Goal: Task Accomplishment & Management: Use online tool/utility

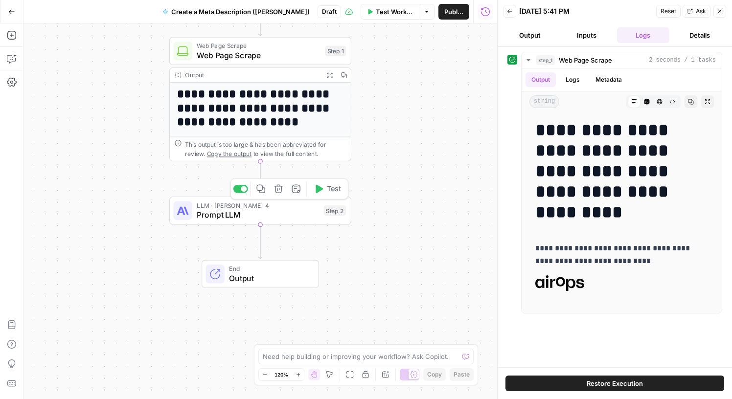
click at [269, 217] on span "Prompt LLM" at bounding box center [258, 215] width 122 height 12
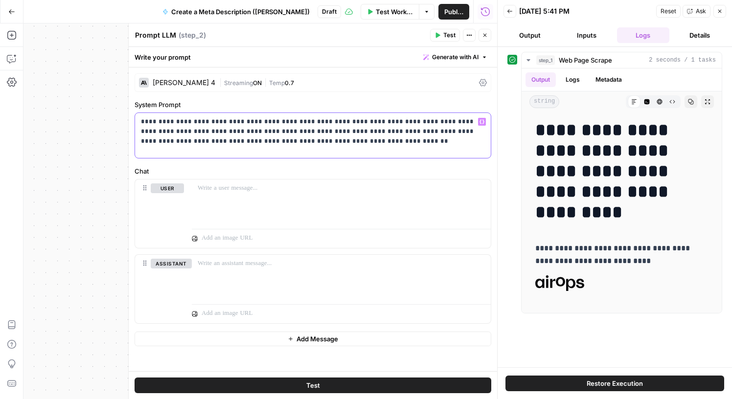
click at [309, 144] on p "**********" at bounding box center [313, 131] width 344 height 29
click at [382, 169] on label "Chat" at bounding box center [313, 171] width 357 height 10
click at [451, 9] on span "Publish" at bounding box center [453, 12] width 19 height 10
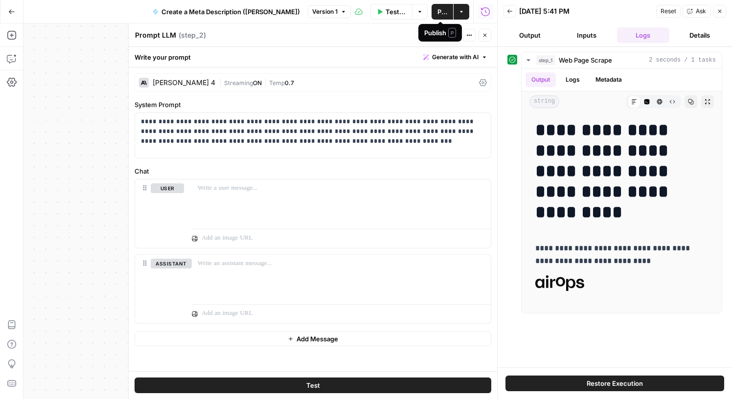
click at [437, 10] on span "Publish" at bounding box center [442, 12] width 10 height 10
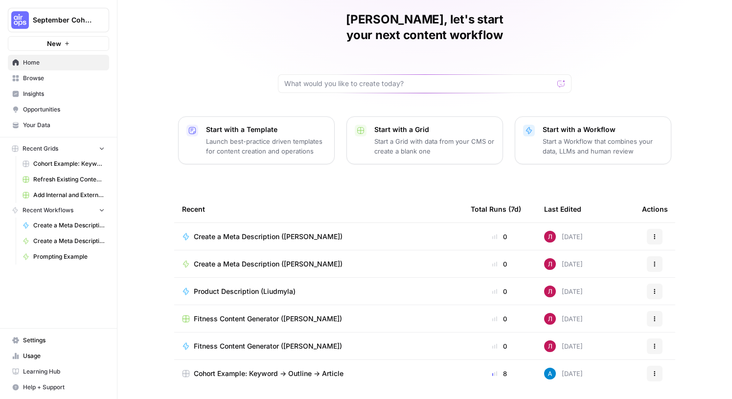
scroll to position [51, 0]
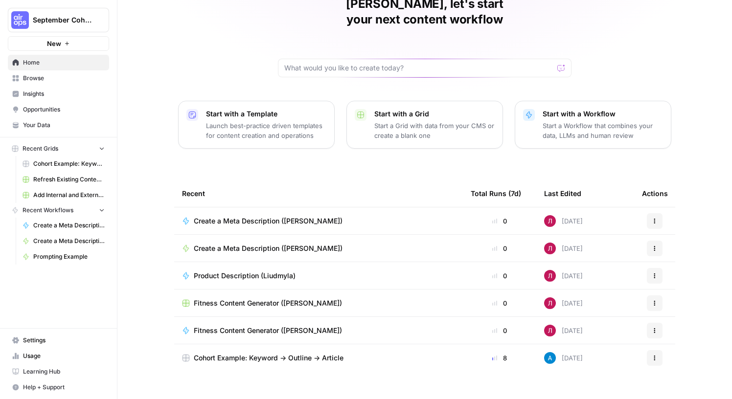
click at [39, 77] on span "Browse" at bounding box center [64, 78] width 82 height 9
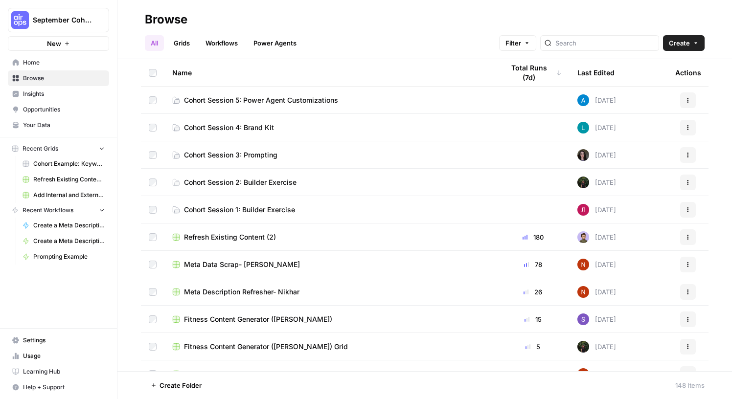
click at [37, 122] on span "Your Data" at bounding box center [64, 125] width 82 height 9
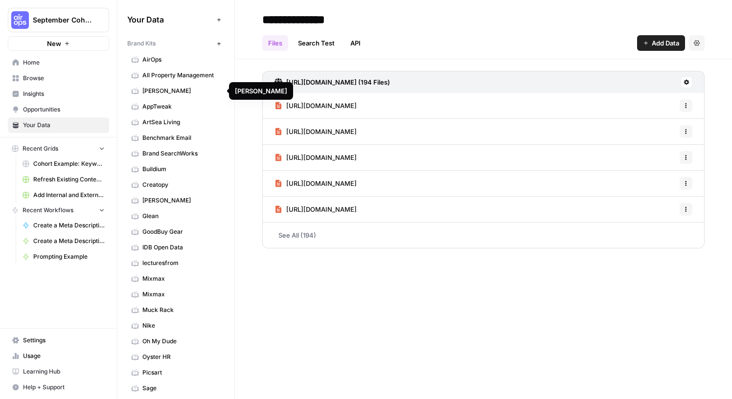
click at [178, 62] on span "AirOps" at bounding box center [181, 59] width 78 height 9
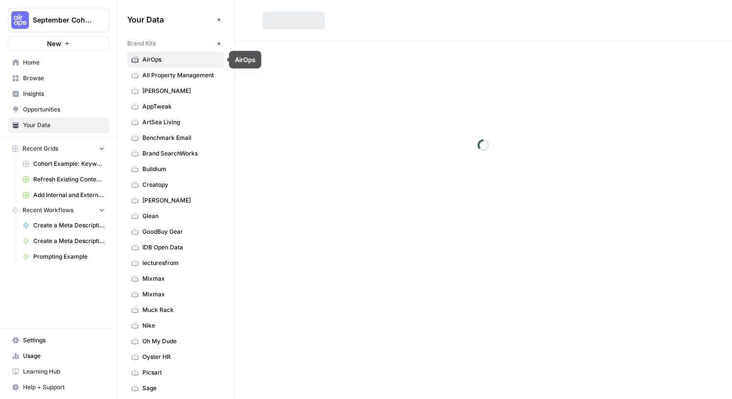
click at [178, 62] on span "AirOps" at bounding box center [181, 59] width 78 height 9
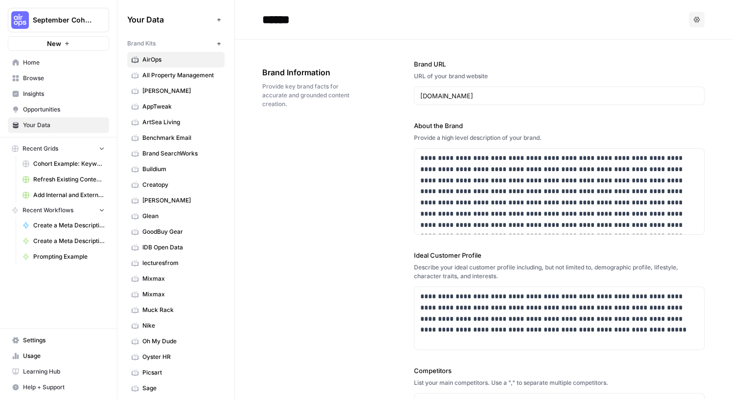
click at [49, 79] on span "Browse" at bounding box center [64, 78] width 82 height 9
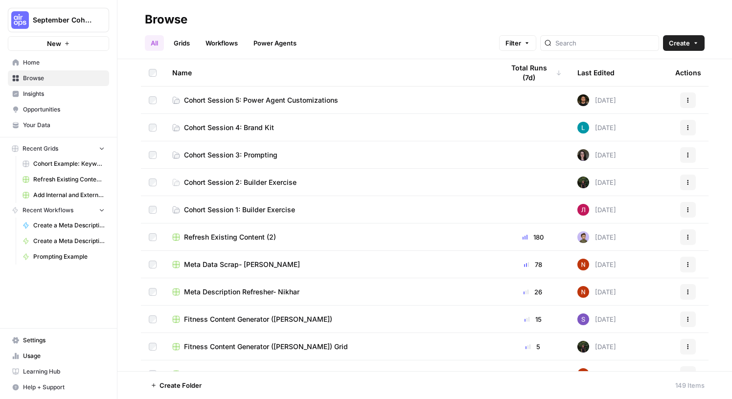
click at [248, 99] on span "Cohort Session 5: Power Agent Customizations" at bounding box center [261, 100] width 154 height 10
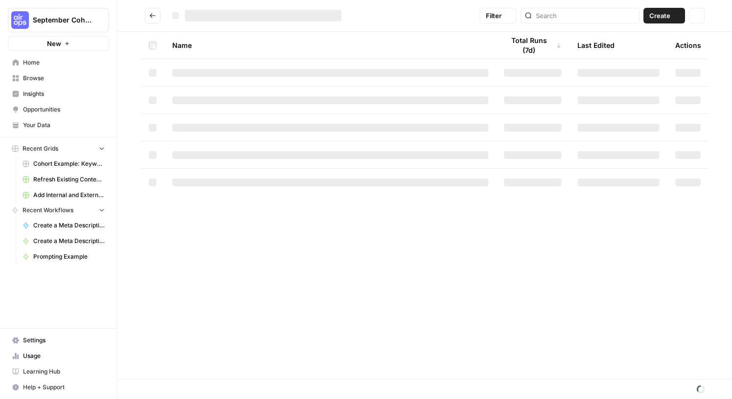
click at [248, 99] on div at bounding box center [330, 100] width 316 height 8
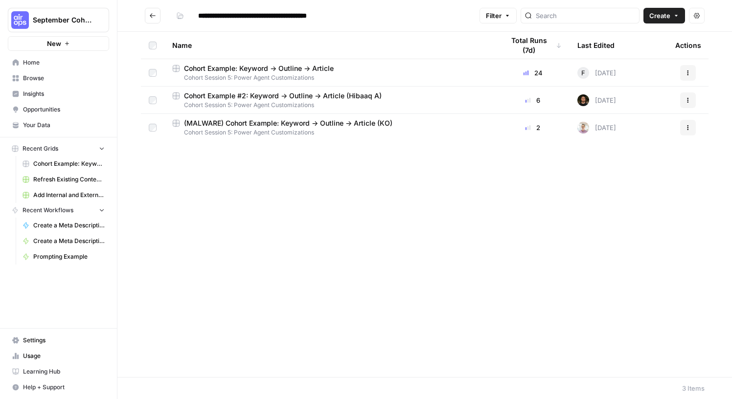
click at [671, 16] on button "Create" at bounding box center [664, 16] width 42 height 16
click at [629, 52] on span "Workflow" at bounding box center [645, 52] width 55 height 10
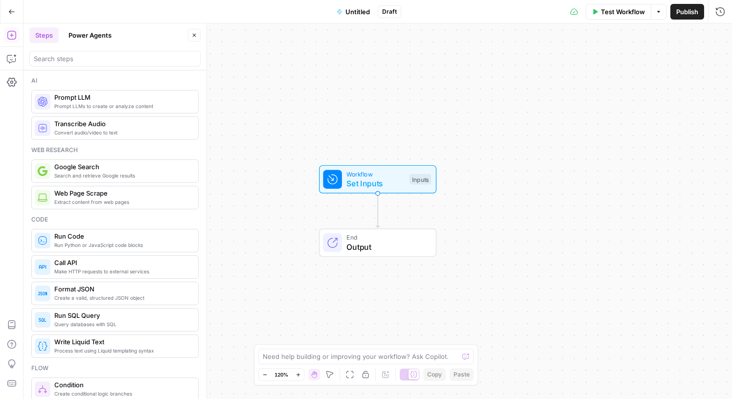
click at [355, 16] on span "Untitled" at bounding box center [357, 12] width 24 height 10
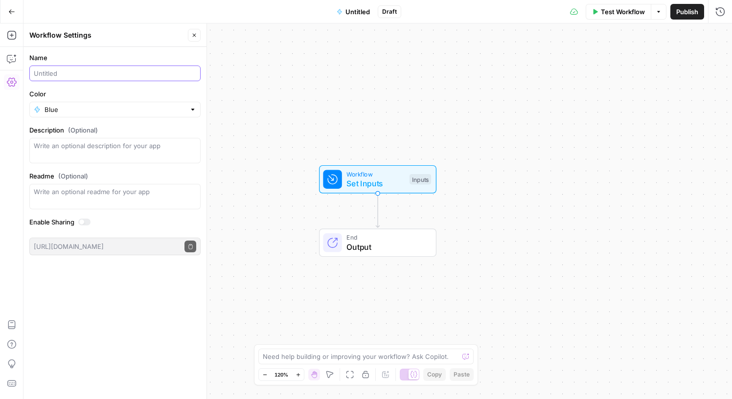
click at [98, 71] on input "Name" at bounding box center [115, 74] width 162 height 10
type input "Create Article from Content Brief FORK ([PERSON_NAME])"
click at [313, 103] on div "Workflow Set Inputs Inputs End Output" at bounding box center [377, 211] width 709 height 376
click at [688, 18] on button "Publish" at bounding box center [687, 12] width 34 height 16
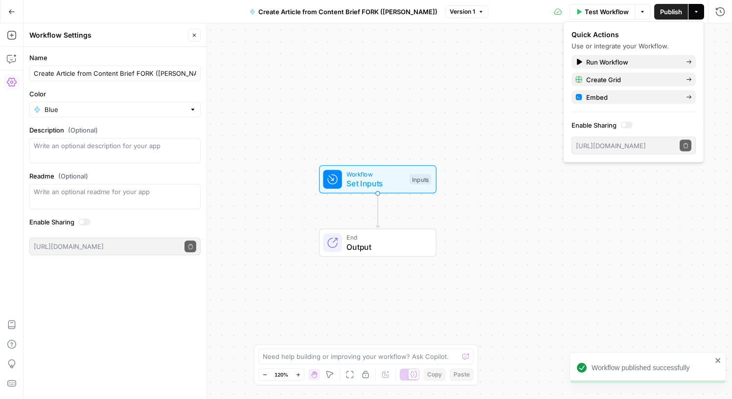
click at [391, 65] on div "Workflow Set Inputs Inputs End Output" at bounding box center [377, 211] width 709 height 376
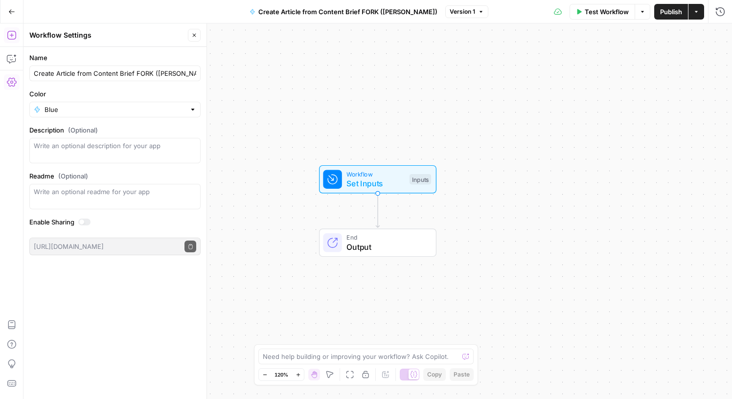
click at [13, 38] on icon "button" at bounding box center [12, 35] width 10 height 10
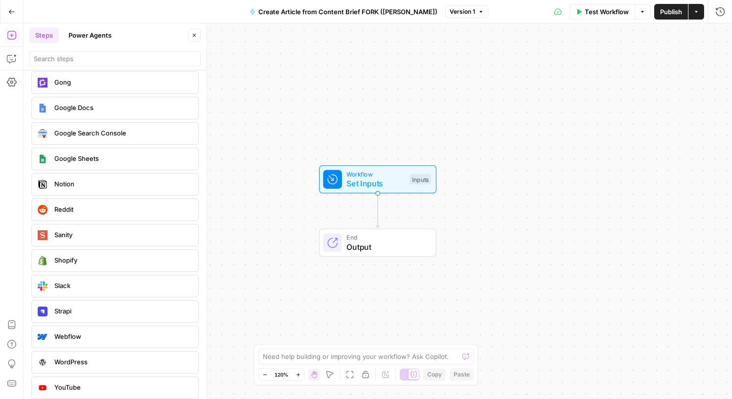
scroll to position [1535, 0]
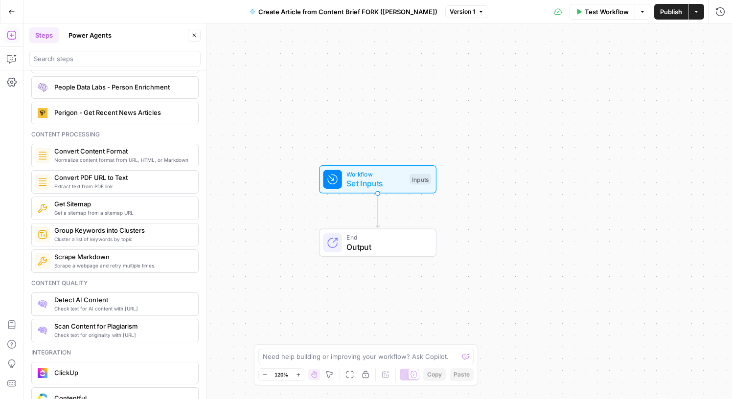
click at [110, 46] on header "Steps Power Agents Close" at bounding box center [114, 46] width 183 height 47
click at [65, 58] on input "search" at bounding box center [115, 59] width 162 height 10
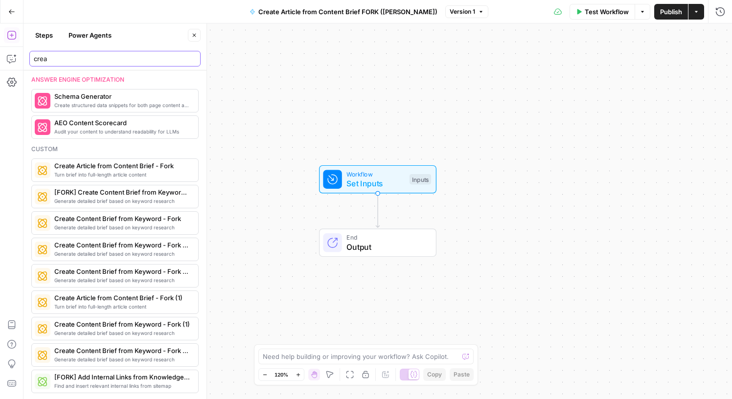
scroll to position [198, 0]
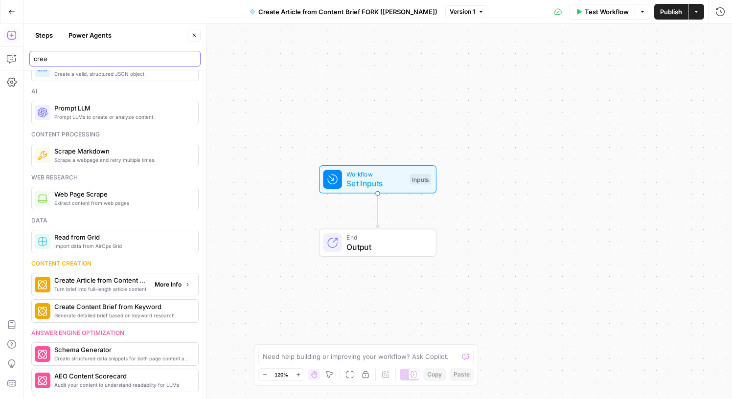
type input "crea"
click at [110, 283] on span "Create Article from Content Brief" at bounding box center [100, 280] width 92 height 10
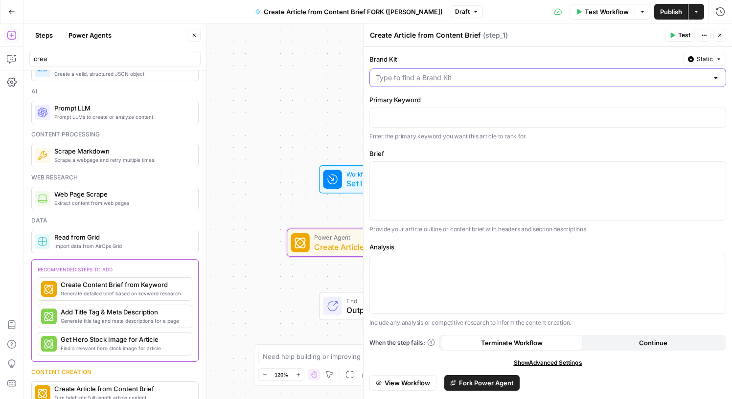
click at [544, 74] on input "Brand Kit" at bounding box center [542, 78] width 332 height 10
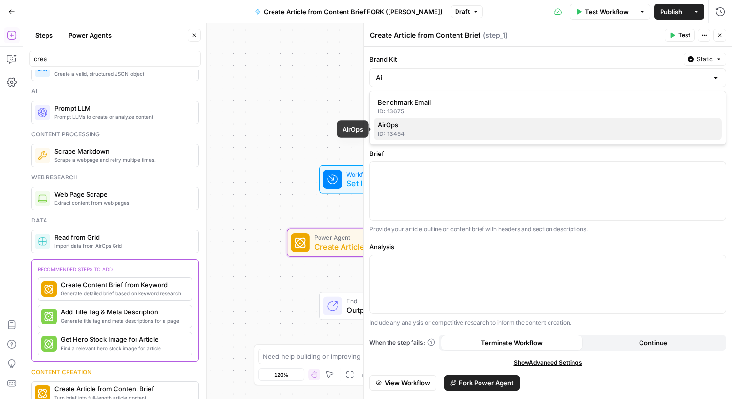
click at [470, 130] on div "ID: 13454" at bounding box center [548, 134] width 340 height 9
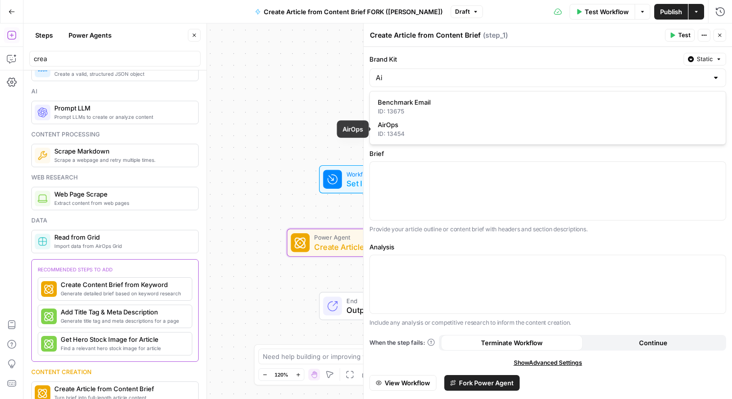
type input "AirOps"
click at [468, 120] on p at bounding box center [548, 117] width 344 height 10
click at [683, 143] on div "Brand Kit Static AirOps Primary Keyword ******* Variables Menu Enter the primar…" at bounding box center [548, 231] width 368 height 369
click at [526, 76] on input "Brand Kit" at bounding box center [542, 78] width 332 height 10
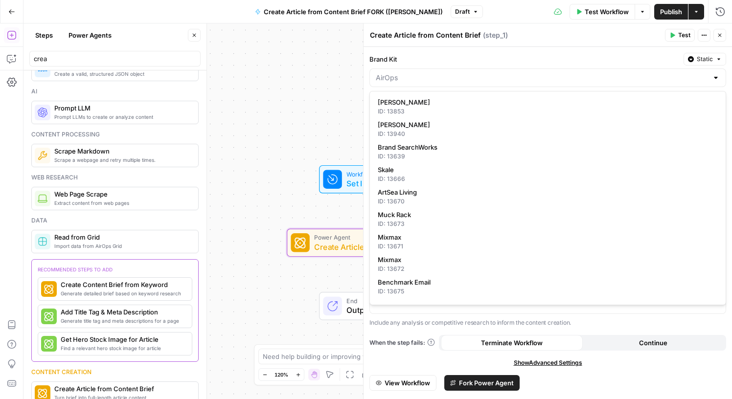
click at [715, 79] on div at bounding box center [716, 78] width 8 height 10
type input "AirOps"
click at [616, 60] on label "Brand Kit" at bounding box center [524, 59] width 310 height 10
click at [616, 73] on input "AirOps" at bounding box center [542, 78] width 332 height 10
click at [599, 74] on input "Brand Kit" at bounding box center [542, 78] width 332 height 10
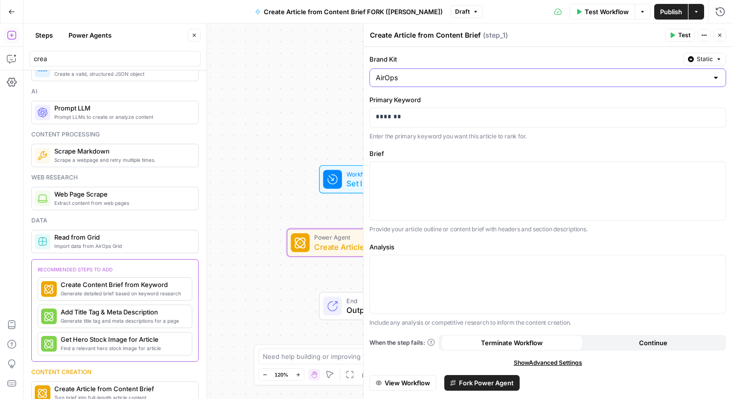
type input "AirOps"
click at [714, 62] on button "Static" at bounding box center [705, 59] width 43 height 13
click at [697, 105] on span "Liquid" at bounding box center [685, 102] width 55 height 10
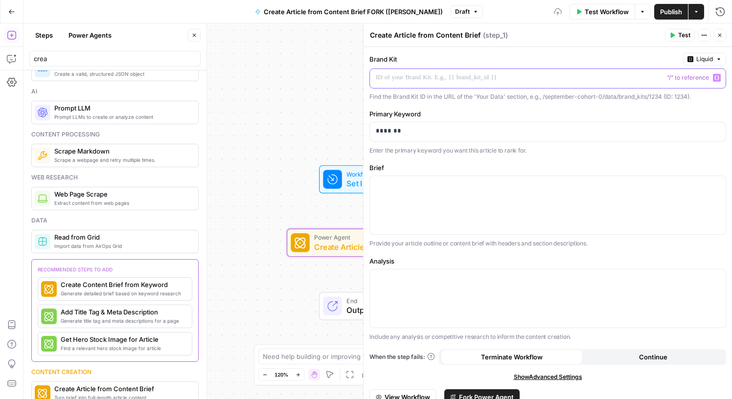
click at [530, 75] on p at bounding box center [540, 78] width 328 height 10
click at [720, 78] on button "Variables Menu" at bounding box center [717, 78] width 8 height 8
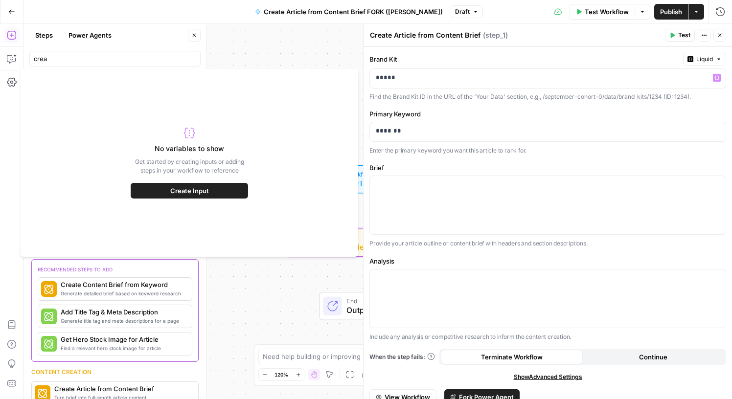
click at [326, 55] on div "Workflow Set Inputs Inputs Power Agent Create Article from Content Brief Step 1…" at bounding box center [377, 211] width 709 height 376
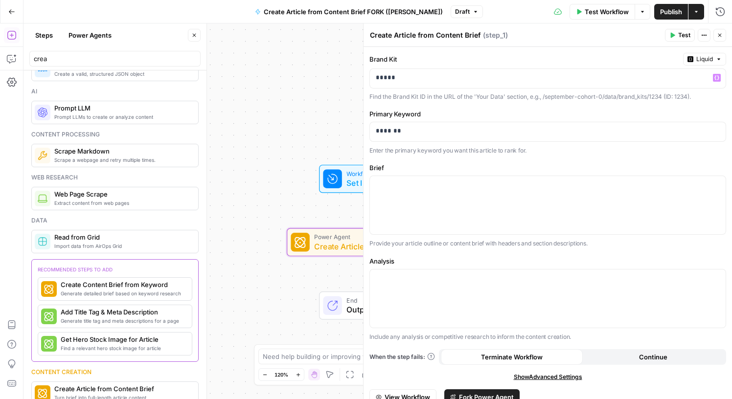
click at [722, 33] on icon "button" at bounding box center [720, 35] width 6 height 6
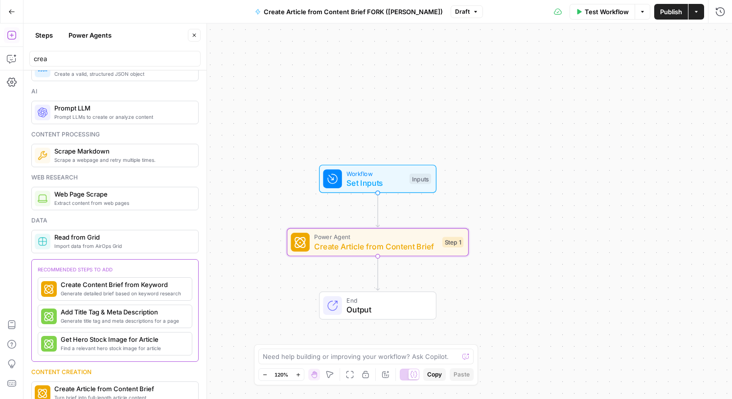
click at [390, 175] on span "Workflow" at bounding box center [375, 173] width 58 height 9
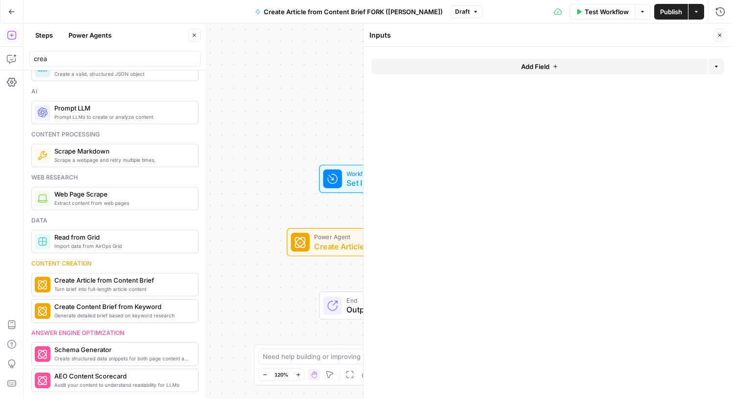
click at [542, 67] on span "Add Field" at bounding box center [535, 67] width 28 height 10
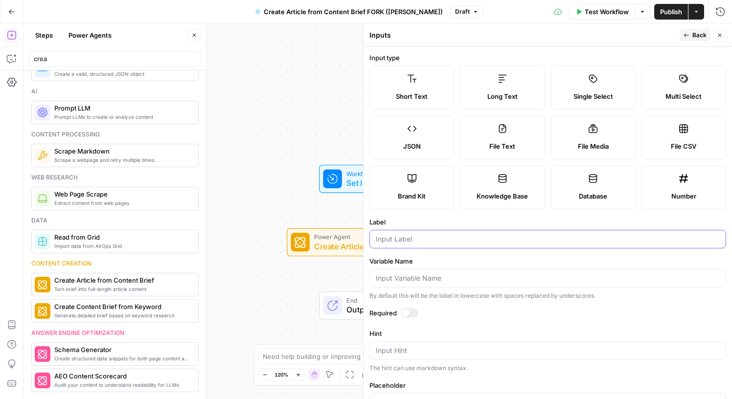
click at [430, 238] on input "Label" at bounding box center [548, 239] width 344 height 10
type input "brand kit"
click at [722, 36] on icon "button" at bounding box center [720, 35] width 6 height 6
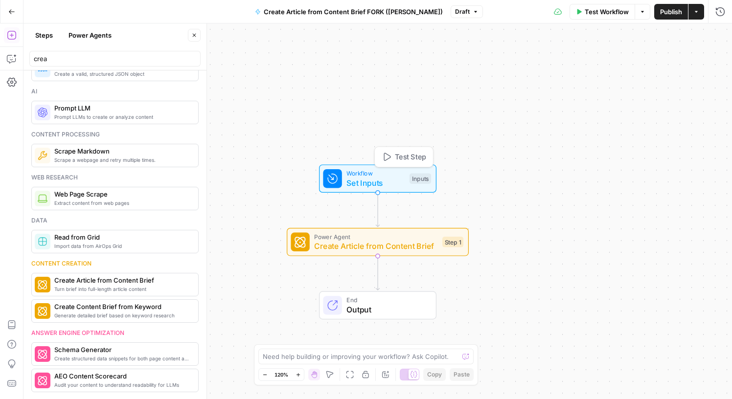
click at [391, 181] on span "Set Inputs" at bounding box center [375, 183] width 58 height 12
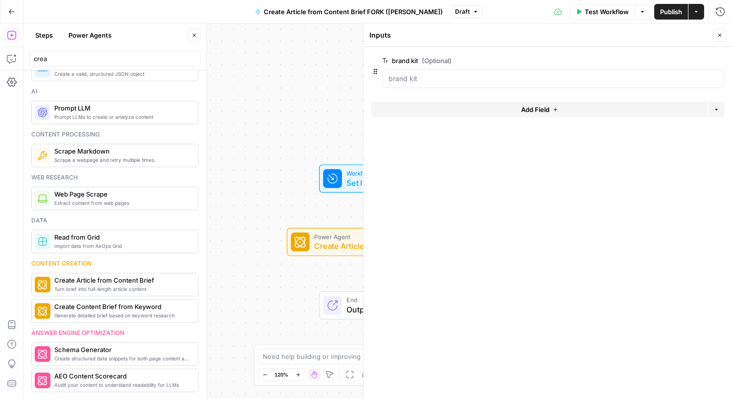
click at [513, 111] on button "Add Field" at bounding box center [539, 110] width 336 height 16
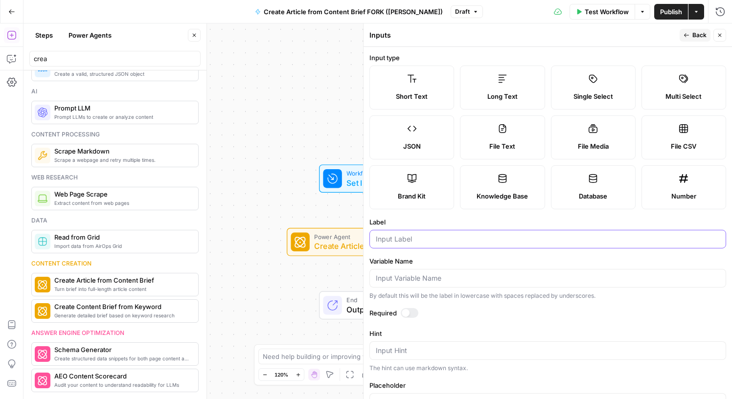
click at [429, 236] on input "Label" at bounding box center [548, 239] width 344 height 10
type input "keyword"
click at [690, 33] on button "Back" at bounding box center [695, 35] width 31 height 13
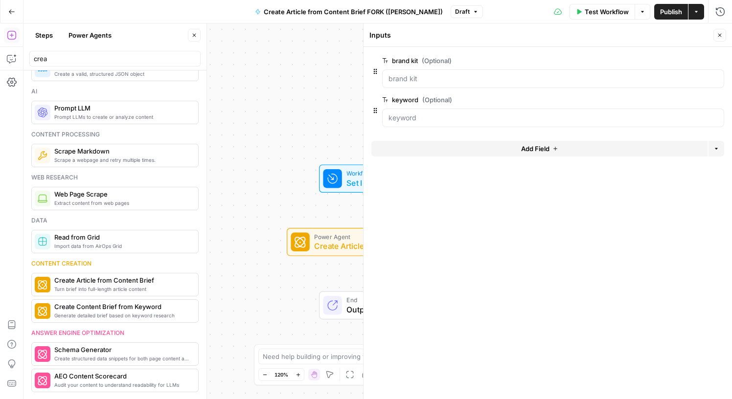
click at [308, 221] on div "Workflow Set Inputs Inputs Test Step Power Agent Create Article from Content Br…" at bounding box center [377, 211] width 709 height 376
click at [332, 245] on span "Create Article from Content Brief" at bounding box center [375, 246] width 123 height 12
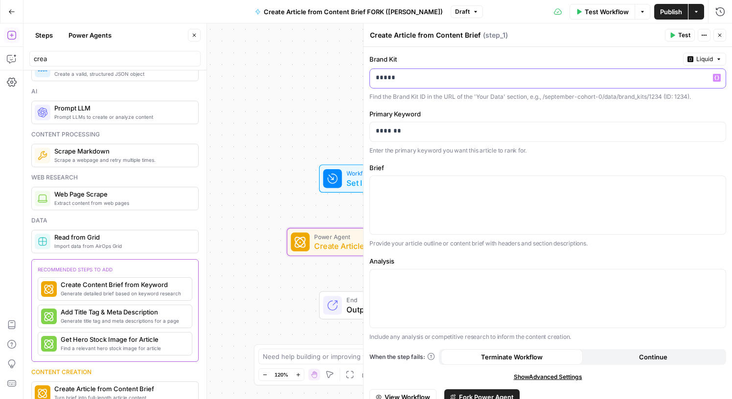
click at [503, 79] on p "*****" at bounding box center [540, 78] width 328 height 10
click at [717, 78] on icon "button" at bounding box center [716, 77] width 5 height 5
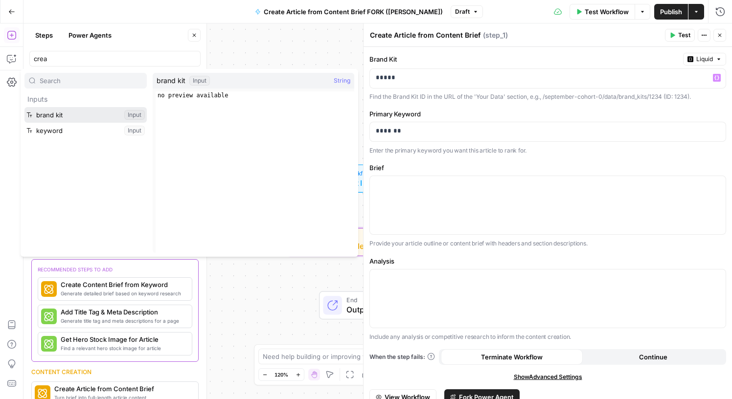
click at [43, 113] on button "Select variable brand kit" at bounding box center [85, 115] width 122 height 16
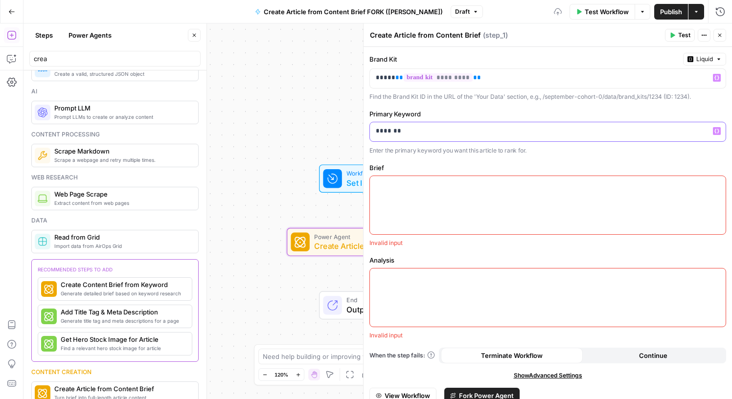
click at [442, 135] on p "*******" at bounding box center [548, 131] width 344 height 10
click at [719, 132] on icon "button" at bounding box center [716, 131] width 5 height 5
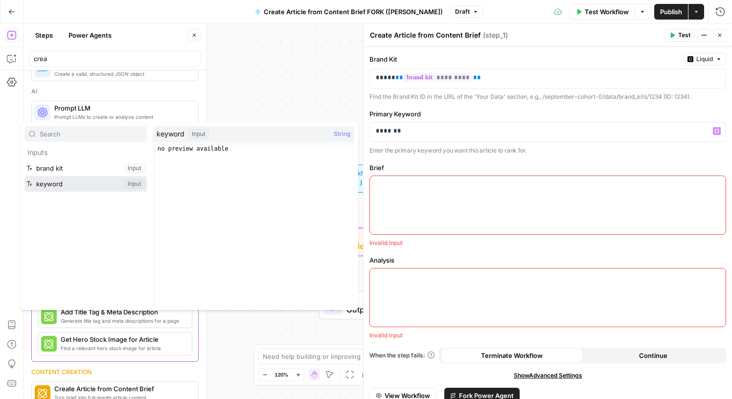
click at [58, 182] on button "Select variable keyword" at bounding box center [85, 184] width 122 height 16
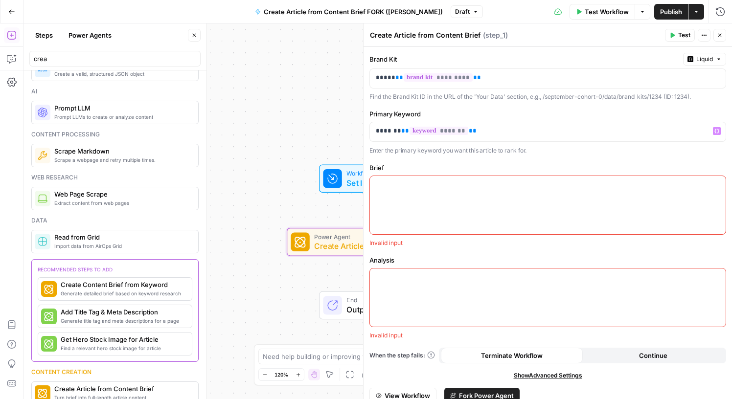
click at [297, 207] on div "Workflow Set Inputs Inputs Power Agent Create Article from Content Brief Step 1…" at bounding box center [377, 211] width 709 height 376
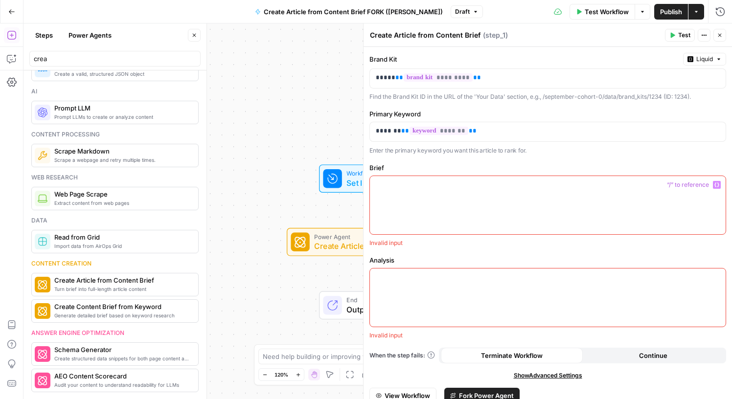
click at [486, 196] on div at bounding box center [548, 205] width 356 height 58
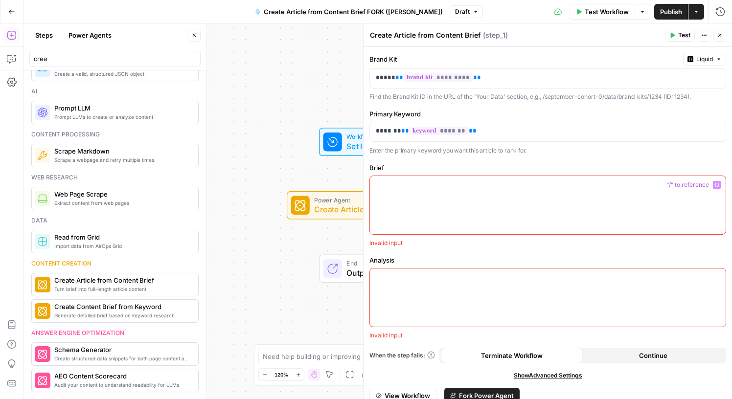
scroll to position [0, 0]
click at [500, 196] on div at bounding box center [548, 205] width 356 height 58
click at [718, 185] on icon "button" at bounding box center [716, 184] width 5 height 5
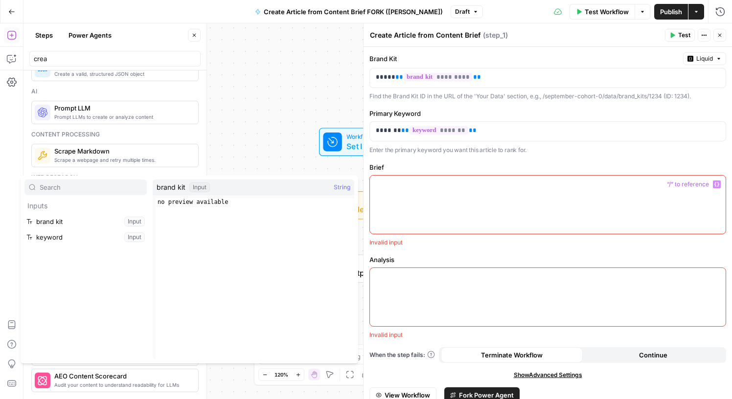
click at [282, 136] on div "Workflow Set Inputs Inputs Test Step Power Agent Create Article from Content Br…" at bounding box center [377, 211] width 709 height 376
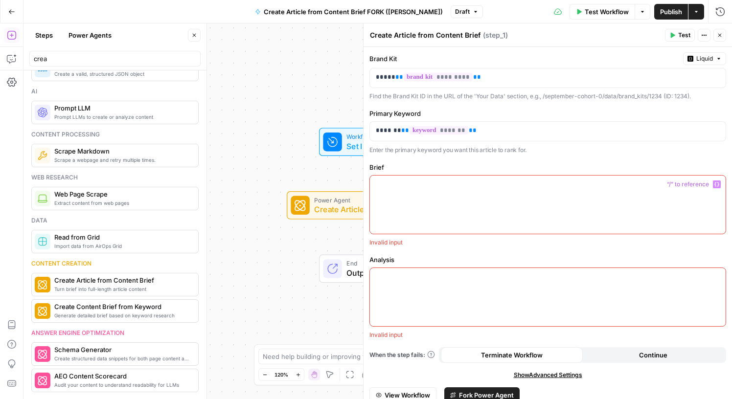
click at [723, 34] on button "Close" at bounding box center [719, 35] width 13 height 13
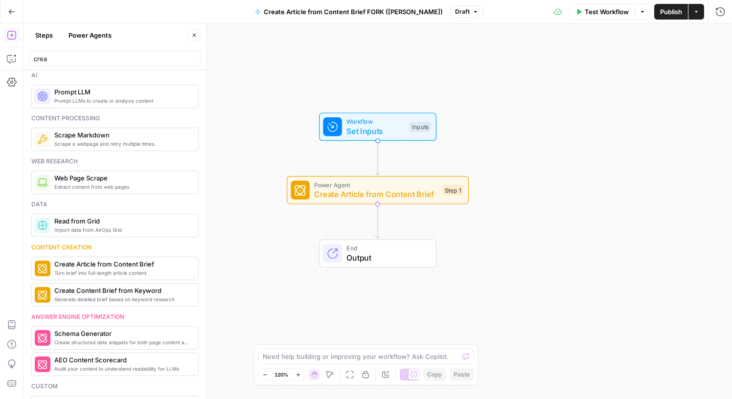
scroll to position [0, 0]
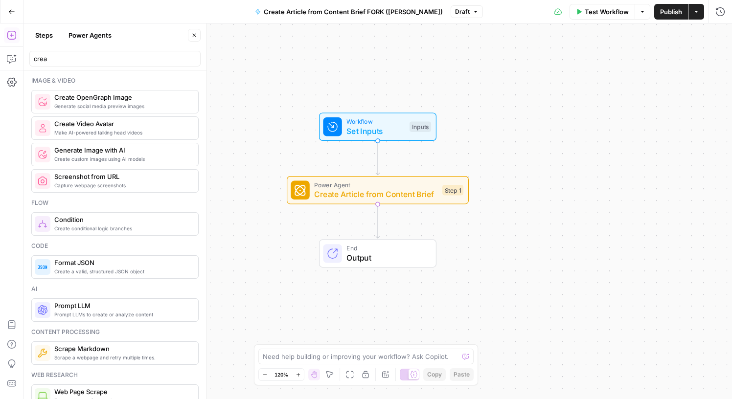
click at [101, 51] on div "crea" at bounding box center [114, 59] width 171 height 16
click at [90, 53] on div "crea" at bounding box center [114, 59] width 171 height 16
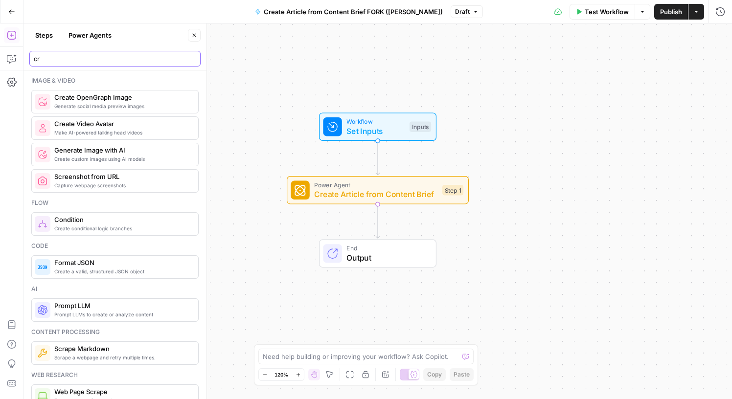
type input "c"
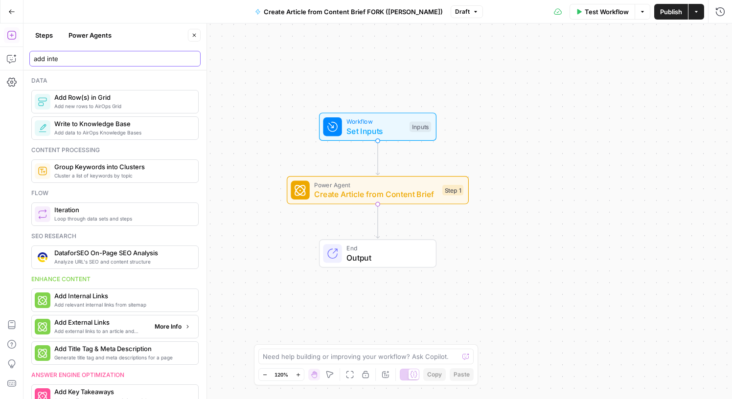
type input "add inte"
click at [124, 328] on span "Add external links to an article and review" at bounding box center [100, 331] width 92 height 8
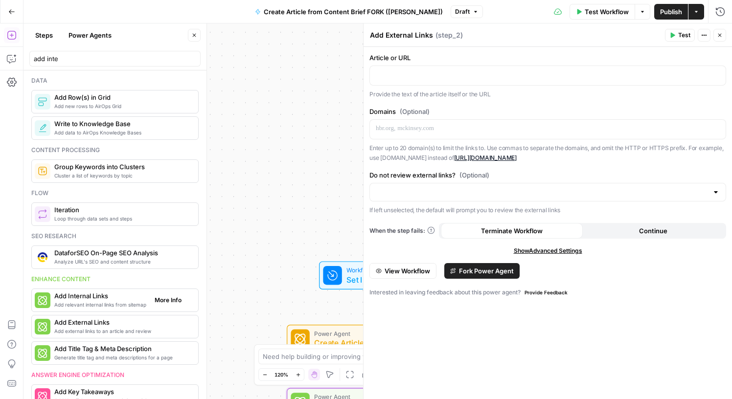
click at [138, 306] on span "Add relevant internal links from sitemap" at bounding box center [100, 305] width 92 height 8
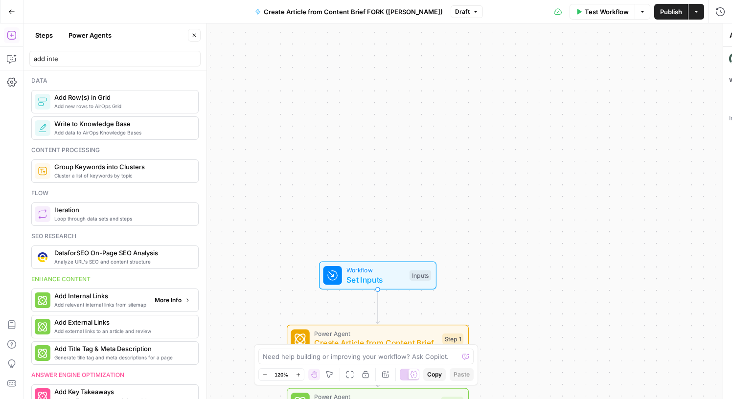
type textarea "Add Internal Links"
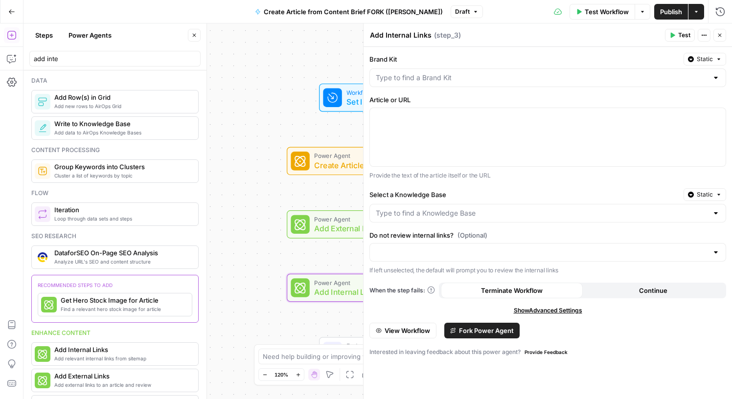
click at [719, 34] on icon "button" at bounding box center [719, 35] width 3 height 3
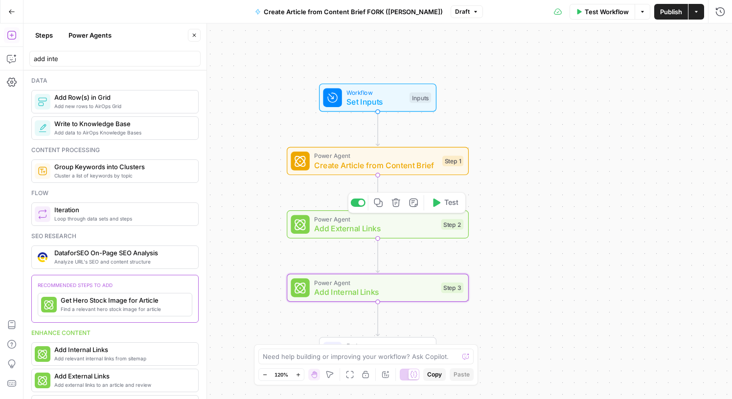
click at [435, 226] on span "Add External Links" at bounding box center [375, 229] width 122 height 12
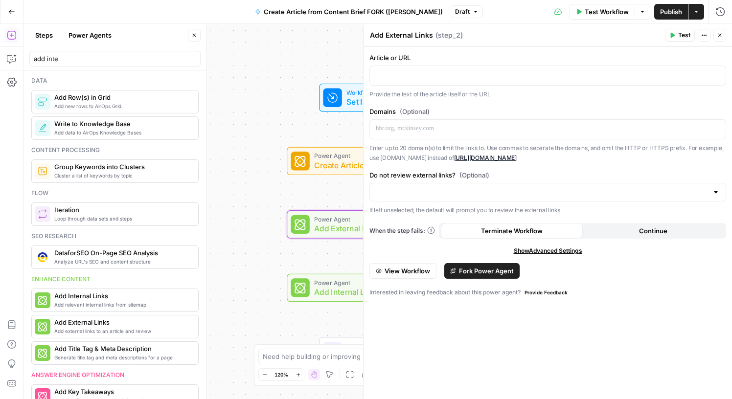
click at [718, 36] on icon "button" at bounding box center [720, 35] width 6 height 6
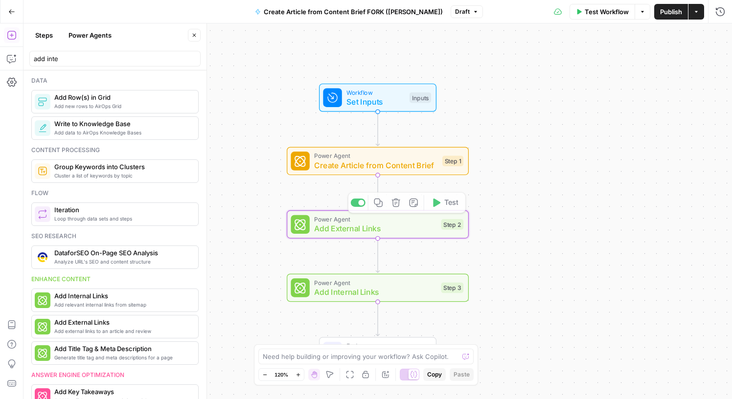
click at [396, 204] on div "Workflow Set Inputs Inputs Power Agent Create Article from Content Brief Step 1…" at bounding box center [377, 211] width 709 height 376
click at [396, 203] on icon "button" at bounding box center [395, 203] width 8 height 8
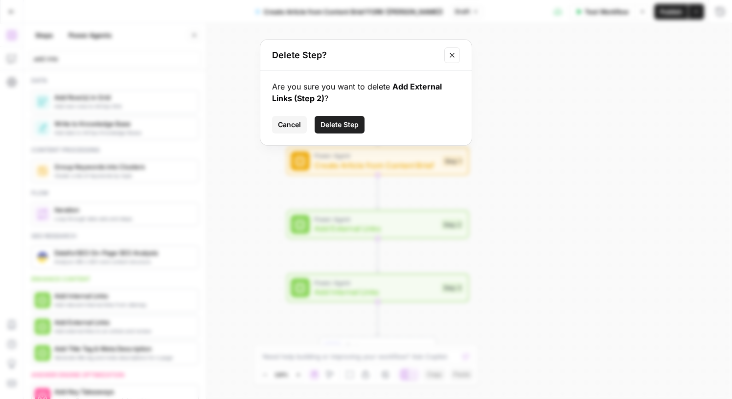
click at [340, 123] on span "Delete Step" at bounding box center [339, 125] width 38 height 10
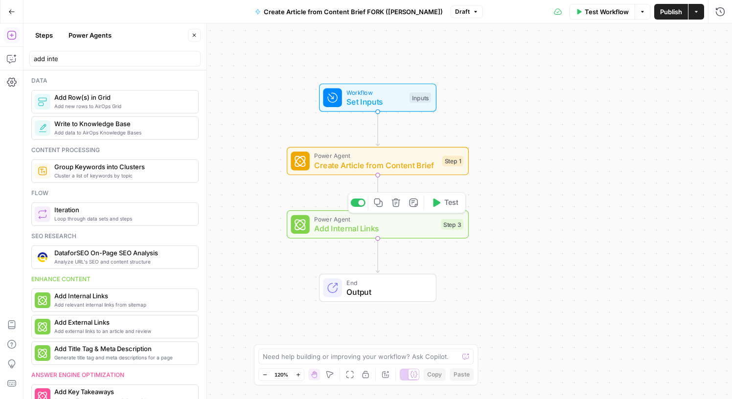
click at [400, 234] on span "Add Internal Links" at bounding box center [375, 229] width 122 height 12
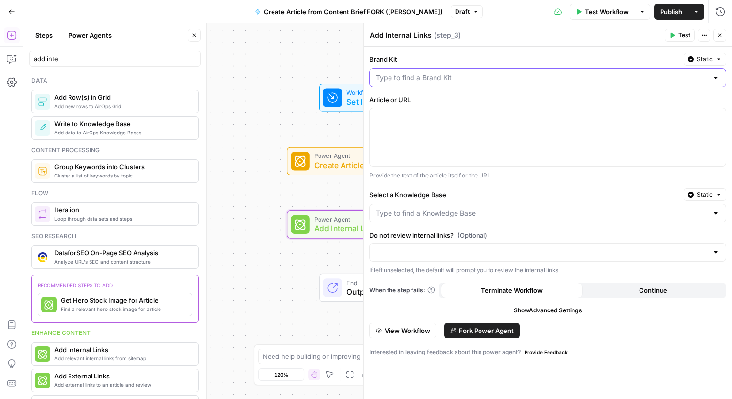
click at [443, 80] on input "Brand Kit" at bounding box center [542, 78] width 332 height 10
type input "B"
click at [715, 54] on button "Static" at bounding box center [705, 59] width 43 height 13
click at [695, 105] on span "Liquid" at bounding box center [685, 102] width 55 height 10
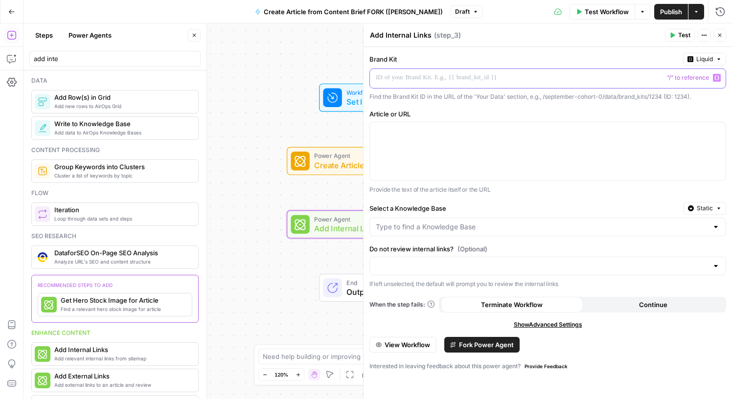
click at [519, 75] on p at bounding box center [540, 78] width 328 height 10
click at [716, 80] on icon "button" at bounding box center [716, 77] width 5 height 5
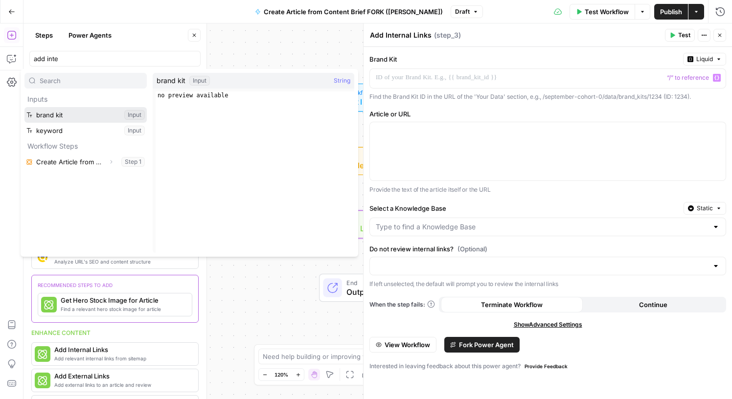
click at [62, 116] on button "Select variable brand kit" at bounding box center [85, 115] width 122 height 16
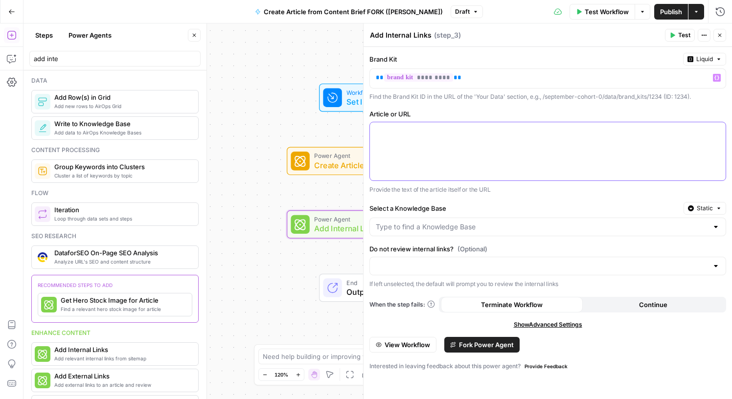
click at [452, 140] on div at bounding box center [548, 151] width 356 height 58
click at [714, 132] on icon "button" at bounding box center [716, 131] width 5 height 5
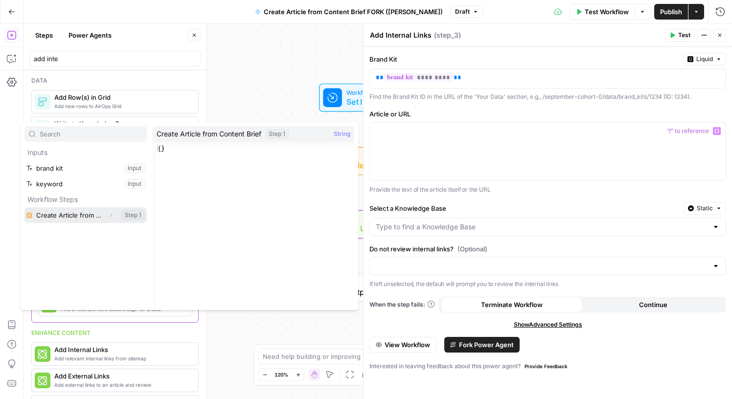
click at [71, 213] on button "Select variable Create Article from Content Brief" at bounding box center [85, 215] width 122 height 16
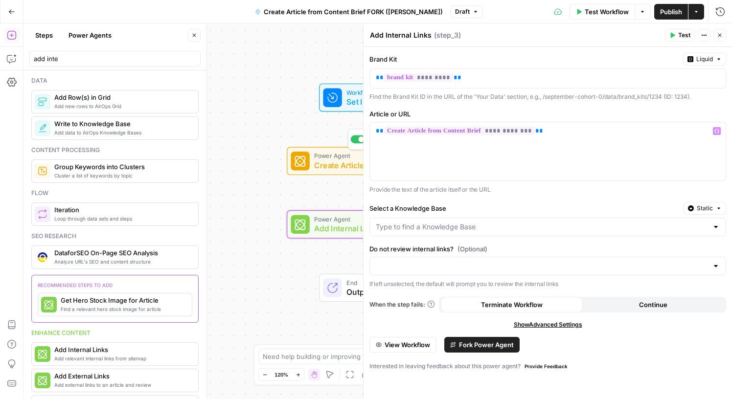
click at [324, 161] on span "Create Article from Content Brief" at bounding box center [375, 166] width 123 height 12
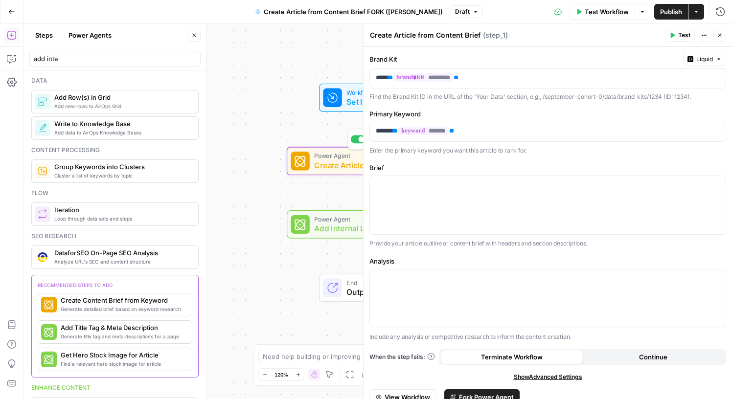
click at [320, 165] on span "Create Article from Content Brief" at bounding box center [375, 166] width 123 height 12
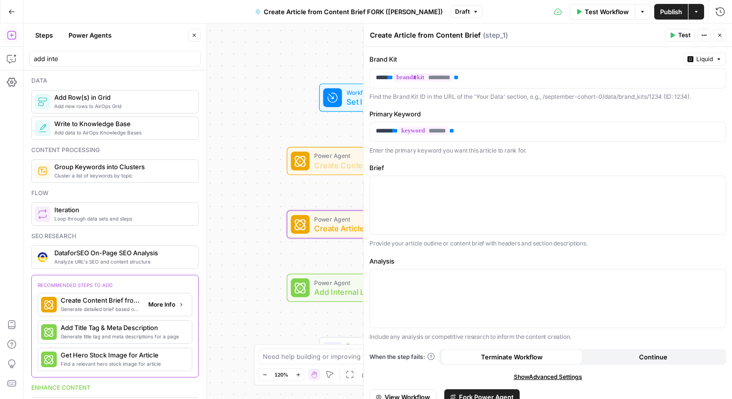
click at [118, 305] on span "Generate detailed brief based on keyword research" at bounding box center [101, 309] width 80 height 8
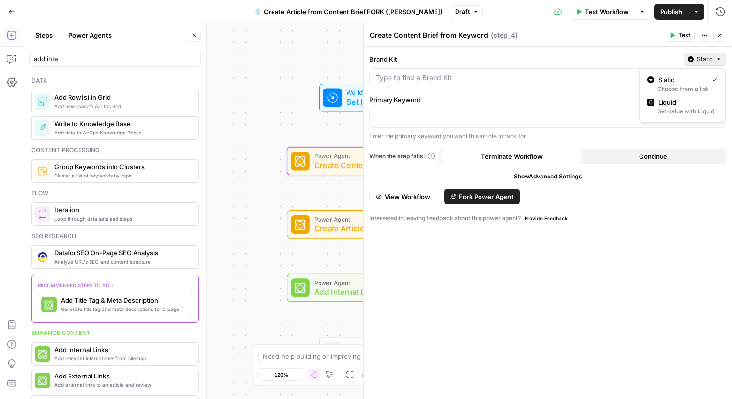
click at [719, 58] on icon "button" at bounding box center [719, 59] width 6 height 6
click at [679, 108] on div "Set value with Liquid" at bounding box center [682, 111] width 70 height 9
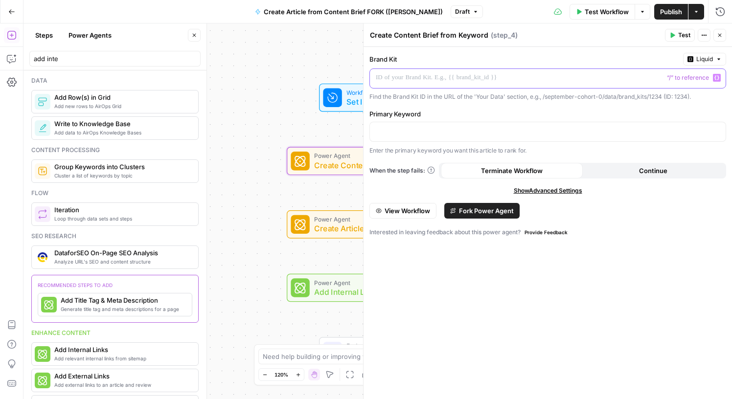
click at [550, 82] on p at bounding box center [540, 78] width 328 height 10
click at [716, 75] on icon "button" at bounding box center [716, 77] width 5 height 5
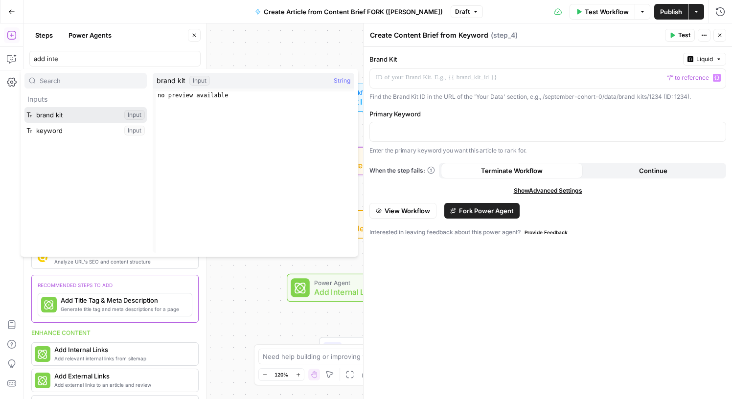
click at [71, 112] on button "Select variable brand kit" at bounding box center [85, 115] width 122 height 16
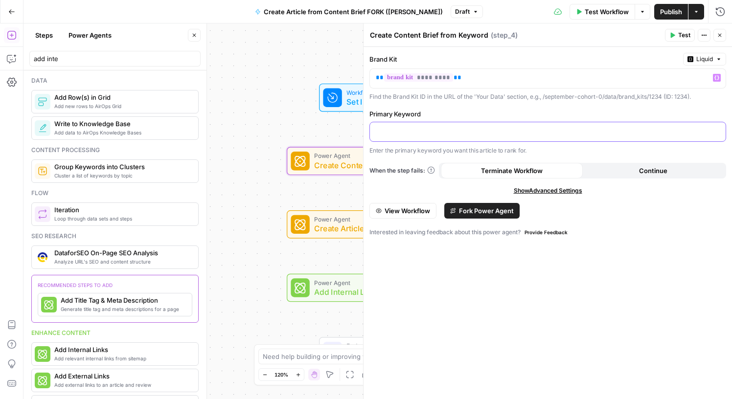
click at [413, 131] on p at bounding box center [548, 131] width 344 height 10
click at [715, 133] on icon "button" at bounding box center [716, 131] width 5 height 5
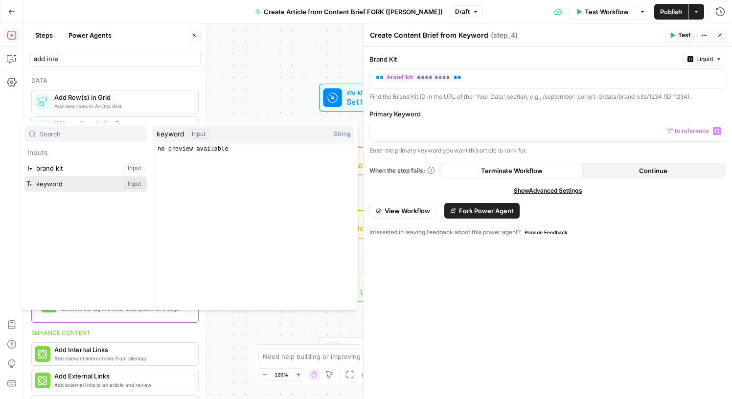
click at [84, 183] on button "Select variable keyword" at bounding box center [85, 184] width 122 height 16
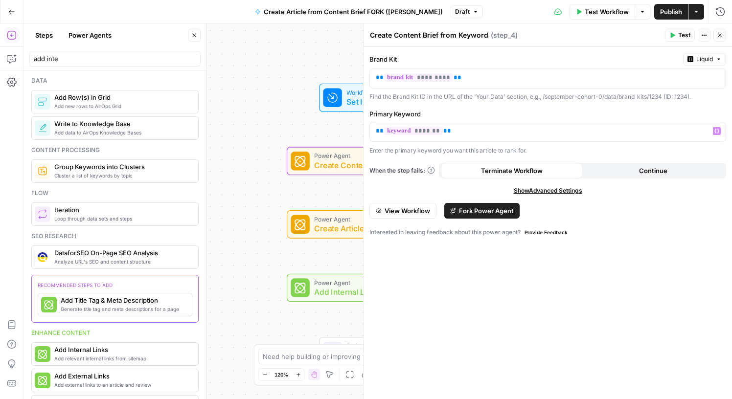
click at [720, 35] on icon "button" at bounding box center [719, 35] width 3 height 3
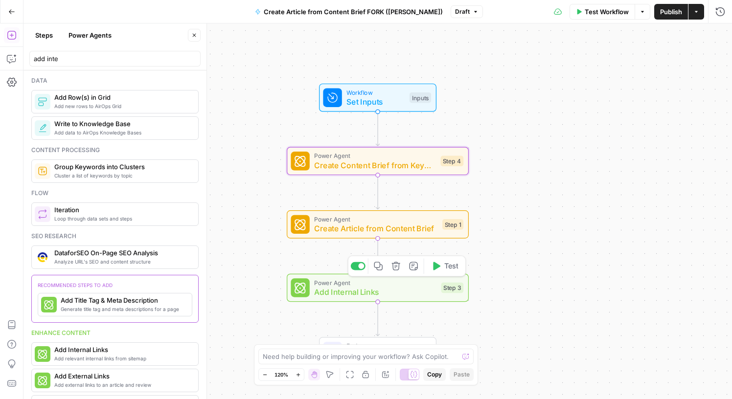
click at [389, 295] on span "Add Internal Links" at bounding box center [375, 292] width 122 height 12
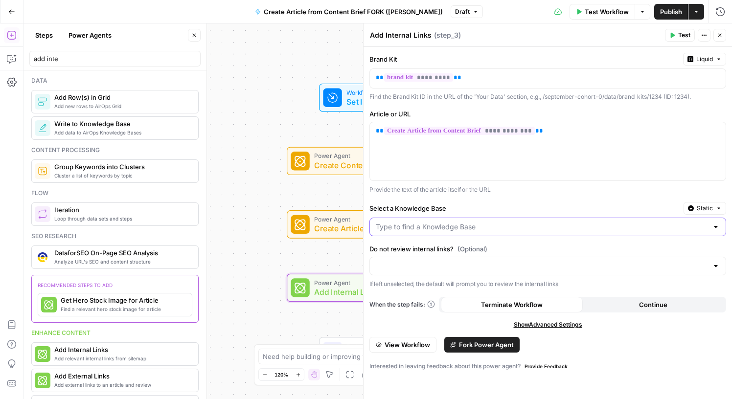
click at [496, 229] on input "Select a Knowledge Base" at bounding box center [542, 227] width 332 height 10
type input "brand"
click at [697, 212] on span "Static" at bounding box center [705, 208] width 16 height 9
click at [689, 253] on span "Liquid" at bounding box center [685, 252] width 55 height 10
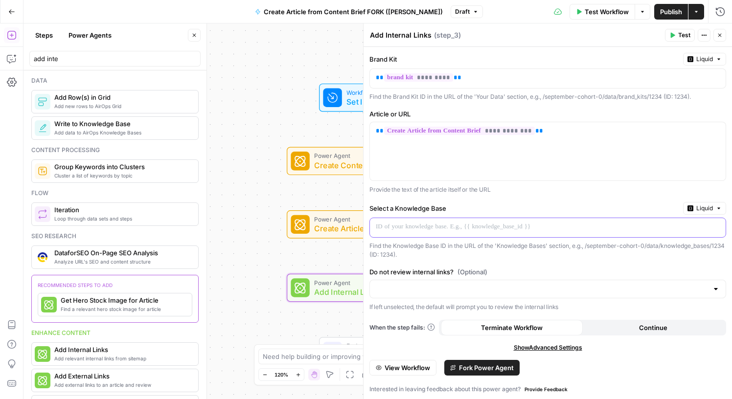
click at [492, 225] on p at bounding box center [540, 227] width 328 height 10
click at [714, 226] on icon "button" at bounding box center [716, 227] width 5 height 5
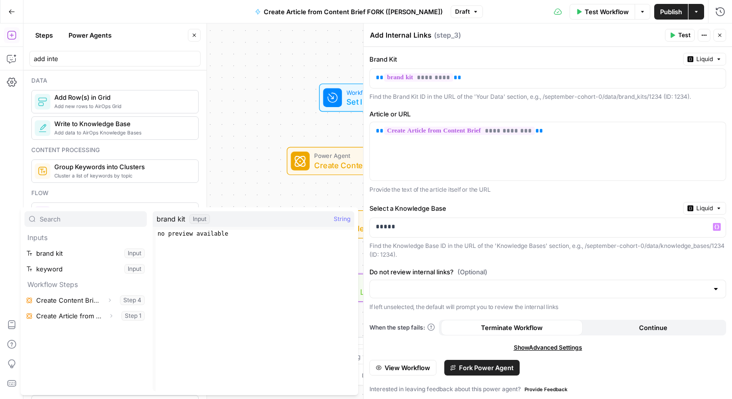
click at [534, 202] on div "Select a Knowledge Base Liquid" at bounding box center [547, 208] width 357 height 13
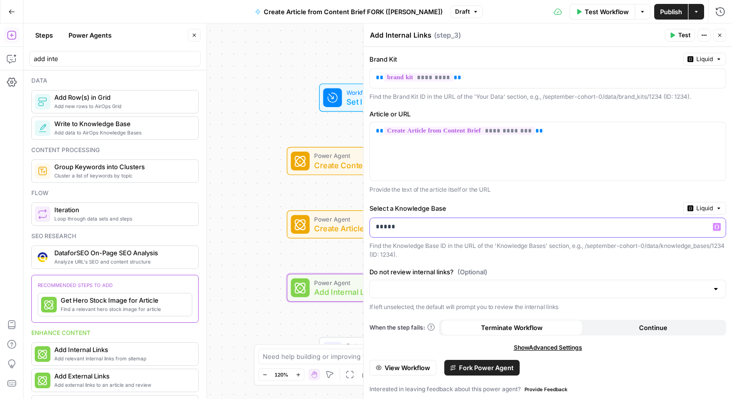
click at [550, 228] on p "*****" at bounding box center [548, 227] width 344 height 10
click at [716, 227] on icon "button" at bounding box center [716, 226] width 5 height 5
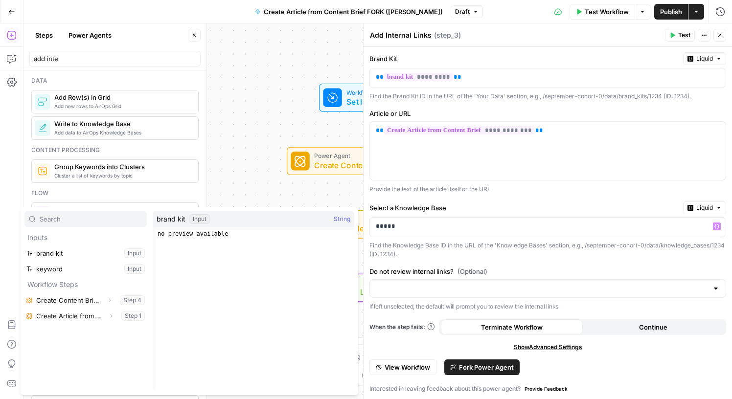
click at [257, 179] on div "Workflow Set Inputs Inputs Power Agent Create Content Brief from Keyword Step 4…" at bounding box center [377, 211] width 709 height 376
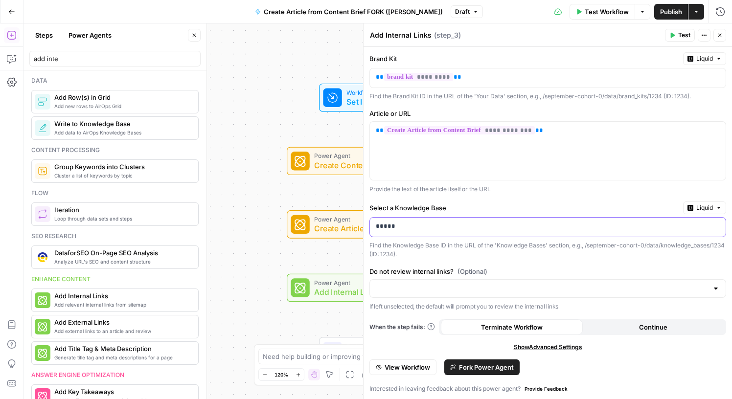
click at [401, 229] on p "*****" at bounding box center [548, 227] width 344 height 10
click at [401, 229] on p "*****" at bounding box center [540, 227] width 328 height 10
click at [434, 291] on input "Do not review internal links? (Optional)" at bounding box center [542, 289] width 332 height 10
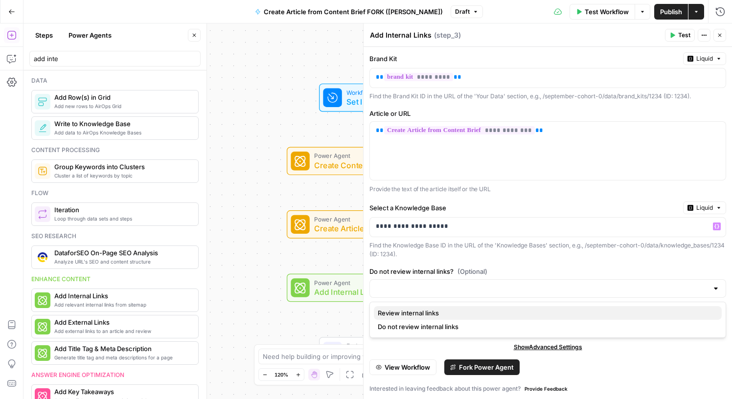
click at [447, 316] on span "Review internal links" at bounding box center [546, 313] width 336 height 10
type input "Review internal links"
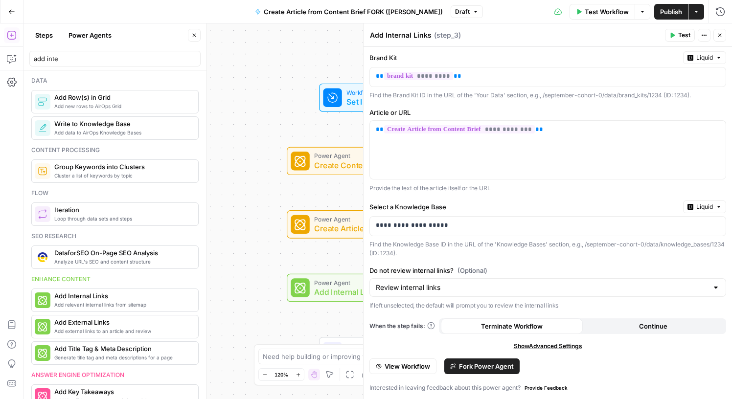
scroll to position [0, 0]
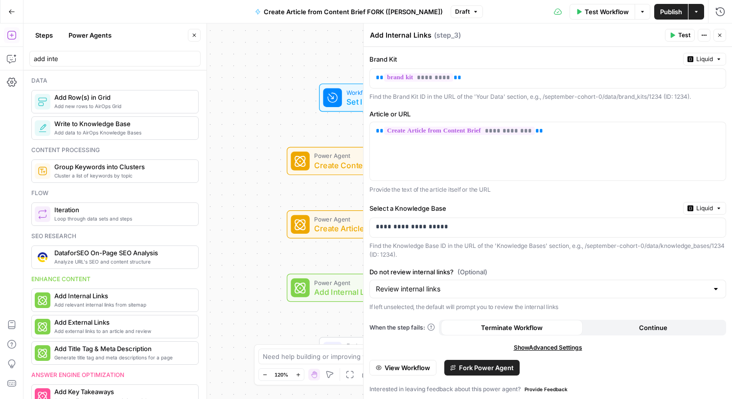
click at [96, 32] on button "Power Agents" at bounding box center [90, 35] width 55 height 16
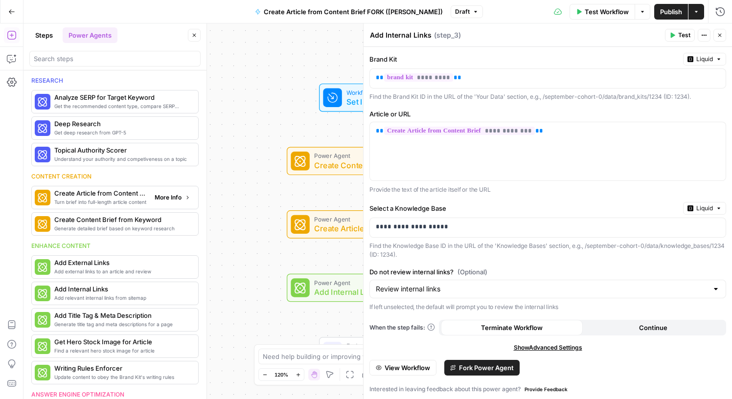
click at [96, 197] on span "Create Article from Content Brief" at bounding box center [100, 193] width 92 height 10
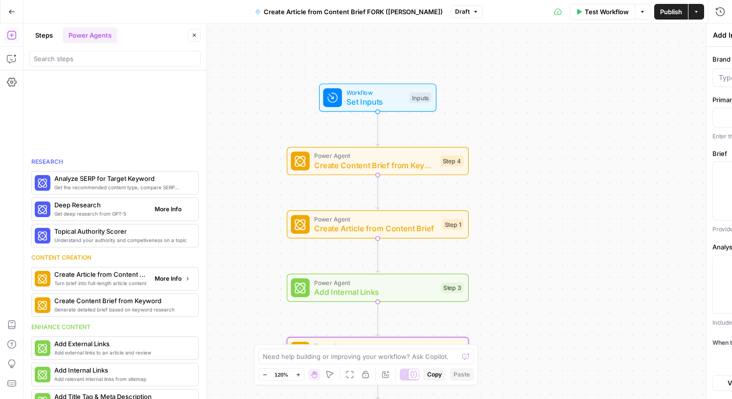
type textarea "Create Article from Content Brief"
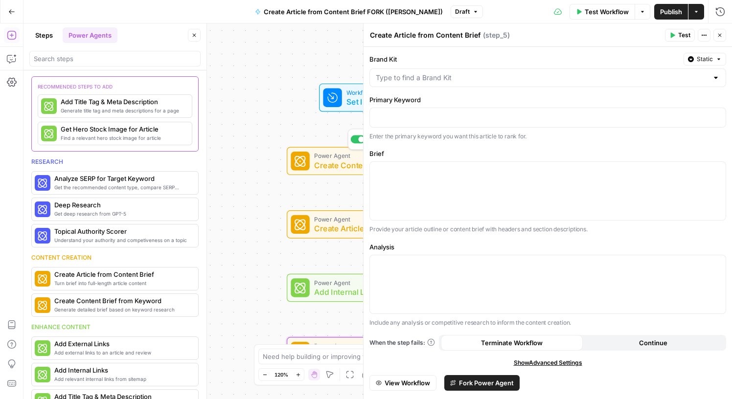
scroll to position [17, 0]
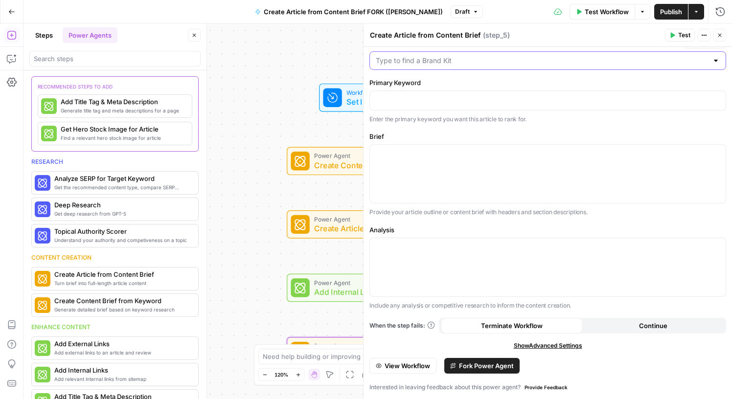
click at [434, 59] on input "Brand Kit" at bounding box center [542, 61] width 332 height 10
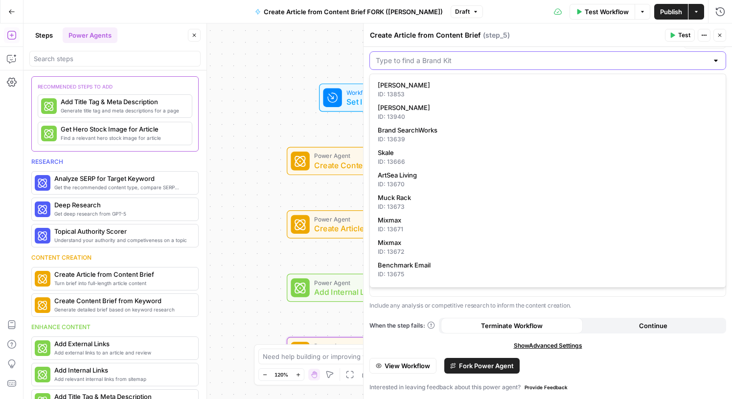
click at [434, 59] on input "Brand Kit" at bounding box center [542, 61] width 332 height 10
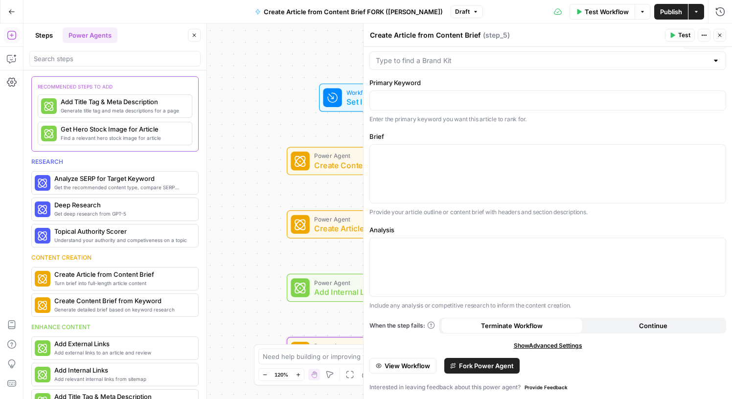
click at [315, 51] on div "Workflow Set Inputs Inputs Power Agent Create Content Brief from Keyword Step 4…" at bounding box center [377, 211] width 709 height 376
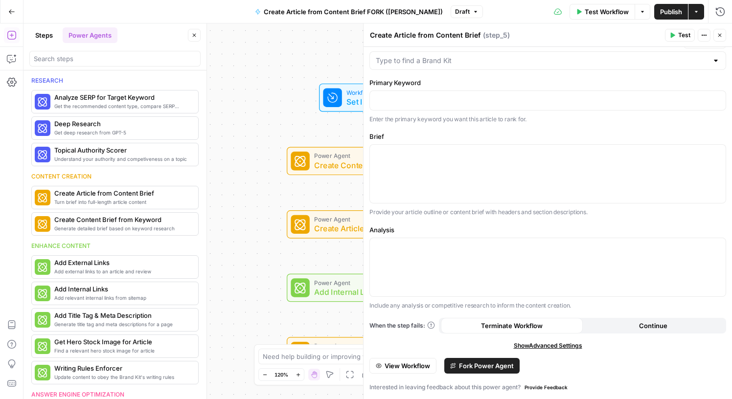
scroll to position [0, 0]
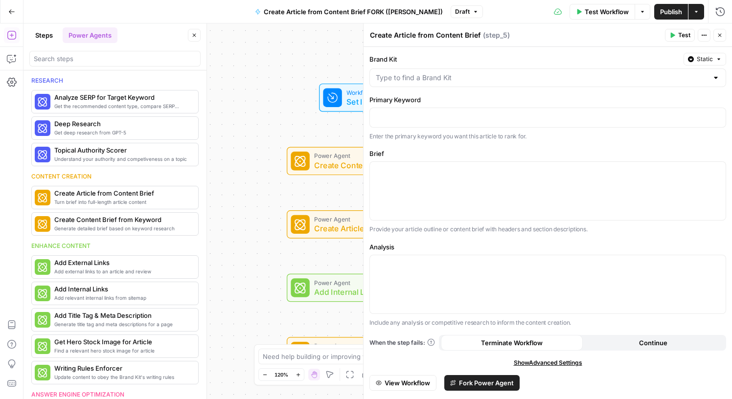
click at [717, 58] on icon "button" at bounding box center [719, 59] width 6 height 6
click at [683, 106] on span "Liquid" at bounding box center [685, 102] width 55 height 10
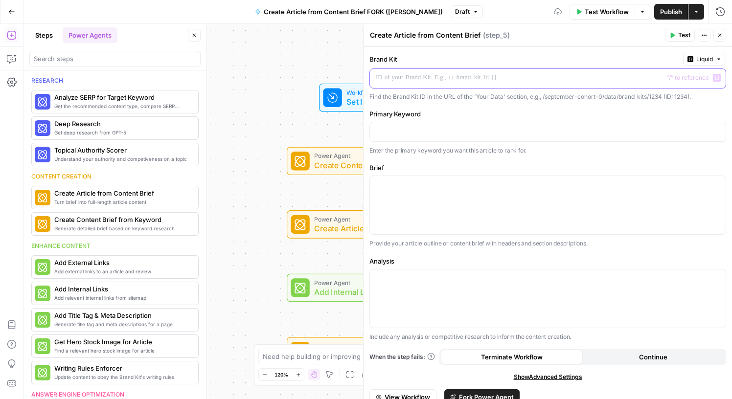
click at [528, 82] on p at bounding box center [540, 78] width 328 height 10
click at [713, 79] on button "Variables Menu" at bounding box center [717, 78] width 8 height 8
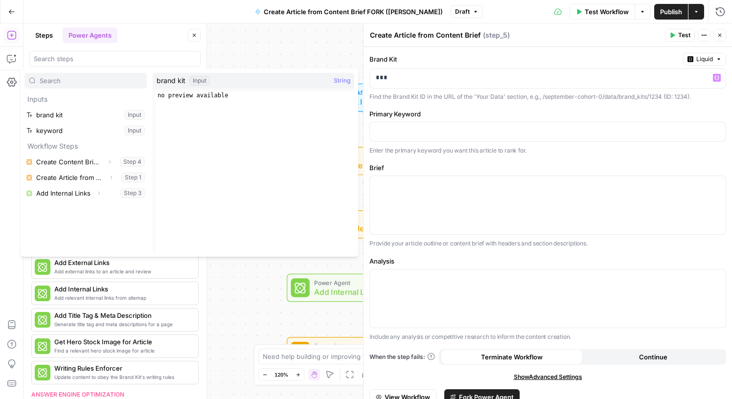
click at [331, 43] on div "Workflow Set Inputs Inputs Power Agent Create Content Brief from Keyword Step 4…" at bounding box center [377, 211] width 709 height 376
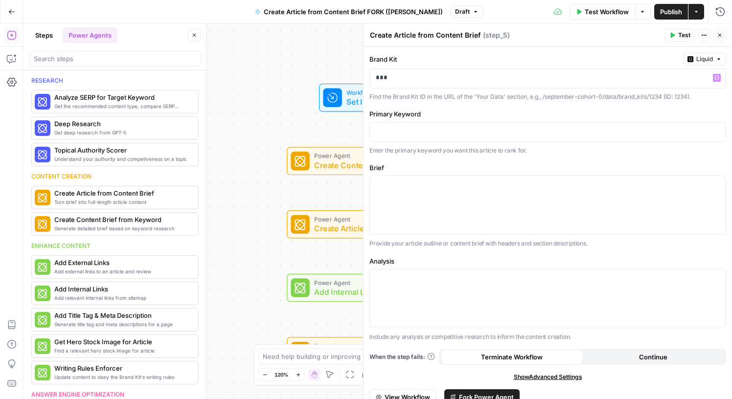
click at [339, 98] on div at bounding box center [332, 98] width 19 height 19
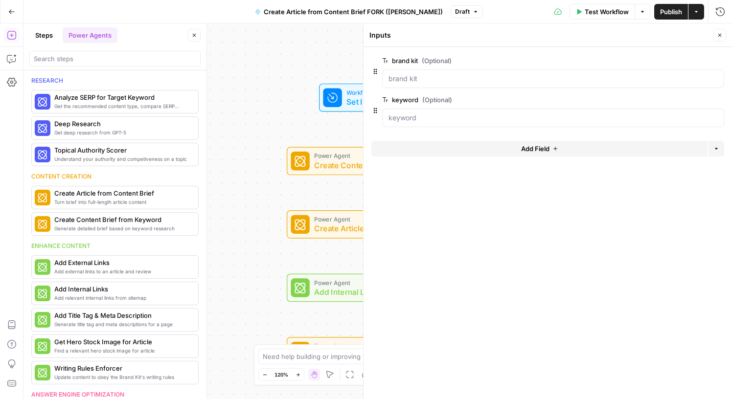
click at [517, 147] on button "Add Field" at bounding box center [539, 149] width 336 height 16
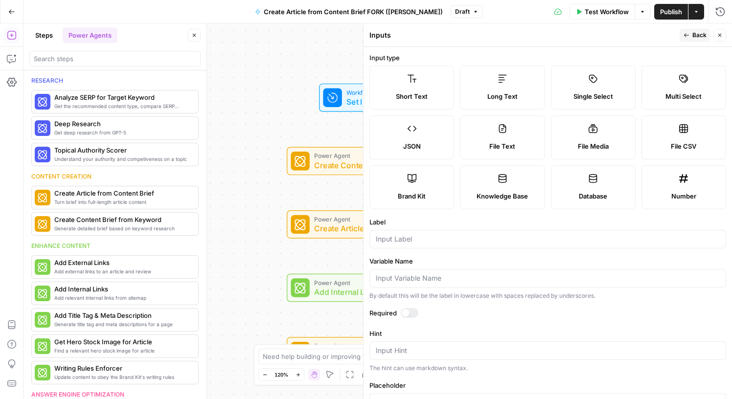
click at [502, 189] on label "Knowledge Base" at bounding box center [502, 187] width 85 height 44
click at [501, 189] on label "Knowledge Base" at bounding box center [502, 187] width 85 height 44
click at [416, 83] on icon at bounding box center [412, 79] width 10 height 10
click at [694, 34] on span "Back" at bounding box center [699, 35] width 14 height 9
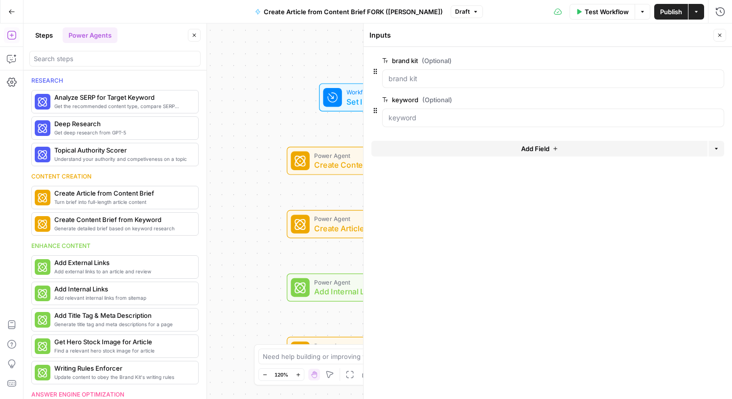
click at [324, 263] on div "Workflow Set Inputs Inputs Power Agent Create Content Brief from Keyword Step 4…" at bounding box center [377, 211] width 709 height 376
click at [723, 32] on button "Close" at bounding box center [719, 35] width 13 height 13
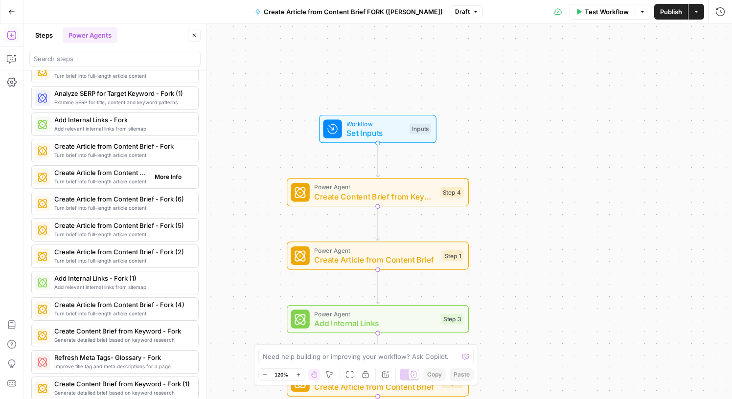
scroll to position [973, 0]
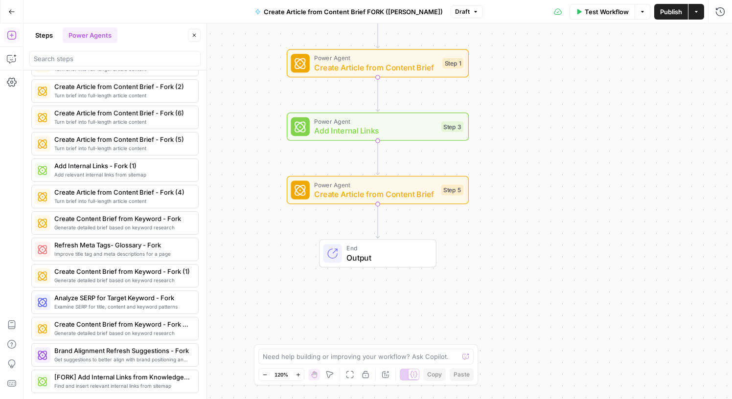
click at [672, 18] on button "Publish" at bounding box center [671, 12] width 34 height 16
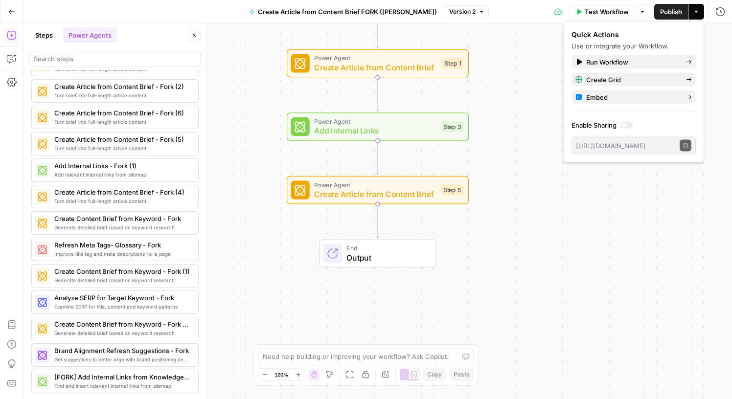
click at [533, 129] on div "Workflow Set Inputs Inputs Power Agent Create Content Brief from Keyword Step 4…" at bounding box center [377, 211] width 709 height 376
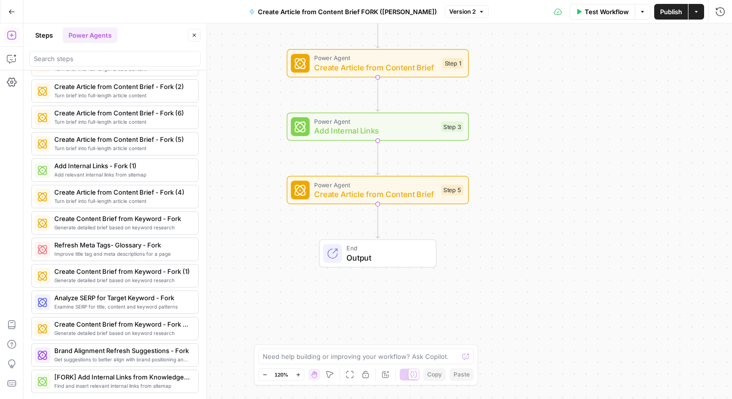
click at [526, 120] on div "Workflow Set Inputs Inputs Power Agent Create Content Brief from Keyword Step 4…" at bounding box center [377, 211] width 709 height 376
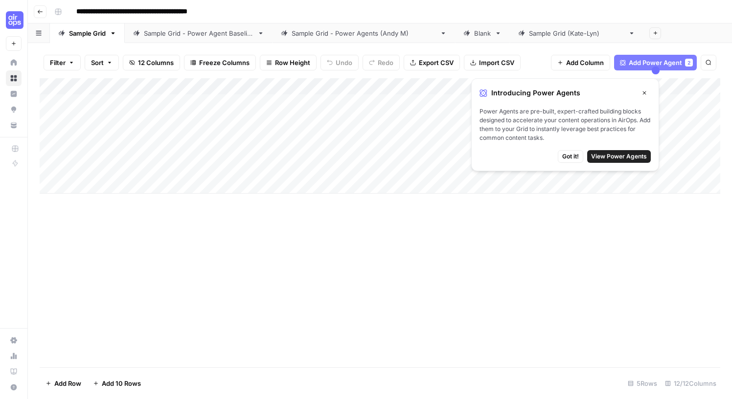
click at [643, 94] on icon "button" at bounding box center [644, 93] width 6 height 6
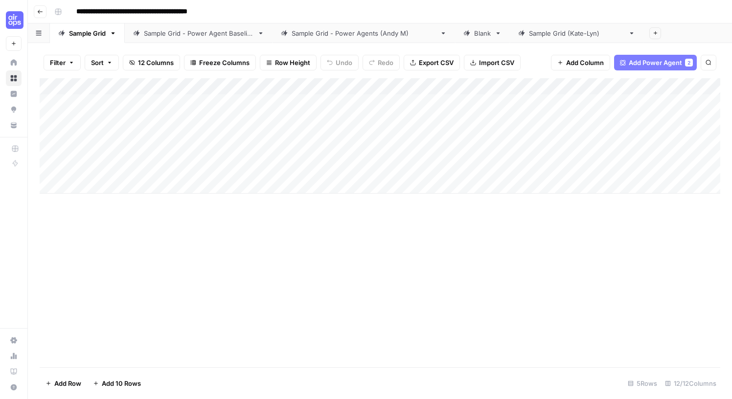
click at [113, 35] on icon "button" at bounding box center [113, 33] width 7 height 7
click at [134, 67] on span "Duplicate Sheet" at bounding box center [153, 66] width 47 height 10
click at [474, 33] on div "Blank" at bounding box center [482, 33] width 17 height 10
click at [372, 35] on div "Sample Grid" at bounding box center [390, 33] width 37 height 10
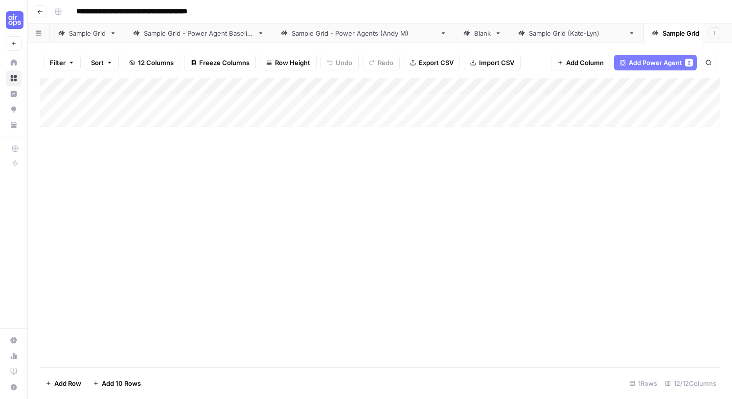
click at [663, 33] on div "Sample Grid" at bounding box center [681, 33] width 37 height 10
click at [703, 34] on icon "button" at bounding box center [706, 33] width 7 height 7
click at [630, 52] on span "Rename Sheet" at bounding box center [625, 52] width 47 height 10
click at [663, 32] on input "**********" at bounding box center [698, 33] width 71 height 13
type input "**********"
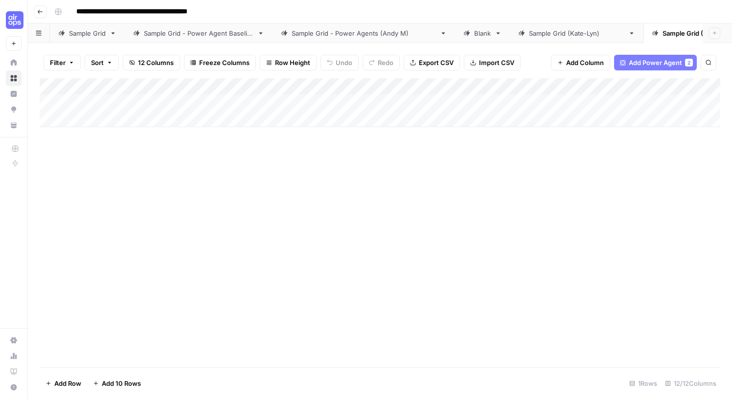
click at [146, 103] on div "Add Column" at bounding box center [380, 102] width 681 height 49
type textarea "*"
type textarea "*********"
click at [257, 139] on div "Add Column" at bounding box center [380, 111] width 681 height 66
click at [90, 36] on div "Sample Grid" at bounding box center [87, 33] width 37 height 10
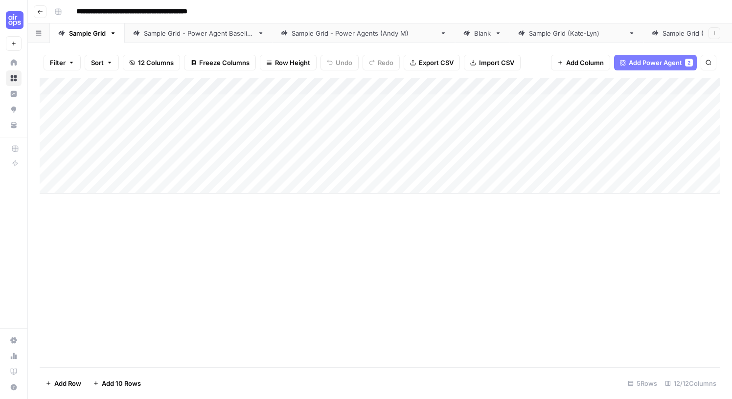
click at [663, 36] on div "Sample Grid (Liudmyla)" at bounding box center [710, 33] width 95 height 10
click at [659, 86] on span "Delete Sheet" at bounding box center [660, 88] width 47 height 10
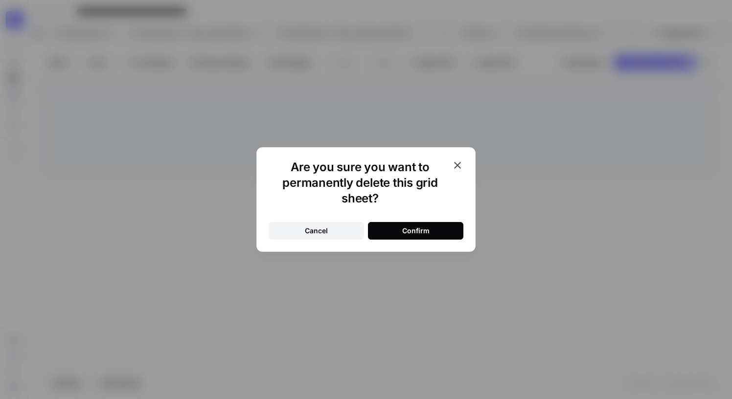
click at [422, 231] on div "Confirm" at bounding box center [415, 231] width 27 height 10
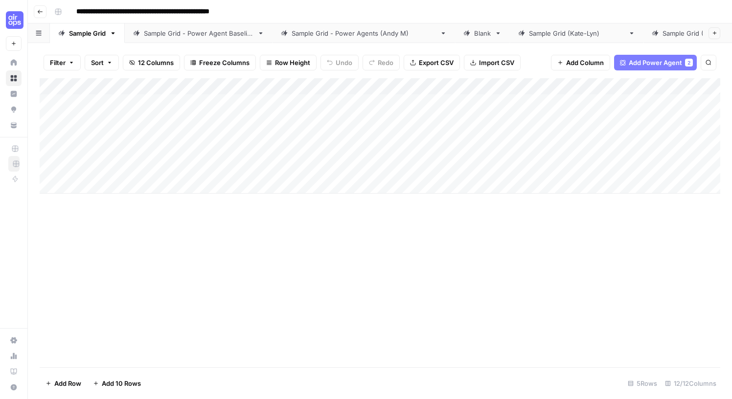
click at [114, 32] on icon "button" at bounding box center [113, 33] width 7 height 7
click at [129, 63] on div "Duplicate Sheet" at bounding box center [150, 66] width 62 height 10
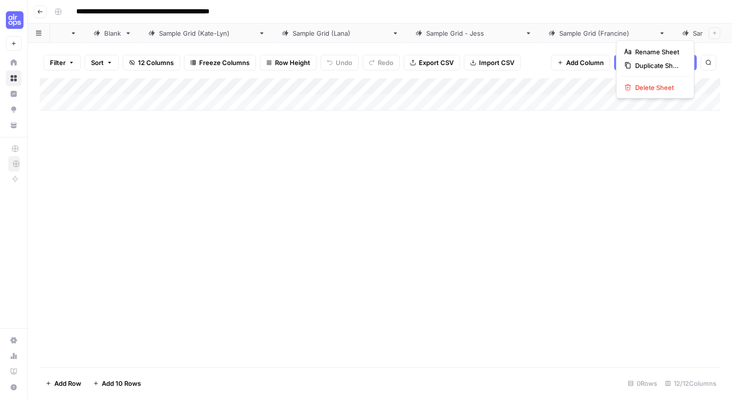
click at [667, 50] on span "Rename Sheet" at bounding box center [658, 52] width 47 height 10
type input "**********"
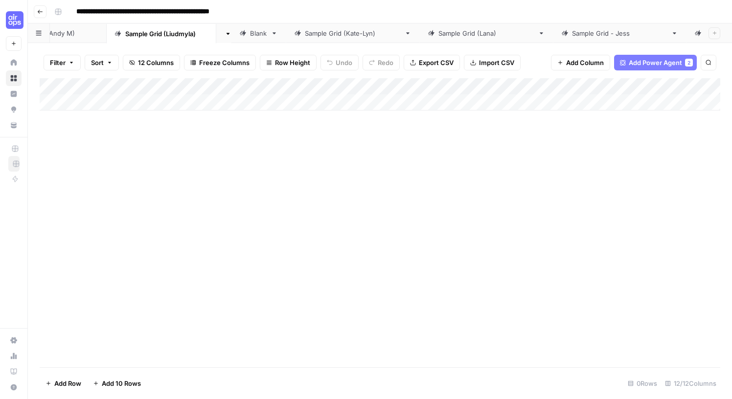
scroll to position [0, 318]
drag, startPoint x: 641, startPoint y: 35, endPoint x: 152, endPoint y: 35, distance: 489.3
click at [152, 35] on div "Sample Grid Sample Grid - Power Agent Baseline Sample Grid - Power Agents (Andy…" at bounding box center [380, 33] width 704 height 20
drag, startPoint x: 178, startPoint y: 33, endPoint x: 189, endPoint y: 31, distance: 10.9
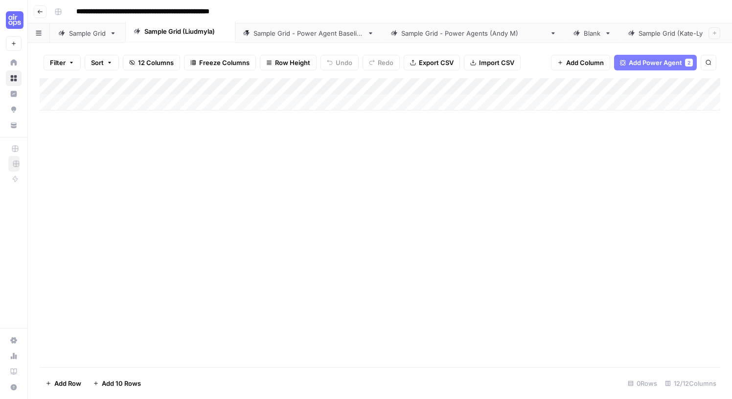
click at [189, 31] on div "Sample Grid Sample Grid - Power Agent Baseline Sample Grid - Power Agents (Andy…" at bounding box center [380, 33] width 704 height 20
drag, startPoint x: 184, startPoint y: 36, endPoint x: 545, endPoint y: 37, distance: 360.1
click at [545, 37] on div "Sample Grid Sample Grid (Liudmyla) Sample Grid - Power Agent Baseline Sample Gr…" at bounding box center [380, 33] width 704 height 20
click at [124, 103] on div "Add Column" at bounding box center [380, 135] width 681 height 115
click at [114, 135] on div "Add Column" at bounding box center [380, 135] width 681 height 115
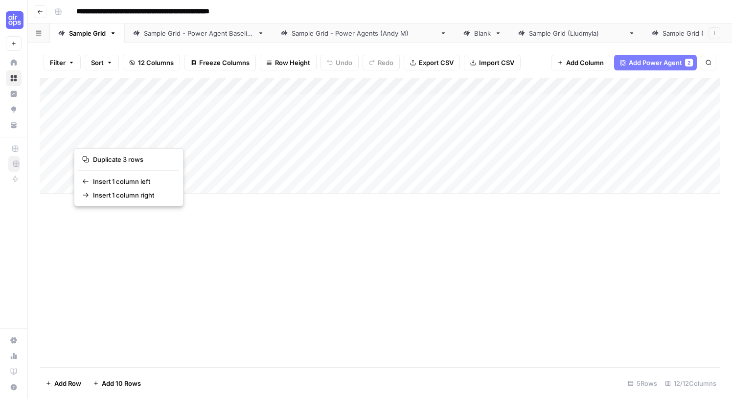
click at [546, 42] on link "Sample Grid (Liudmyla)" at bounding box center [577, 33] width 134 height 20
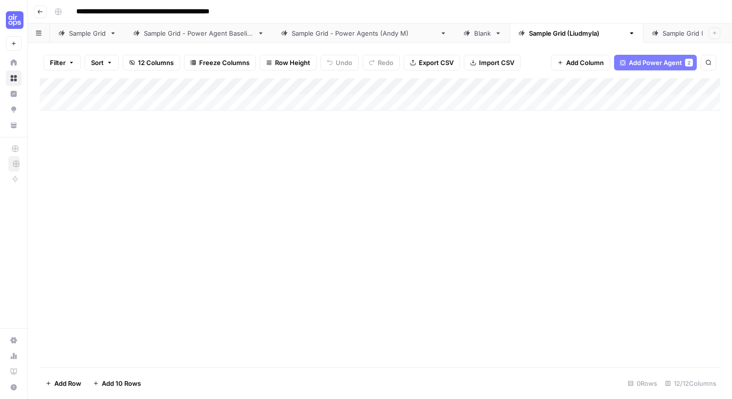
click at [137, 100] on div "Add Column" at bounding box center [380, 94] width 681 height 32
type textarea "*********"
click at [81, 32] on div "Sample Grid" at bounding box center [87, 33] width 37 height 10
click at [529, 36] on div "Sample Grid (Liudmyla)" at bounding box center [576, 33] width 95 height 10
click at [162, 118] on div "Add Column" at bounding box center [380, 111] width 681 height 66
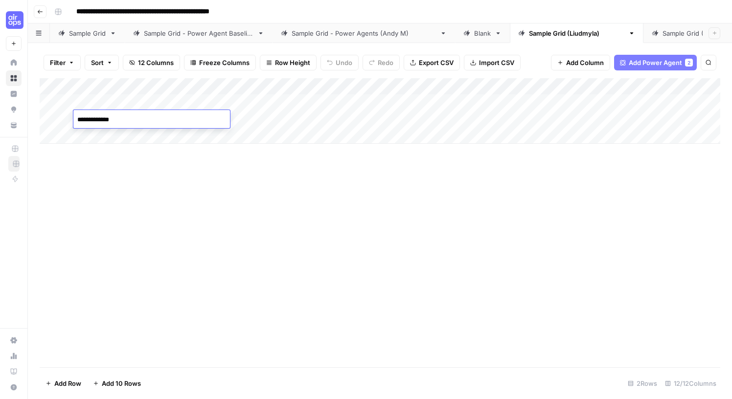
type textarea "**********"
click at [83, 36] on div "Sample Grid" at bounding box center [87, 33] width 37 height 10
click at [558, 34] on div "Sample Grid (Liudmyla)" at bounding box center [576, 33] width 95 height 10
click at [122, 131] on div "Add Column" at bounding box center [380, 119] width 681 height 82
type textarea "**********"
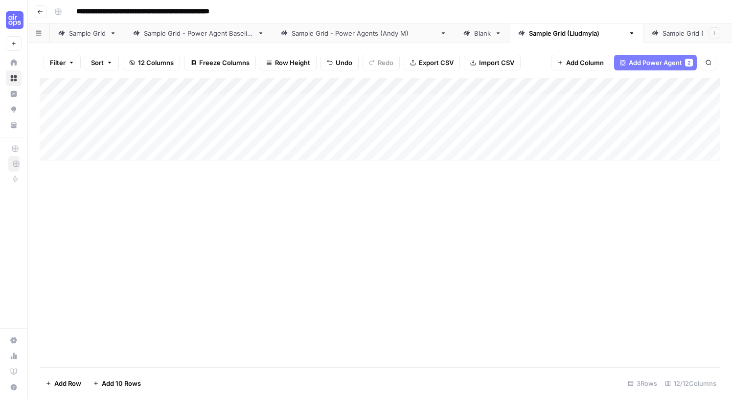
click at [299, 101] on div "Add Column" at bounding box center [380, 119] width 681 height 82
click at [305, 119] on div "Add Column" at bounding box center [380, 119] width 681 height 82
click at [304, 137] on div "Add Column" at bounding box center [380, 119] width 681 height 82
click at [663, 34] on div "Sample Grid ([PERSON_NAME])" at bounding box center [710, 33] width 95 height 10
click at [543, 36] on div "Sample Grid ([PERSON_NAME])" at bounding box center [576, 33] width 95 height 10
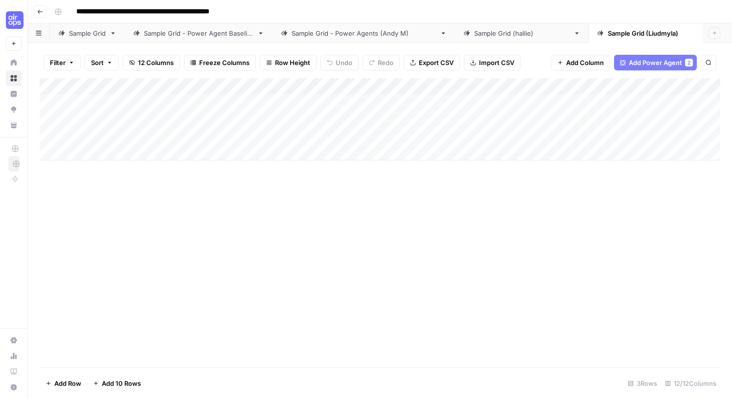
click at [266, 104] on div "Add Column" at bounding box center [380, 119] width 681 height 82
click at [268, 104] on div "Add Column" at bounding box center [380, 119] width 681 height 82
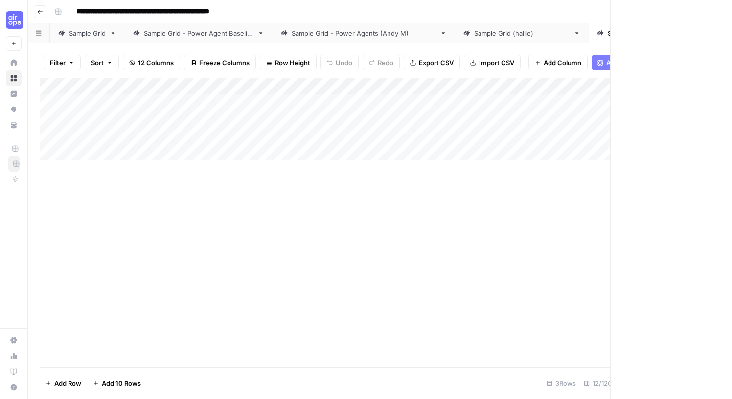
click at [268, 104] on div at bounding box center [306, 102] width 184 height 18
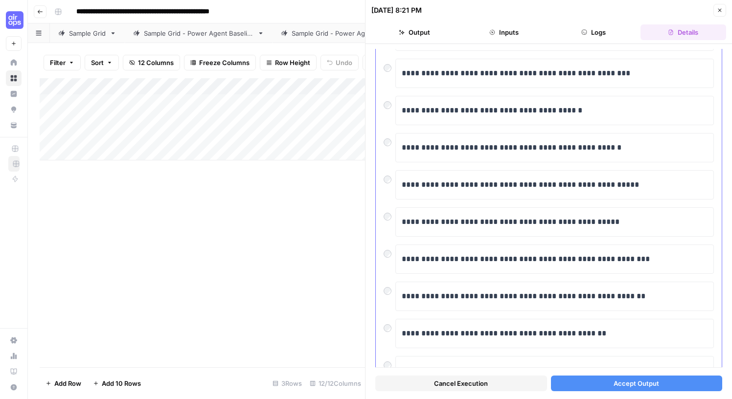
scroll to position [148, 0]
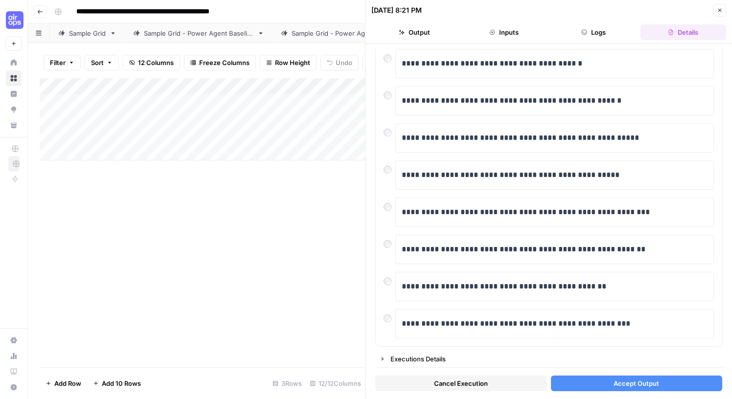
click at [722, 9] on icon "button" at bounding box center [720, 10] width 6 height 6
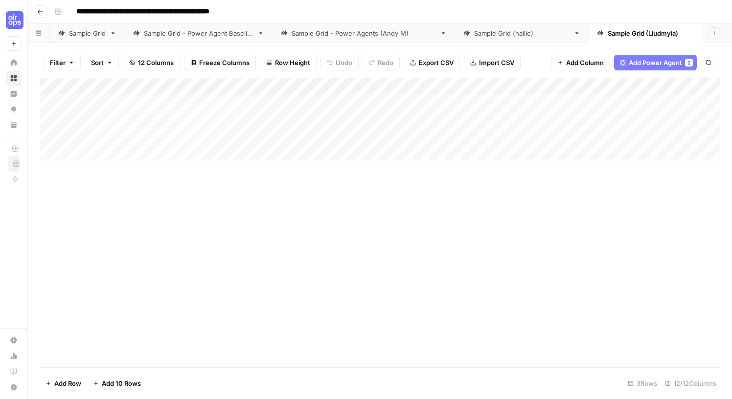
click at [335, 102] on div "Add Column" at bounding box center [380, 119] width 681 height 82
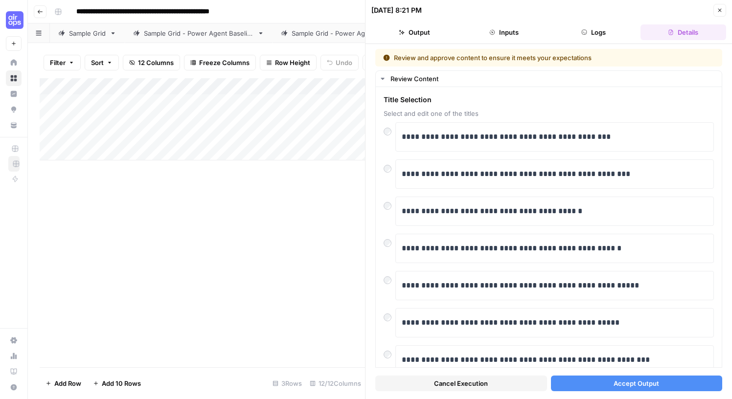
click at [632, 387] on span "Accept Output" at bounding box center [637, 384] width 46 height 10
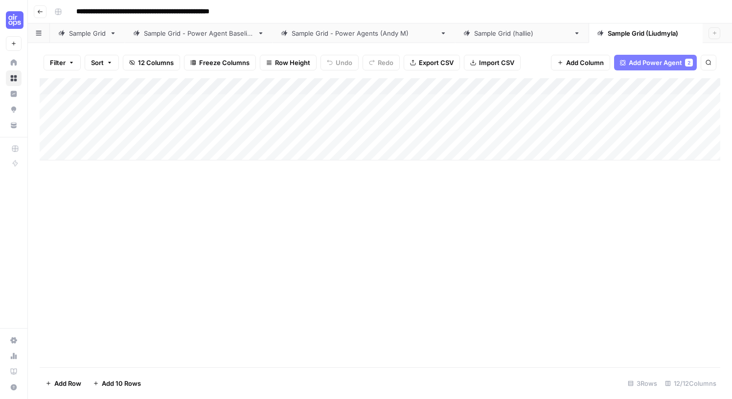
click at [375, 87] on div "Add Column" at bounding box center [380, 119] width 681 height 82
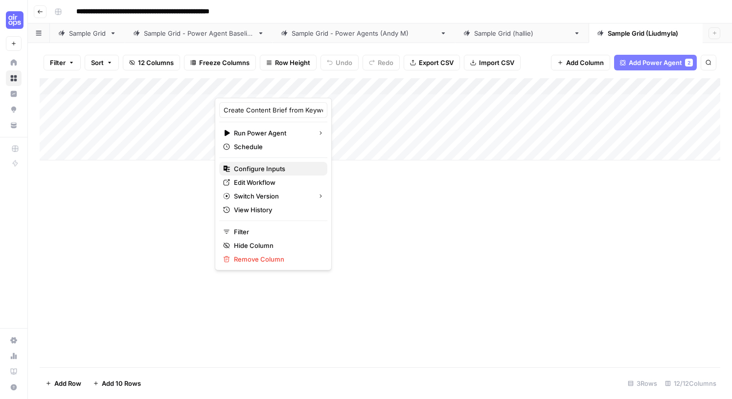
click at [274, 166] on span "Configure Inputs" at bounding box center [277, 169] width 86 height 10
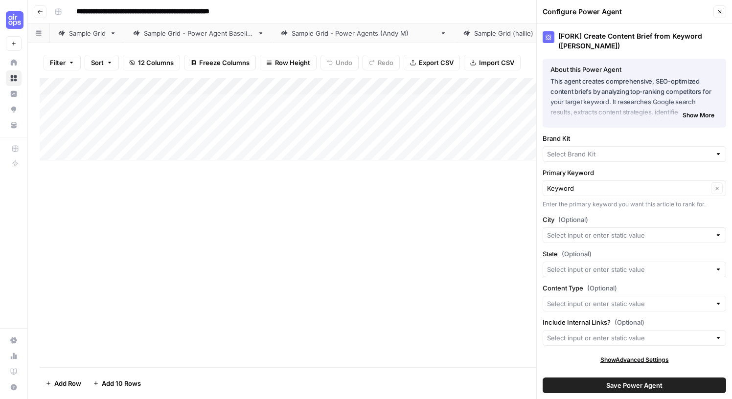
type input "AirOps"
click at [451, 193] on div "Add Column" at bounding box center [380, 222] width 681 height 289
click at [494, 196] on div "Add Column" at bounding box center [380, 222] width 681 height 289
drag, startPoint x: 312, startPoint y: 84, endPoint x: 299, endPoint y: 103, distance: 23.6
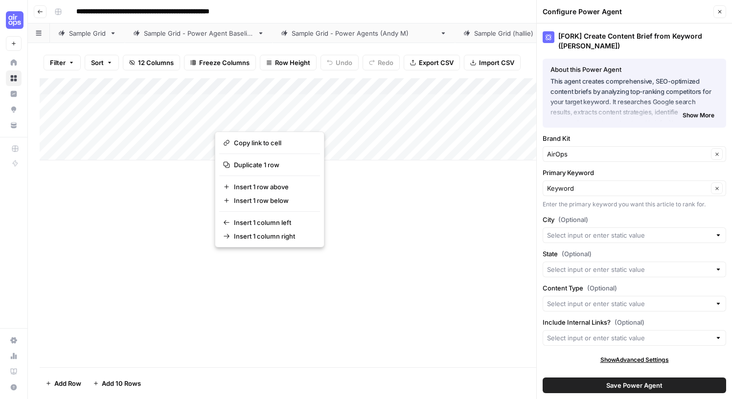
click at [275, 119] on div "Add Column" at bounding box center [380, 222] width 681 height 289
click at [299, 88] on div "Add Column" at bounding box center [380, 119] width 681 height 82
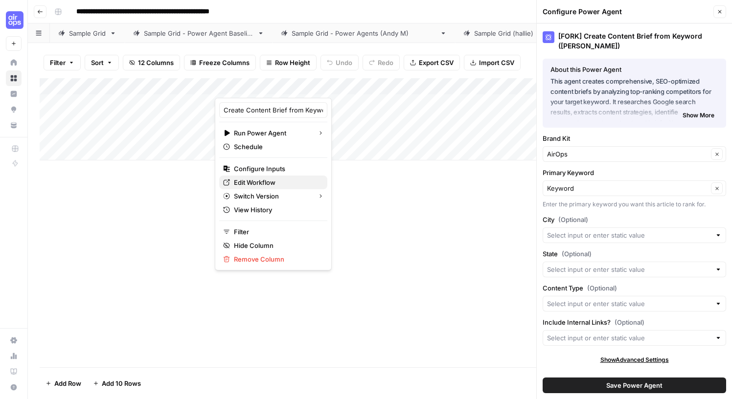
click at [276, 181] on span "Edit Workflow" at bounding box center [277, 183] width 86 height 10
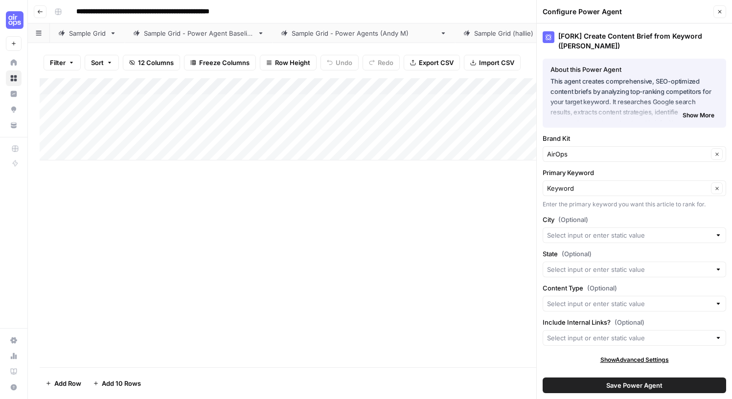
click at [375, 87] on div "Add Column" at bounding box center [380, 119] width 681 height 82
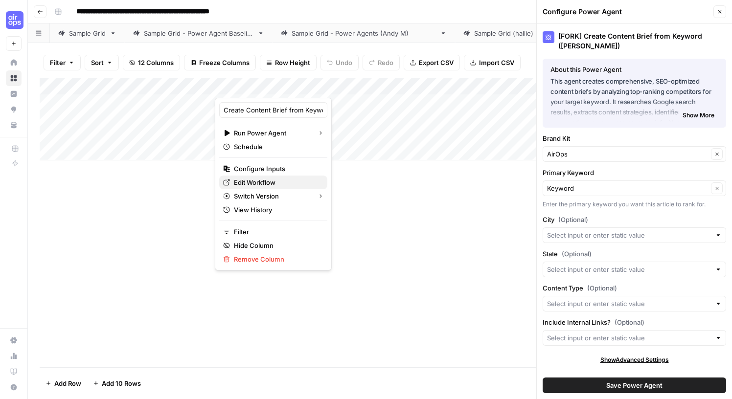
click at [278, 180] on span "Edit Workflow" at bounding box center [277, 183] width 86 height 10
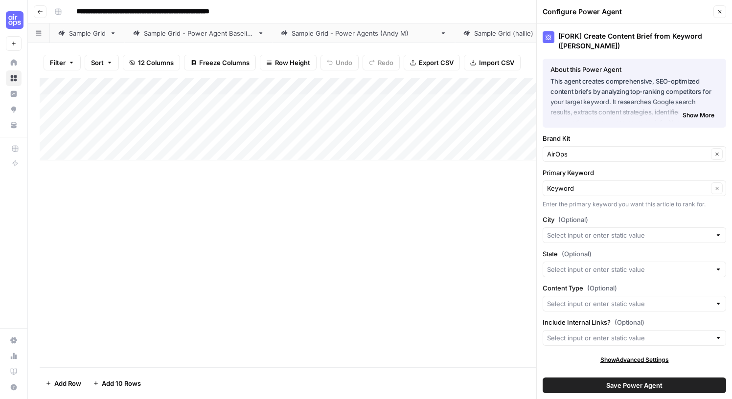
click at [96, 34] on div "Sample Grid" at bounding box center [87, 33] width 37 height 10
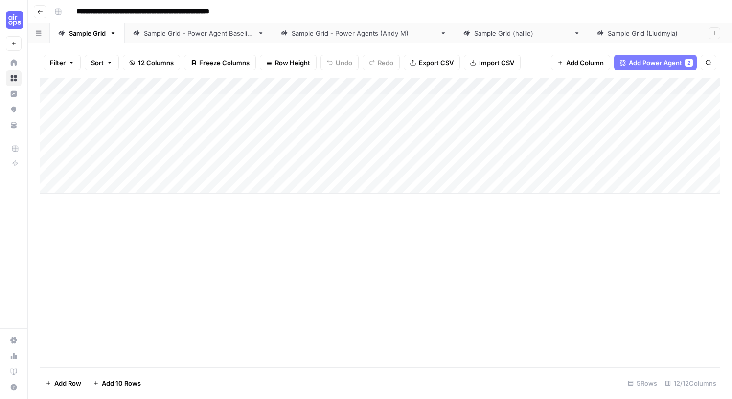
click at [311, 88] on div "Add Column" at bounding box center [380, 135] width 681 height 115
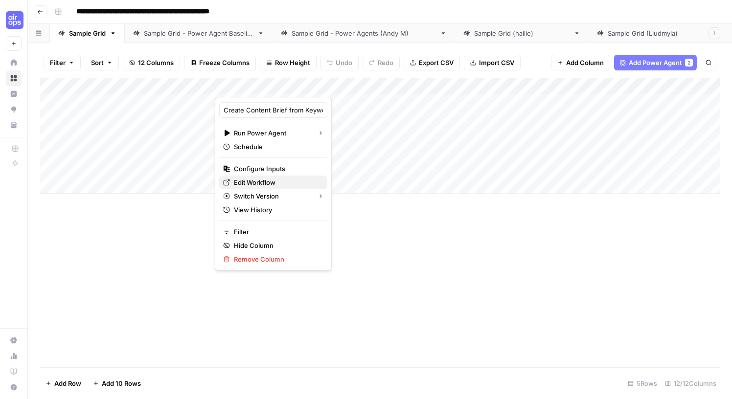
click at [266, 182] on span "Edit Workflow" at bounding box center [277, 183] width 86 height 10
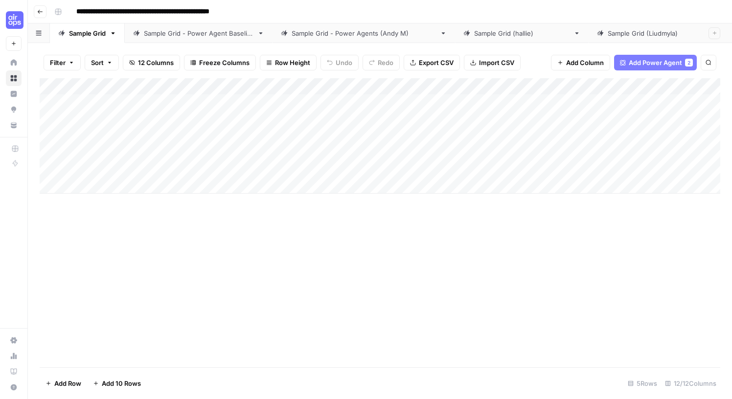
click at [608, 34] on div "Sample Grid (Liudmyla)" at bounding box center [655, 33] width 95 height 10
click at [328, 118] on div "Add Column" at bounding box center [380, 119] width 681 height 82
click at [390, 118] on div "Add Column" at bounding box center [380, 119] width 681 height 82
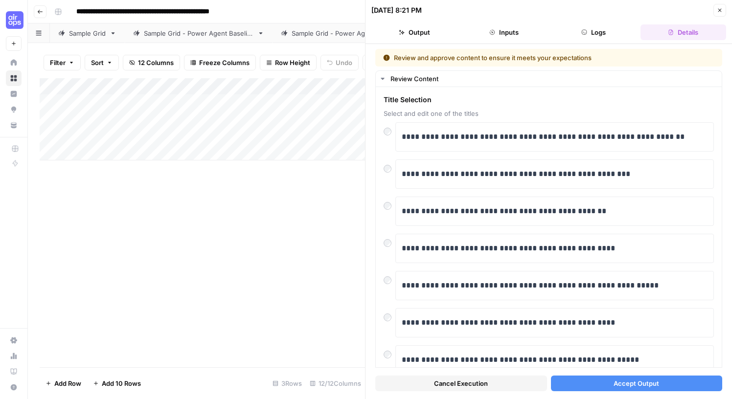
click at [625, 385] on span "Accept Output" at bounding box center [637, 384] width 46 height 10
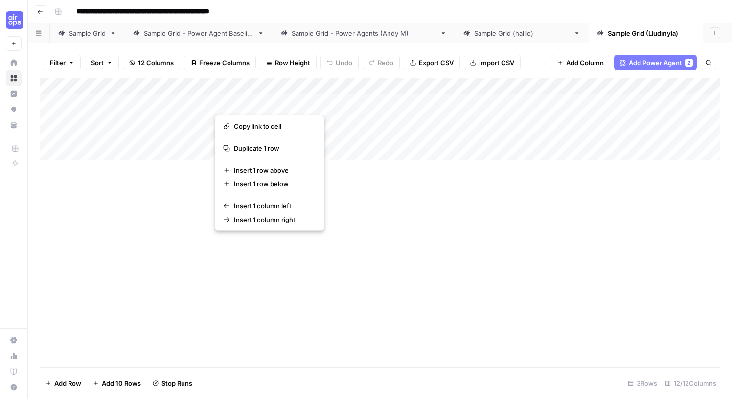
click at [330, 102] on button "button" at bounding box center [306, 102] width 183 height 17
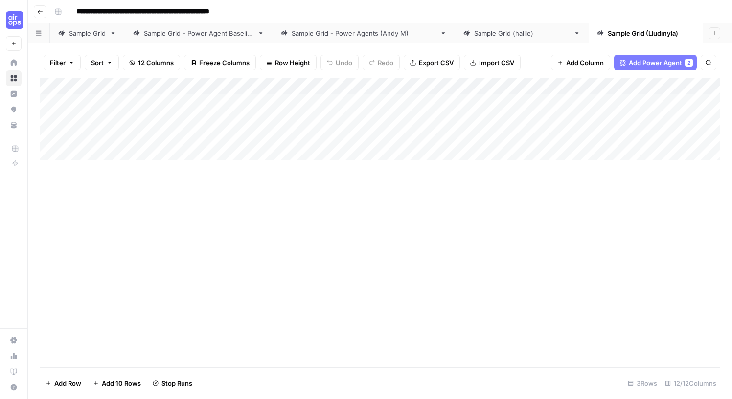
click at [485, 227] on div "Add Column" at bounding box center [380, 222] width 681 height 289
click at [313, 103] on div "Add Column" at bounding box center [380, 119] width 681 height 82
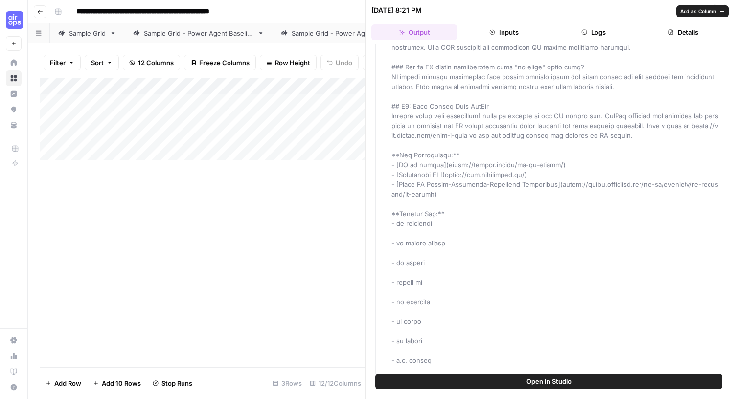
scroll to position [1401, 0]
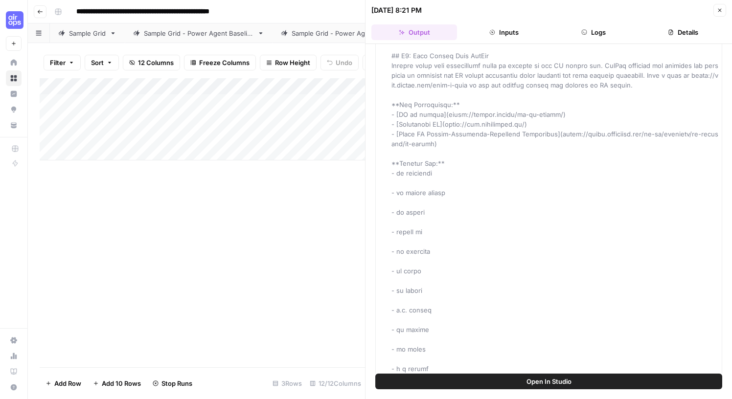
click at [261, 226] on div "Add Column" at bounding box center [202, 222] width 325 height 289
click at [718, 11] on icon "button" at bounding box center [720, 10] width 6 height 6
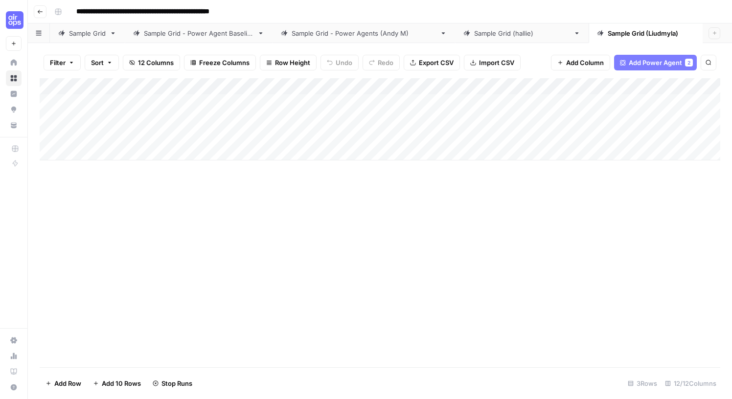
click at [329, 117] on div "Add Column" at bounding box center [380, 119] width 681 height 82
click at [474, 33] on div "Sample Grid (hallie)" at bounding box center [521, 33] width 95 height 10
click at [608, 35] on div "Sample Grid (Liudmyla)" at bounding box center [655, 33] width 95 height 10
type input "**********"
click at [214, 218] on div "Add Column" at bounding box center [380, 222] width 681 height 289
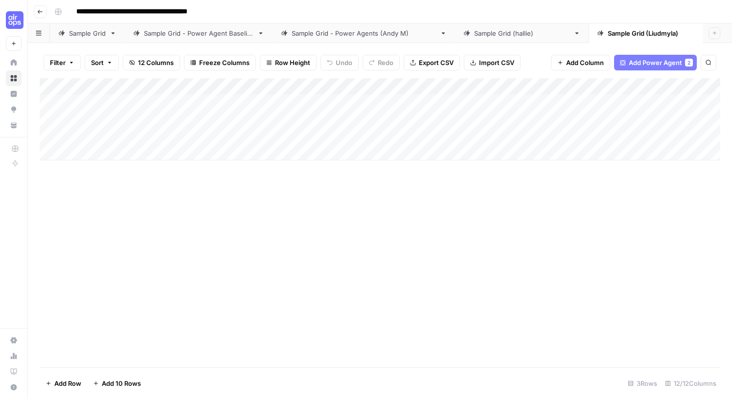
drag, startPoint x: 264, startPoint y: 237, endPoint x: 199, endPoint y: 216, distance: 68.4
click at [199, 216] on div "Add Column" at bounding box center [380, 222] width 681 height 289
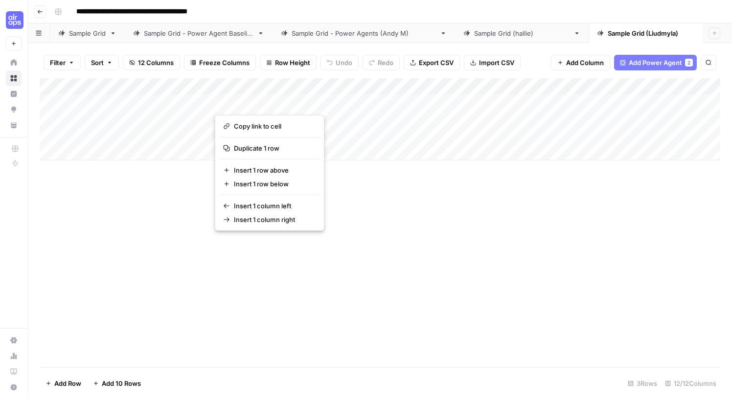
click at [339, 100] on button "button" at bounding box center [306, 102] width 183 height 17
click at [394, 227] on div "Add Column" at bounding box center [380, 222] width 681 height 289
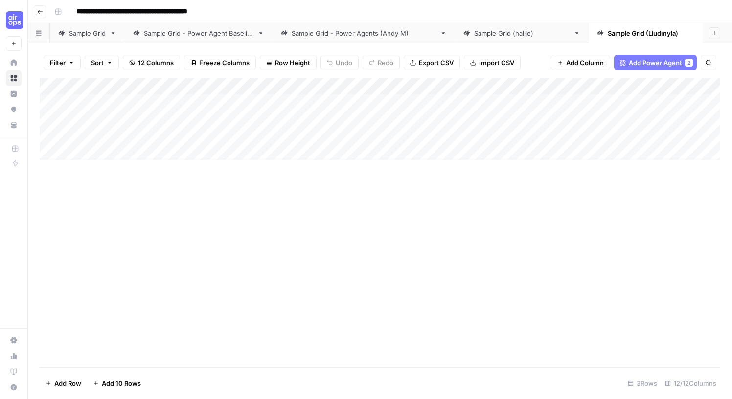
click at [329, 84] on div "Add Column" at bounding box center [380, 119] width 681 height 82
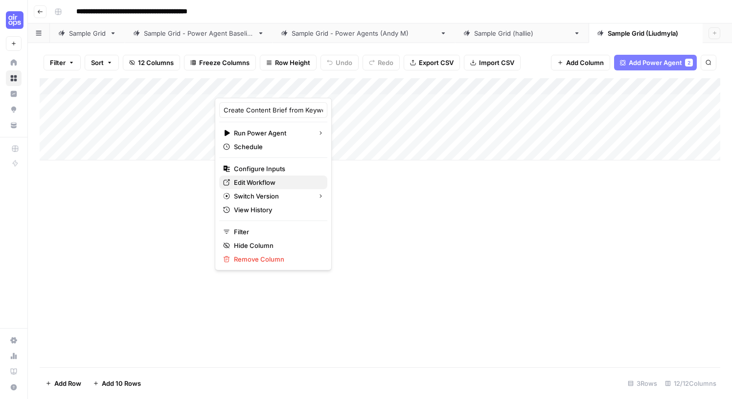
click at [256, 179] on span "Edit Workflow" at bounding box center [277, 183] width 86 height 10
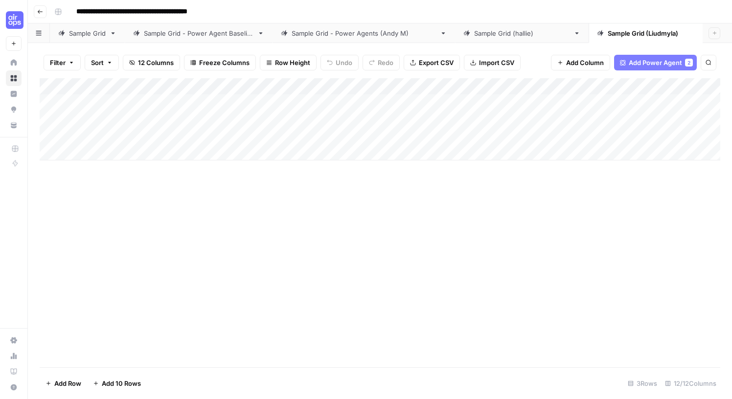
click at [168, 205] on div "Add Column" at bounding box center [380, 222] width 681 height 289
click at [97, 32] on div "Sample Grid" at bounding box center [87, 33] width 37 height 10
click at [608, 32] on div "Sample Grid (Liudmyla)" at bounding box center [655, 33] width 95 height 10
click at [672, 59] on span "Add Power Agent" at bounding box center [655, 63] width 53 height 10
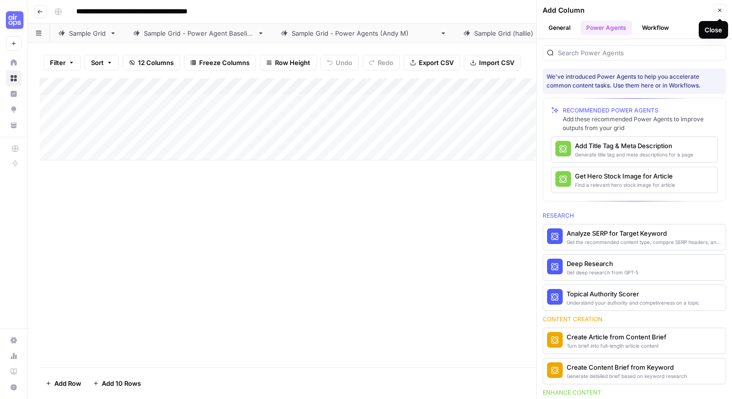
click at [664, 25] on button "Workflow" at bounding box center [655, 28] width 39 height 15
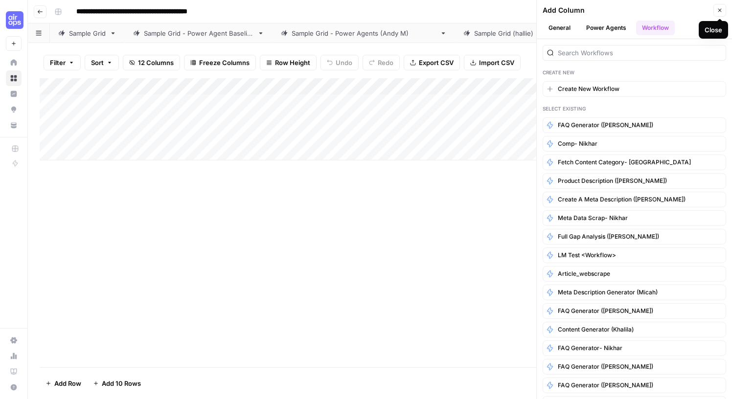
click at [720, 10] on icon "button" at bounding box center [720, 10] width 6 height 6
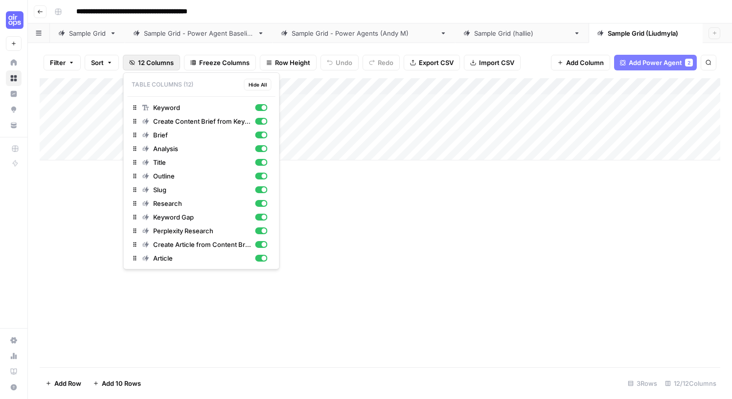
click at [152, 64] on span "12 Columns" at bounding box center [156, 63] width 36 height 10
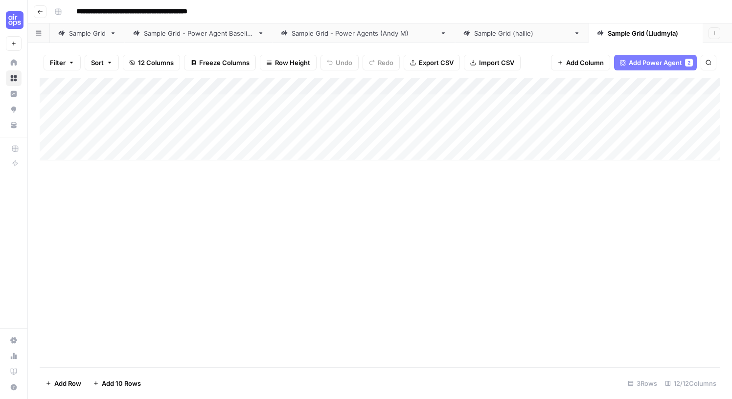
click at [152, 64] on span "12 Columns" at bounding box center [156, 63] width 36 height 10
click at [215, 229] on div "Add Column" at bounding box center [380, 222] width 681 height 289
click at [579, 87] on div "Add Column" at bounding box center [380, 119] width 681 height 82
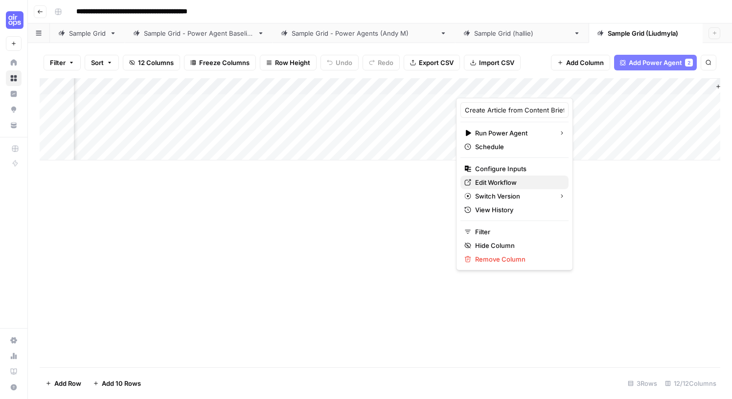
click at [503, 184] on span "Edit Workflow" at bounding box center [518, 183] width 86 height 10
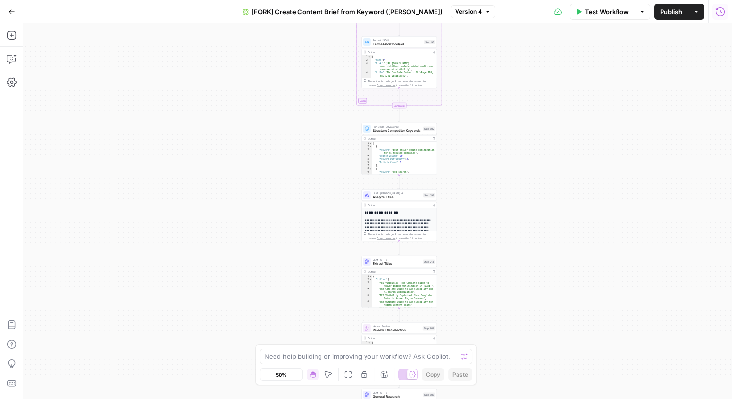
click at [721, 14] on icon "button" at bounding box center [720, 12] width 10 height 10
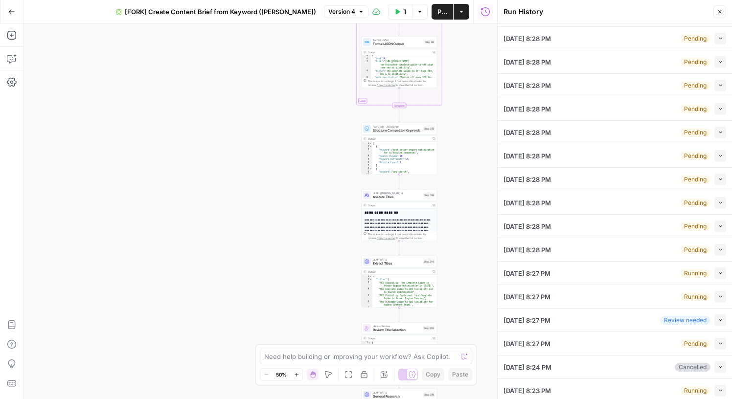
scroll to position [3, 0]
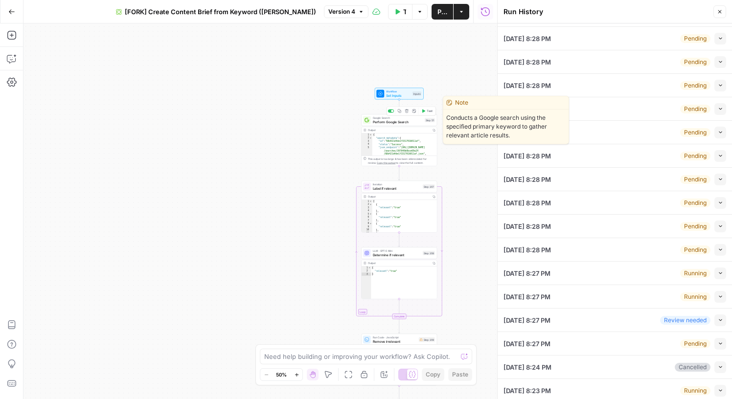
click at [397, 124] on span "Perform Google Search" at bounding box center [398, 121] width 50 height 5
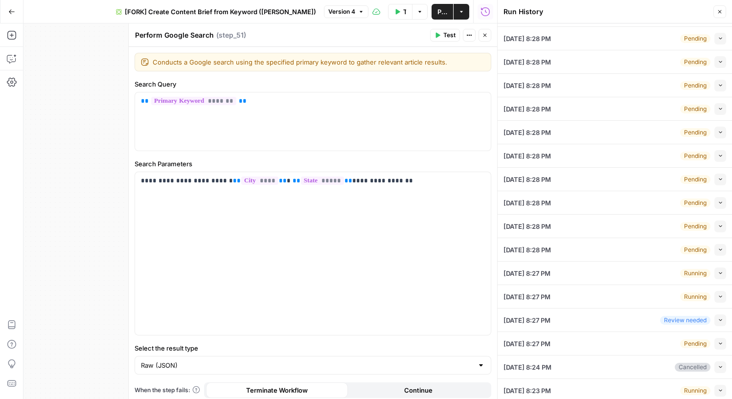
click at [717, 13] on icon "button" at bounding box center [720, 12] width 6 height 6
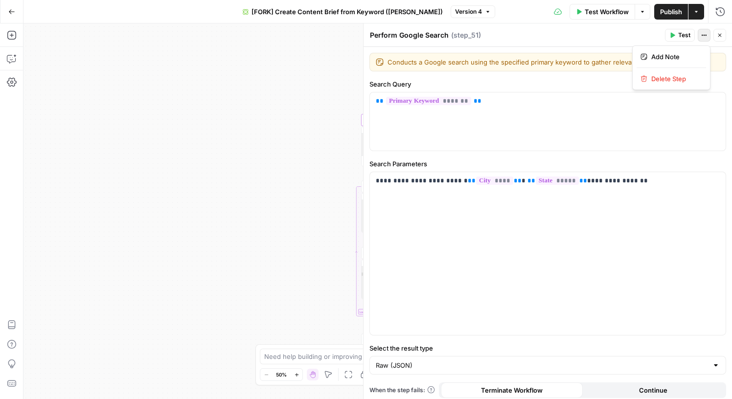
click at [703, 37] on icon "button" at bounding box center [704, 35] width 6 height 6
click at [720, 15] on icon "button" at bounding box center [720, 12] width 10 height 10
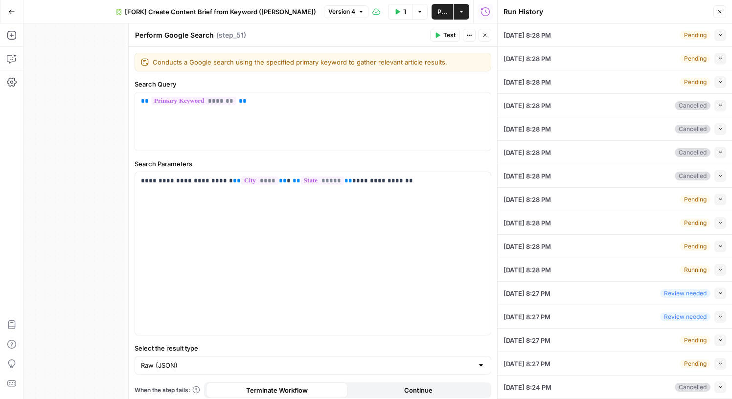
click at [489, 13] on icon "button" at bounding box center [485, 11] width 9 height 9
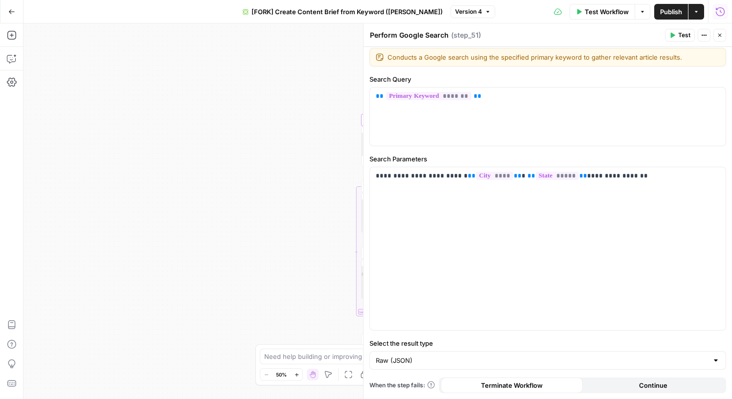
scroll to position [0, 0]
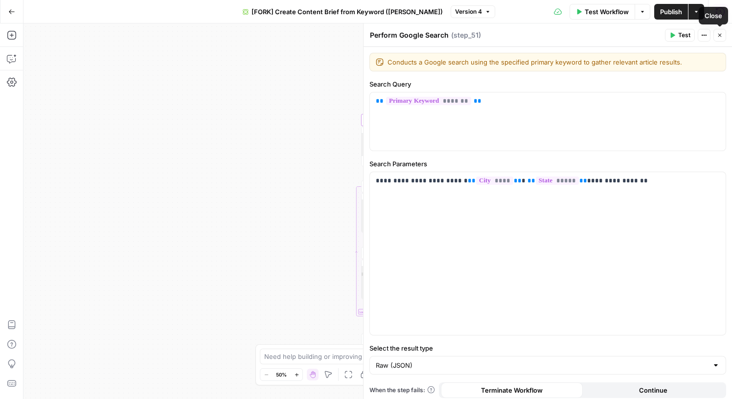
click at [719, 35] on icon "button" at bounding box center [720, 35] width 6 height 6
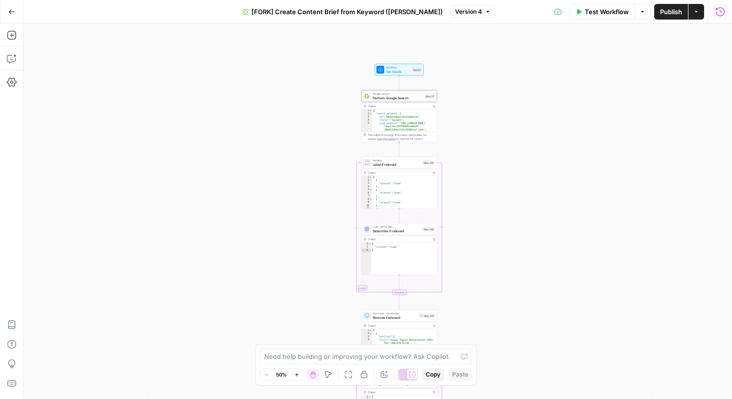
scroll to position [11, 0]
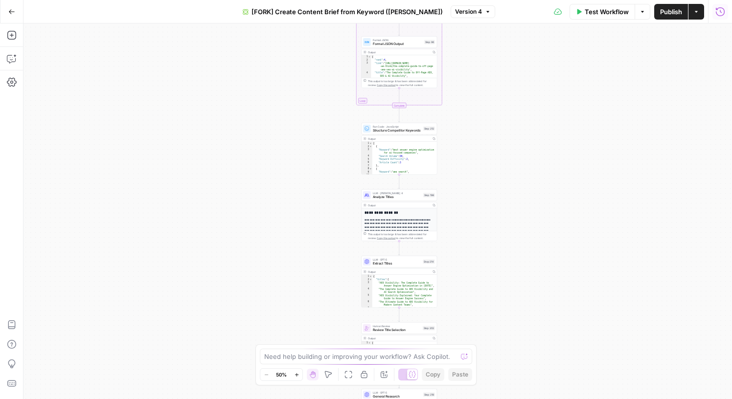
click at [719, 17] on button "Run History" at bounding box center [720, 12] width 16 height 16
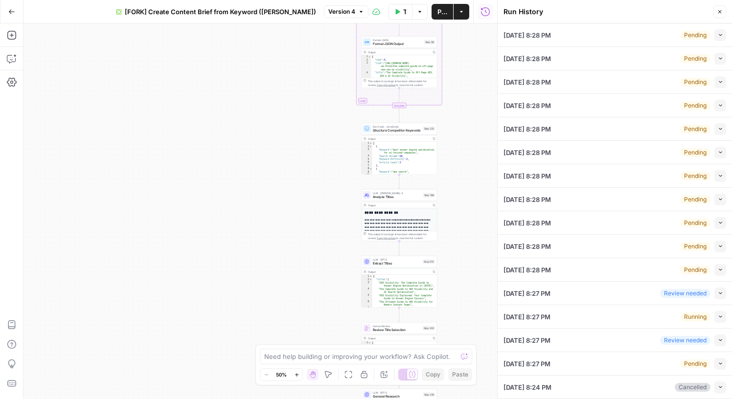
click at [392, 79] on div "This output is too large & has been abbreviated for review. Copy the output to …" at bounding box center [401, 83] width 67 height 8
click at [722, 12] on icon "button" at bounding box center [720, 12] width 6 height 6
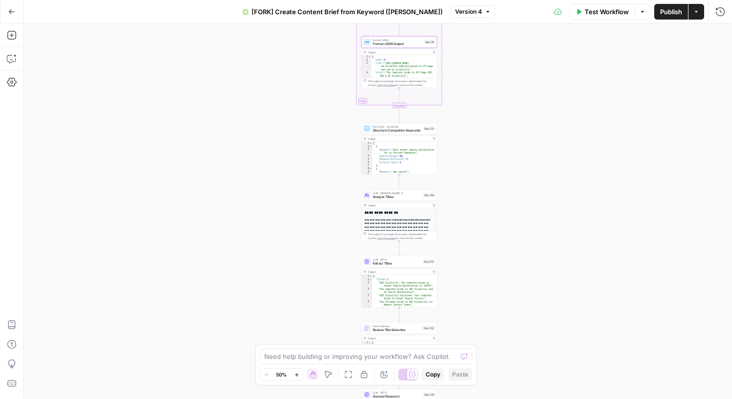
type textarea "**********"
click at [401, 62] on div "{ "rank" : 4 , "link" : "[URL][DOMAIN_NAME] -we-think/the-complete-guide-to-off…" at bounding box center [404, 74] width 66 height 39
click at [401, 40] on span "Format JSON" at bounding box center [397, 40] width 49 height 4
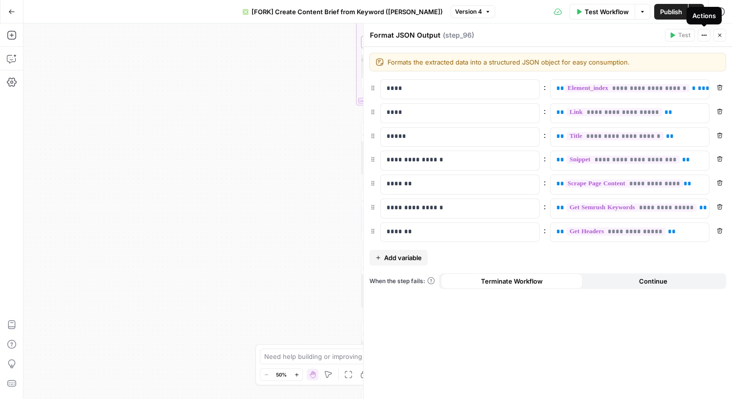
click at [724, 38] on button "Close" at bounding box center [719, 35] width 13 height 13
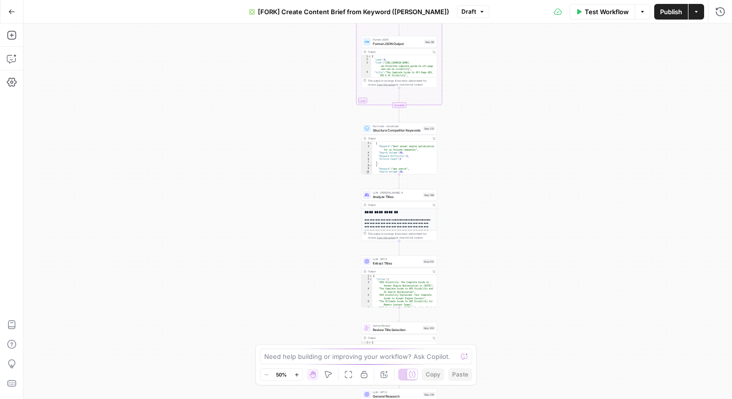
scroll to position [6, 0]
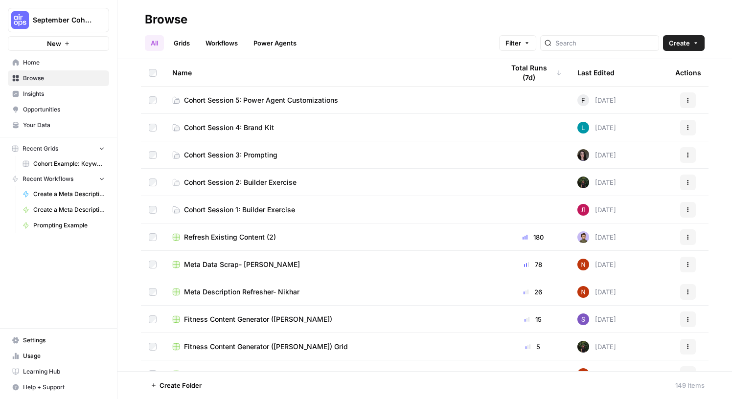
click at [275, 98] on span "Cohort Session 5: Power Agent Customizations" at bounding box center [261, 100] width 154 height 10
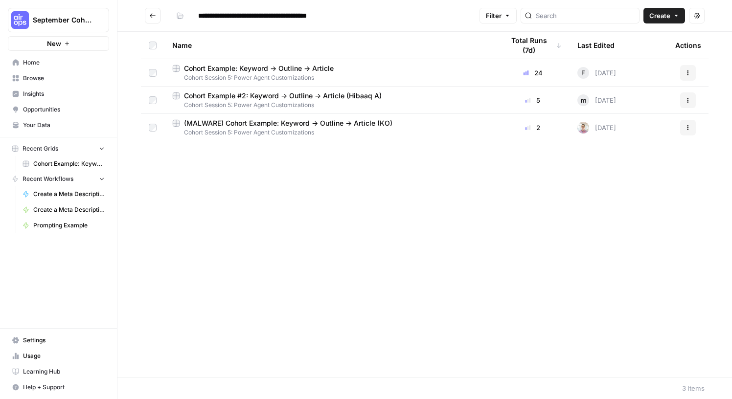
click at [155, 14] on icon "Go back" at bounding box center [152, 15] width 7 height 7
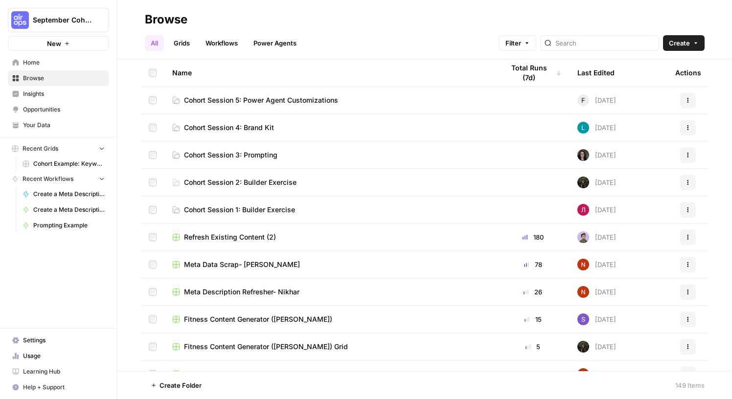
click at [260, 98] on span "Cohort Session 5: Power Agent Customizations" at bounding box center [261, 100] width 154 height 10
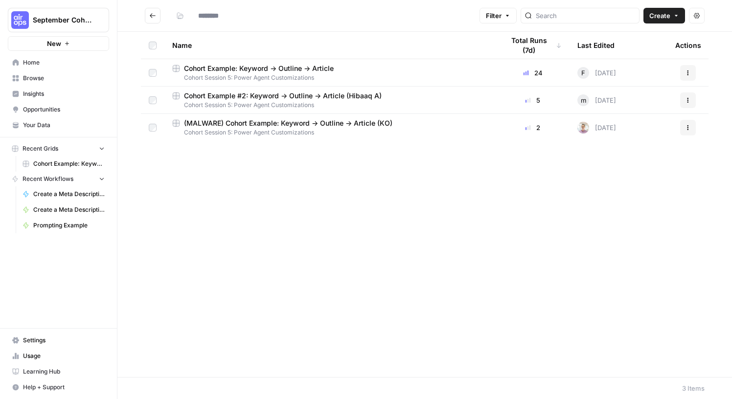
type input "**********"
click at [265, 70] on span "Cohort Example: Keyword -> Outline -> Article" at bounding box center [259, 69] width 150 height 10
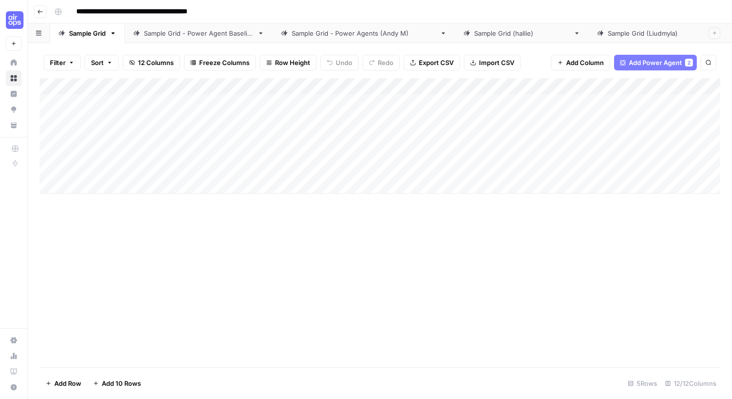
click at [343, 86] on div "Add Column" at bounding box center [380, 135] width 681 height 115
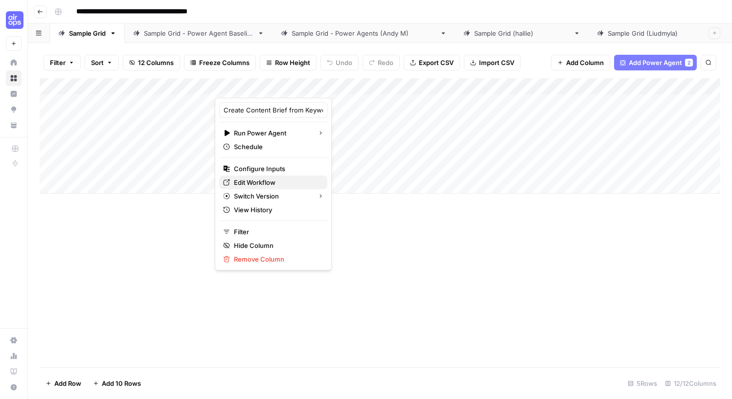
click at [267, 182] on span "Edit Workflow" at bounding box center [277, 183] width 86 height 10
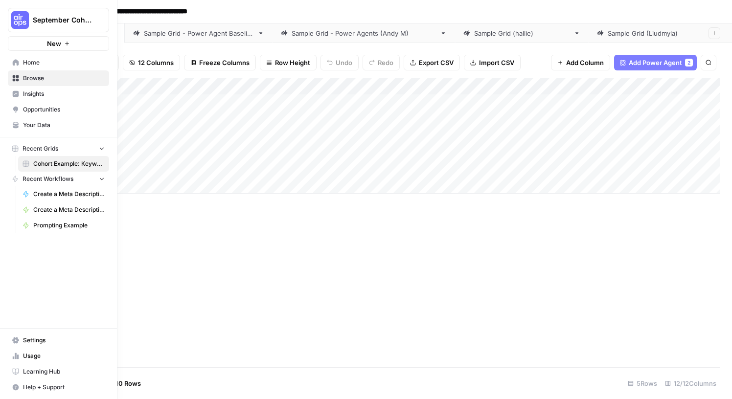
click at [35, 76] on span "Browse" at bounding box center [64, 78] width 82 height 9
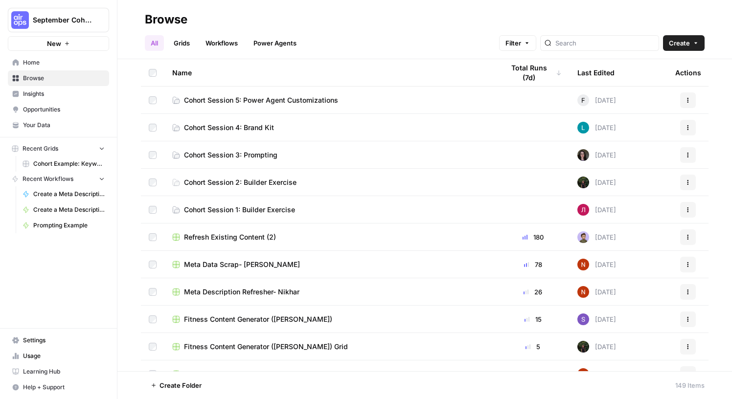
click at [233, 104] on span "Cohort Session 5: Power Agent Customizations" at bounding box center [261, 100] width 154 height 10
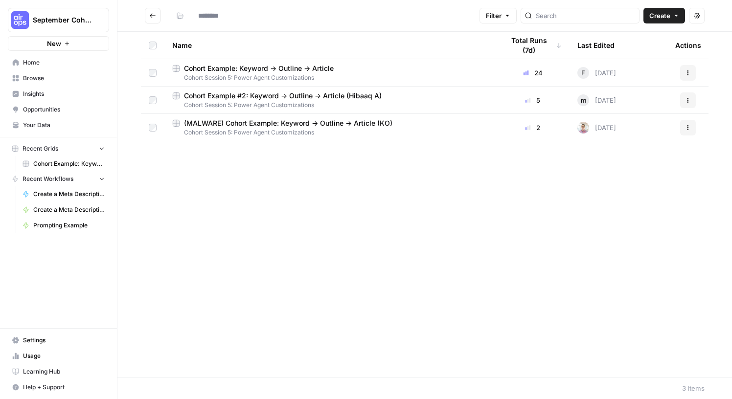
type input "**********"
click at [275, 70] on span "Cohort Example: Keyword -> Outline -> Article" at bounding box center [259, 69] width 150 height 10
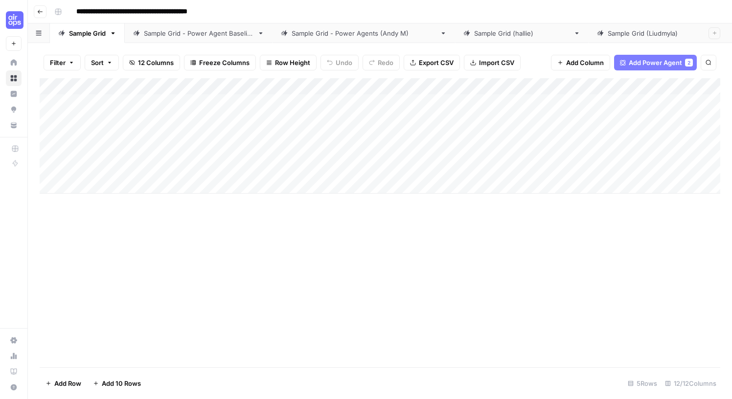
click at [608, 33] on div "Sample Grid (Liudmyla)" at bounding box center [655, 33] width 95 height 10
click at [687, 386] on div "12/12 Columns" at bounding box center [690, 384] width 59 height 16
drag, startPoint x: 223, startPoint y: 230, endPoint x: 228, endPoint y: 230, distance: 4.9
click at [223, 230] on div "Add Column" at bounding box center [380, 222] width 681 height 289
drag, startPoint x: 257, startPoint y: 237, endPoint x: 145, endPoint y: 213, distance: 114.1
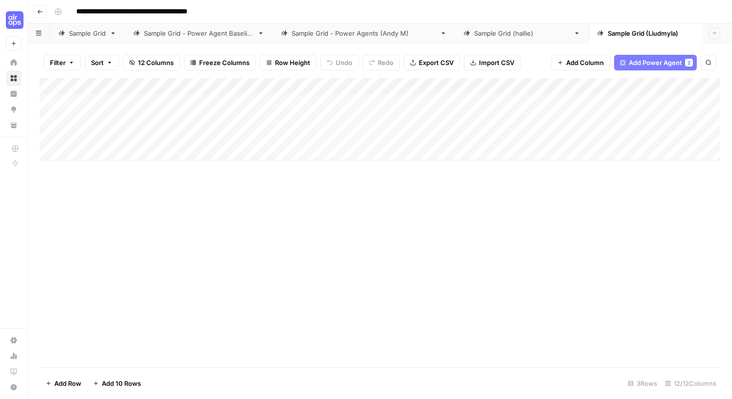
click at [145, 213] on div "Add Column" at bounding box center [380, 222] width 681 height 289
drag, startPoint x: 154, startPoint y: 214, endPoint x: 271, endPoint y: 256, distance: 124.3
click at [268, 256] on div "Add Column" at bounding box center [380, 222] width 681 height 289
click at [290, 218] on div "Add Column" at bounding box center [380, 222] width 681 height 289
drag, startPoint x: 354, startPoint y: 220, endPoint x: 393, endPoint y: 209, distance: 40.3
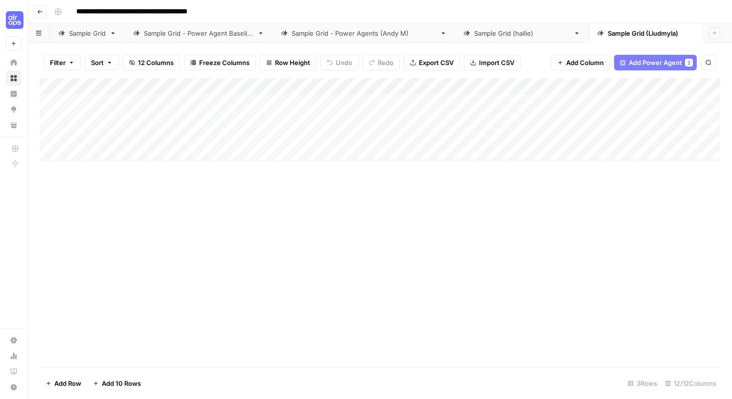
click at [393, 209] on div "Add Column" at bounding box center [380, 222] width 681 height 289
drag, startPoint x: 399, startPoint y: 84, endPoint x: 306, endPoint y: 84, distance: 93.0
click at [306, 84] on div "Add Column" at bounding box center [380, 119] width 681 height 82
drag, startPoint x: 392, startPoint y: 85, endPoint x: 349, endPoint y: 84, distance: 43.6
click at [348, 84] on div "Add Column" at bounding box center [380, 119] width 681 height 82
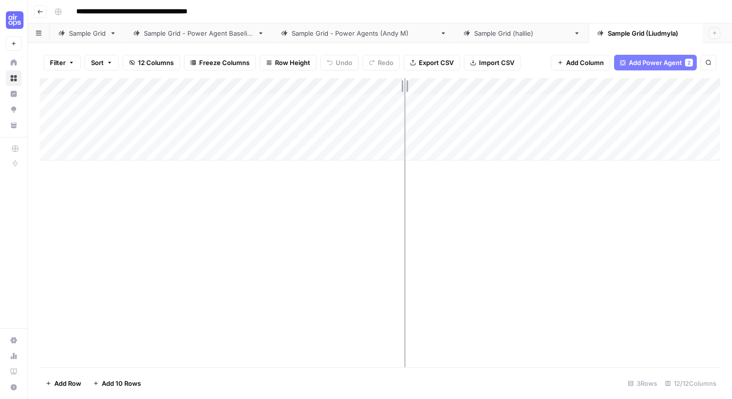
drag, startPoint x: 442, startPoint y: 86, endPoint x: 404, endPoint y: 85, distance: 37.7
click at [404, 85] on div "Add Column" at bounding box center [380, 119] width 681 height 82
drag, startPoint x: 492, startPoint y: 87, endPoint x: 443, endPoint y: 86, distance: 48.9
click at [443, 86] on div "Add Column" at bounding box center [380, 119] width 681 height 82
drag, startPoint x: 540, startPoint y: 87, endPoint x: 495, endPoint y: 88, distance: 45.0
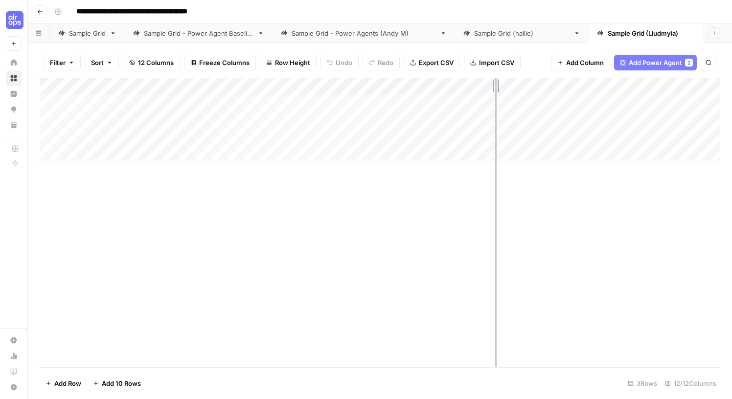
click at [495, 88] on div "Add Column" at bounding box center [380, 119] width 681 height 82
drag, startPoint x: 590, startPoint y: 83, endPoint x: 553, endPoint y: 83, distance: 37.2
click at [552, 83] on div "Add Column" at bounding box center [380, 119] width 681 height 82
drag, startPoint x: 642, startPoint y: 86, endPoint x: 594, endPoint y: 87, distance: 48.0
click at [594, 87] on div "Add Column" at bounding box center [380, 119] width 681 height 82
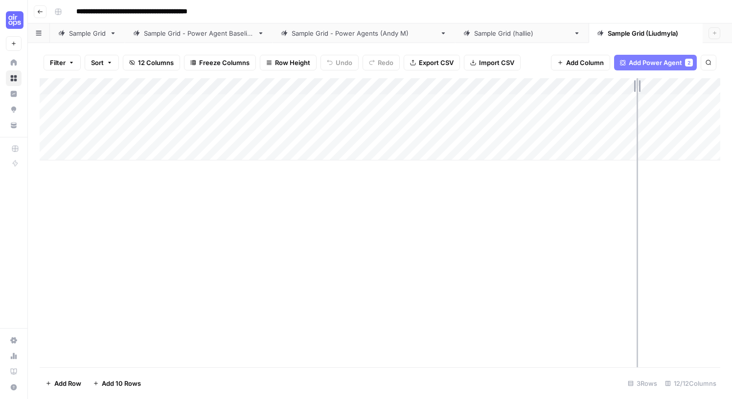
drag, startPoint x: 687, startPoint y: 87, endPoint x: 637, endPoint y: 87, distance: 50.9
click at [637, 87] on div "Add Column" at bounding box center [380, 119] width 681 height 82
click at [517, 88] on div "Add Column" at bounding box center [380, 119] width 681 height 82
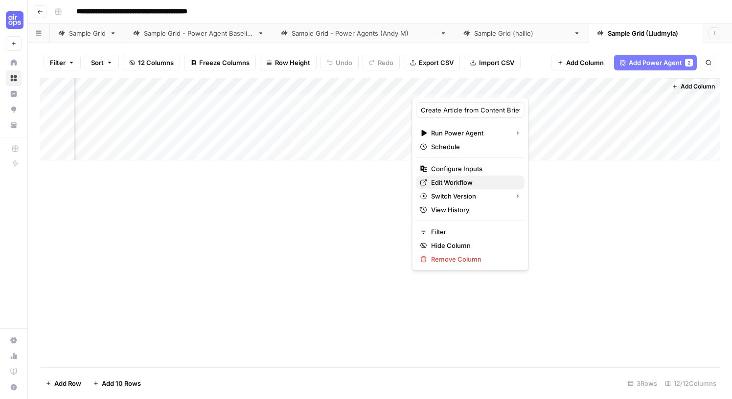
click at [453, 182] on span "Edit Workflow" at bounding box center [474, 183] width 86 height 10
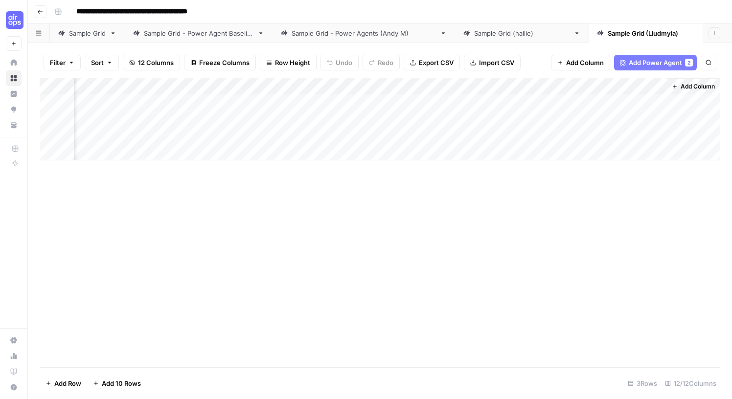
click at [682, 61] on span "Add Power Agent" at bounding box center [655, 63] width 53 height 10
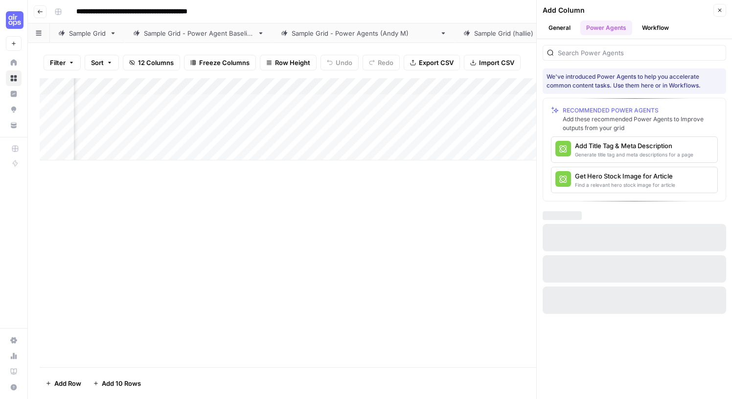
click at [662, 27] on button "Workflow" at bounding box center [655, 28] width 39 height 15
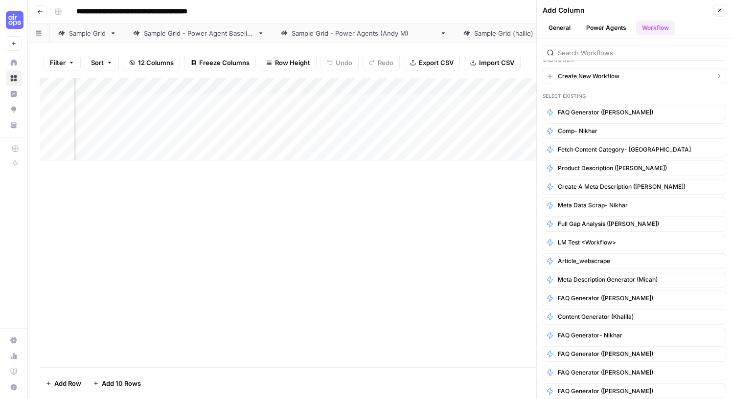
scroll to position [0, 0]
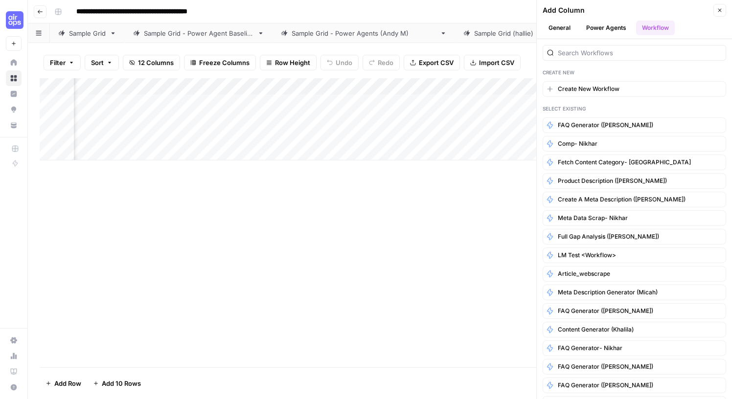
click at [503, 86] on div "Add Column" at bounding box center [380, 119] width 681 height 82
click at [519, 199] on div "Add Column" at bounding box center [380, 222] width 681 height 289
click at [718, 9] on icon "button" at bounding box center [720, 10] width 6 height 6
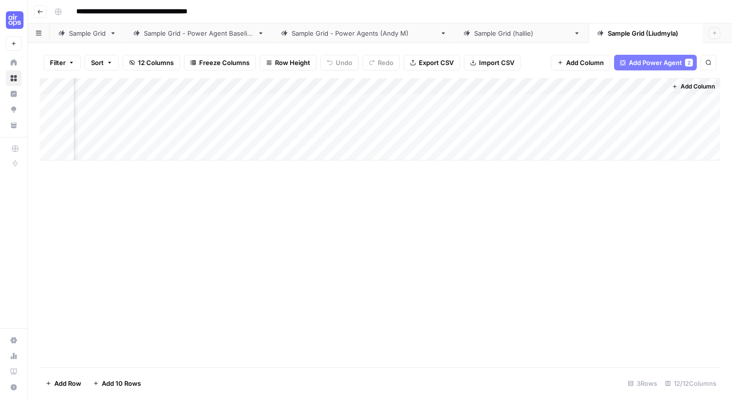
click at [647, 63] on span "Add Power Agent" at bounding box center [655, 63] width 53 height 10
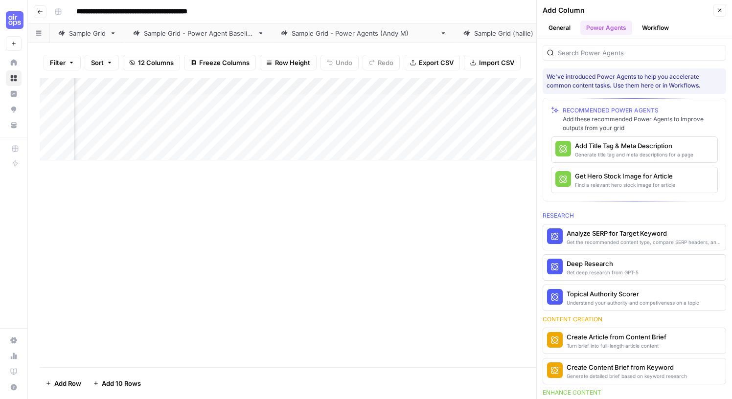
click at [658, 30] on button "Workflow" at bounding box center [655, 28] width 39 height 15
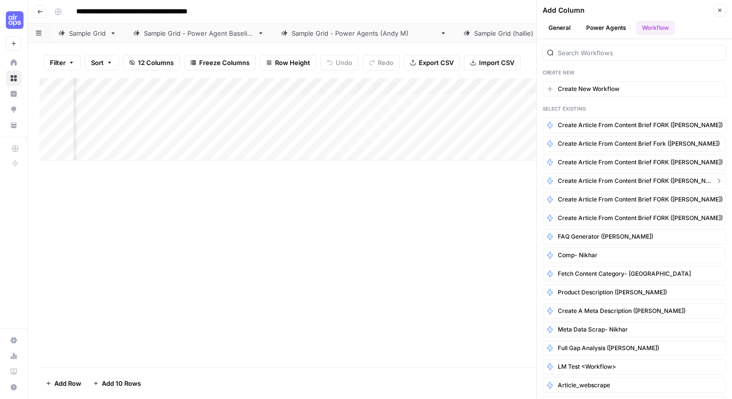
click at [624, 181] on span "Create Article from Content Brief FORK ([PERSON_NAME])" at bounding box center [634, 181] width 153 height 9
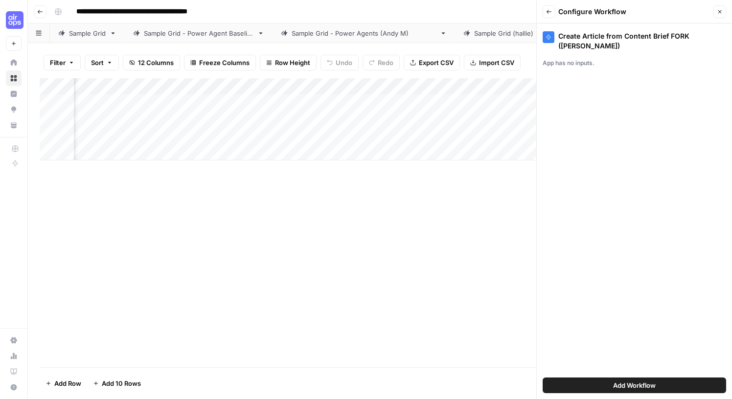
click at [552, 10] on button "Back" at bounding box center [549, 11] width 13 height 13
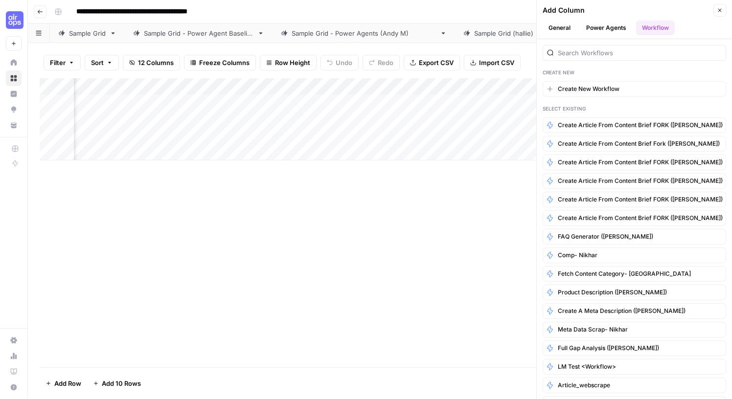
click at [605, 27] on button "Power Agents" at bounding box center [606, 28] width 52 height 15
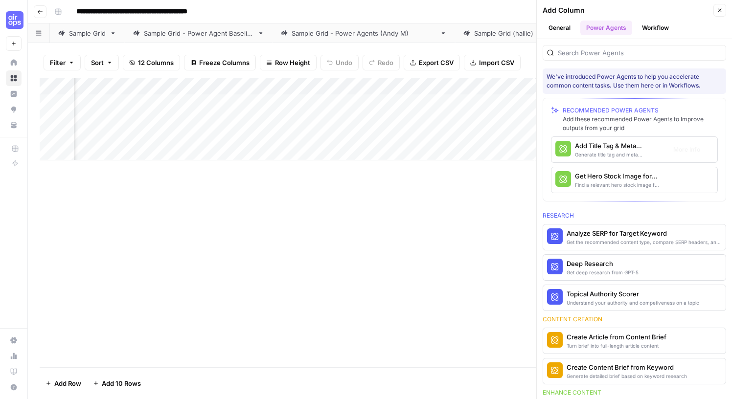
scroll to position [0, 468]
click at [617, 337] on div "Create Article from Content Brief" at bounding box center [617, 337] width 100 height 10
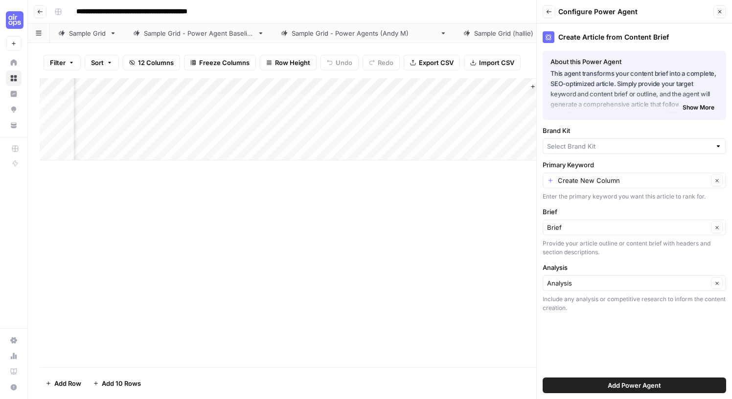
type input "Smartsheet"
click at [593, 146] on input "Brand Kit" at bounding box center [627, 146] width 161 height 10
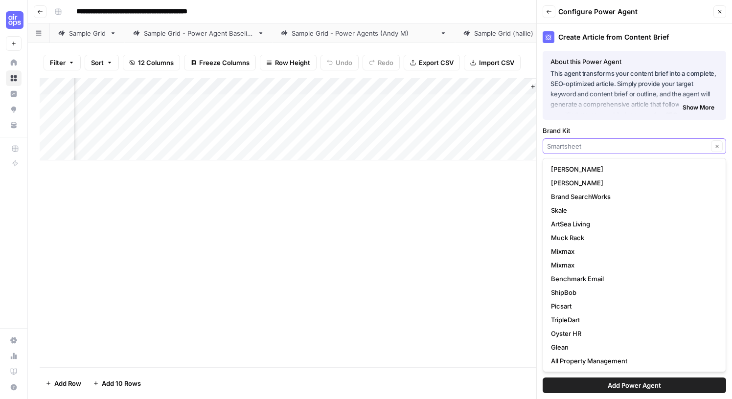
click at [597, 146] on input "Brand Kit" at bounding box center [627, 146] width 161 height 10
type input "Smartsheet"
click at [604, 134] on label "Brand Kit" at bounding box center [634, 131] width 183 height 10
click at [604, 141] on input "Smartsheet" at bounding box center [627, 146] width 161 height 10
type input "Smartsheet"
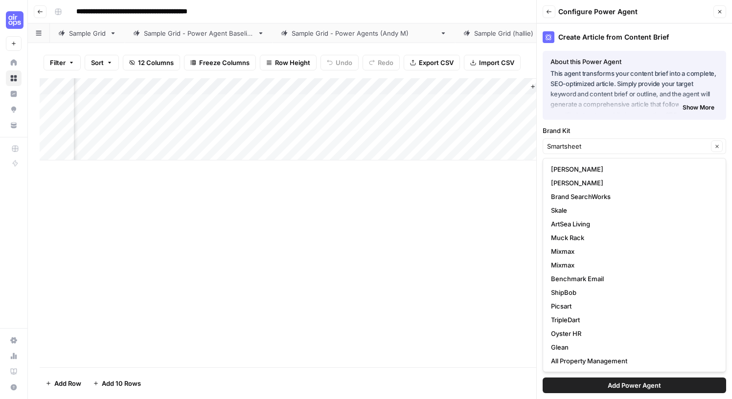
click at [549, 12] on icon "button" at bounding box center [549, 12] width 6 height 6
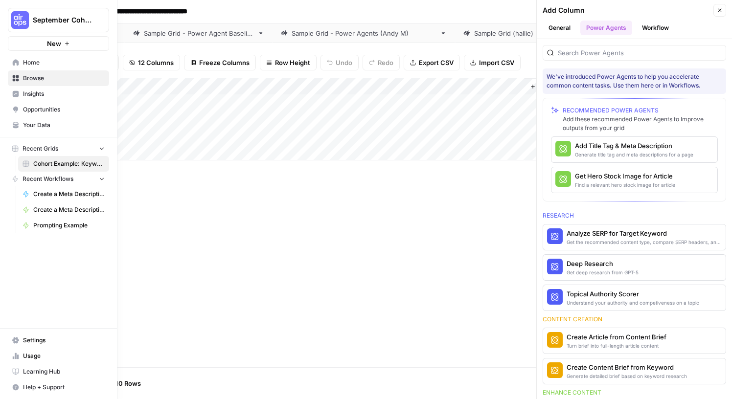
click at [35, 124] on span "Your Data" at bounding box center [64, 125] width 82 height 9
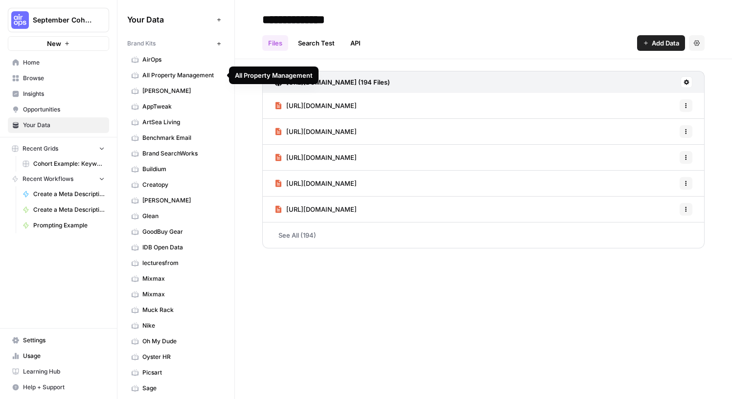
scroll to position [0, 0]
click at [163, 59] on span "AirOps" at bounding box center [181, 59] width 78 height 9
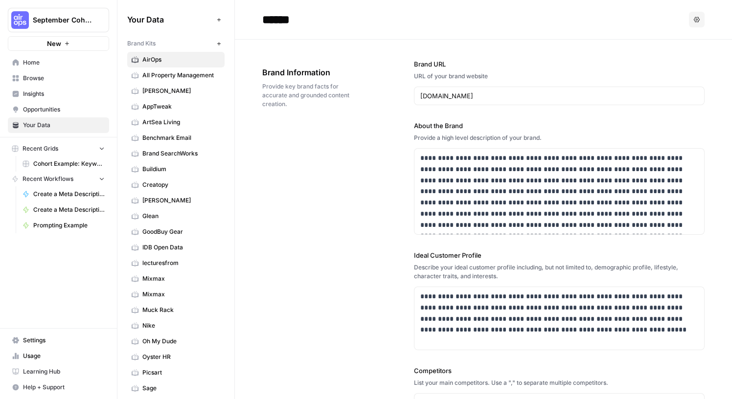
click at [163, 59] on span "AirOps" at bounding box center [181, 59] width 78 height 9
click at [169, 59] on span "AirOps" at bounding box center [181, 59] width 78 height 9
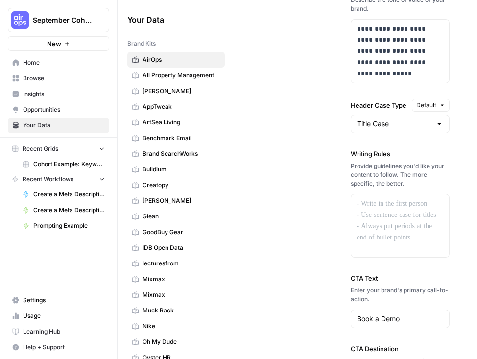
scroll to position [1375, 0]
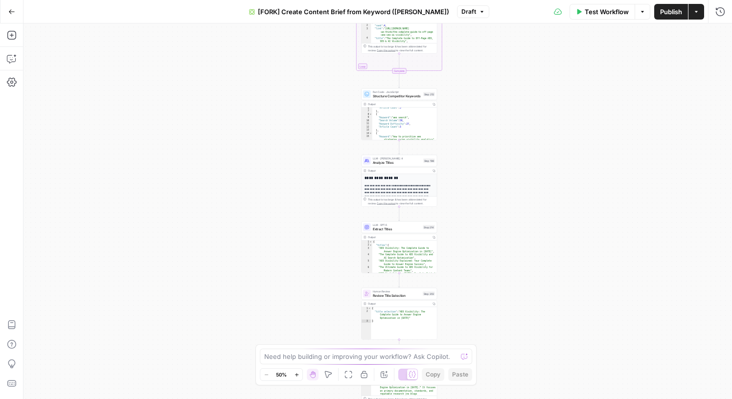
scroll to position [74, 0]
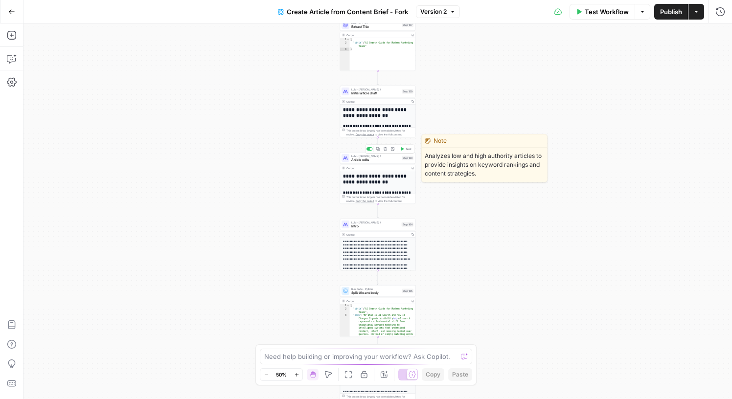
click at [375, 160] on span "Article edits" at bounding box center [375, 160] width 48 height 5
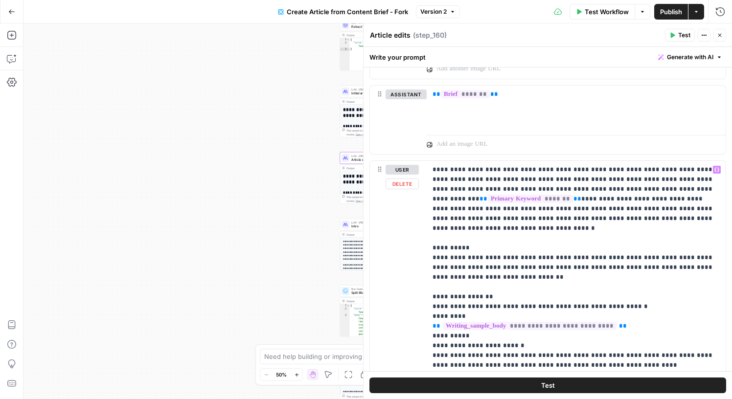
scroll to position [440, 0]
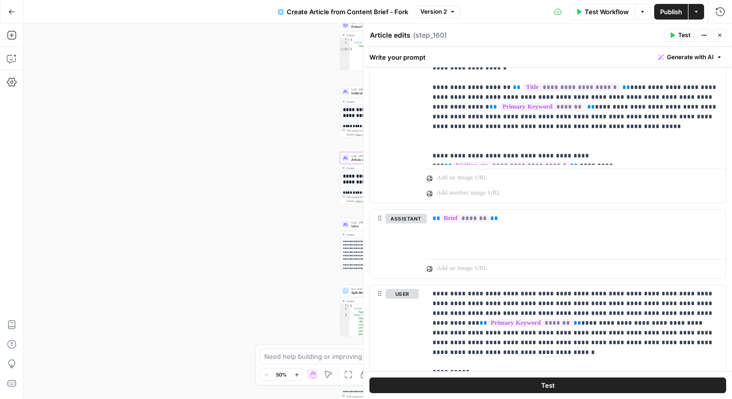
click at [277, 133] on div "**********" at bounding box center [377, 211] width 709 height 376
click at [720, 35] on icon "button" at bounding box center [720, 35] width 6 height 6
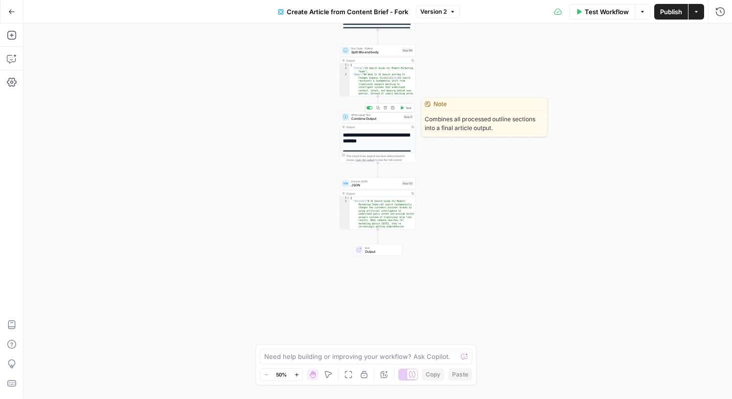
click at [384, 120] on span "Combine Output" at bounding box center [376, 118] width 50 height 5
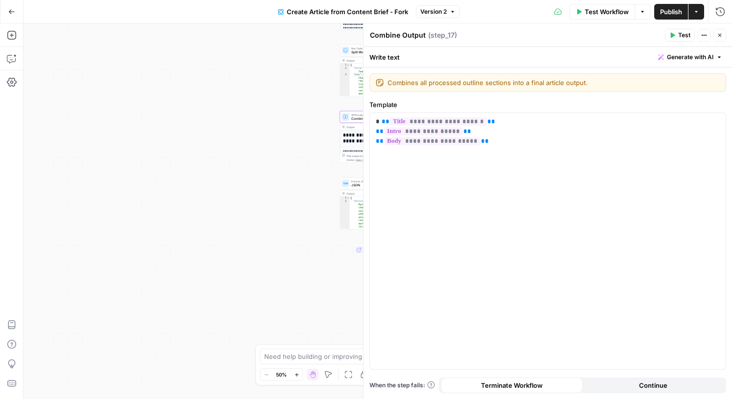
click at [722, 37] on icon "button" at bounding box center [720, 35] width 6 height 6
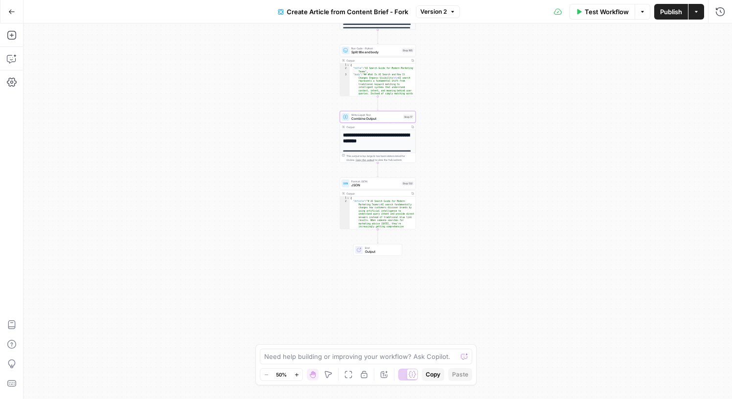
click at [379, 250] on span "Output" at bounding box center [381, 252] width 33 height 5
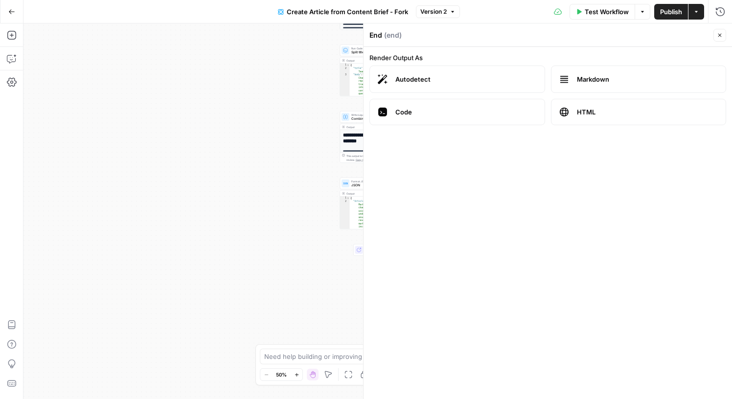
click at [722, 36] on icon "button" at bounding box center [720, 35] width 6 height 6
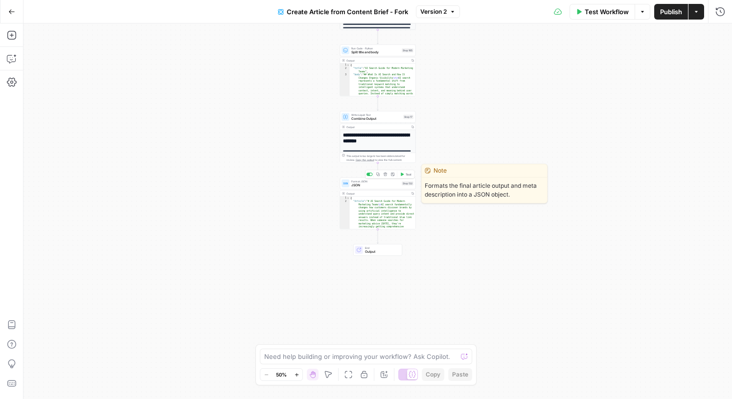
click at [347, 185] on icon at bounding box center [345, 183] width 5 height 5
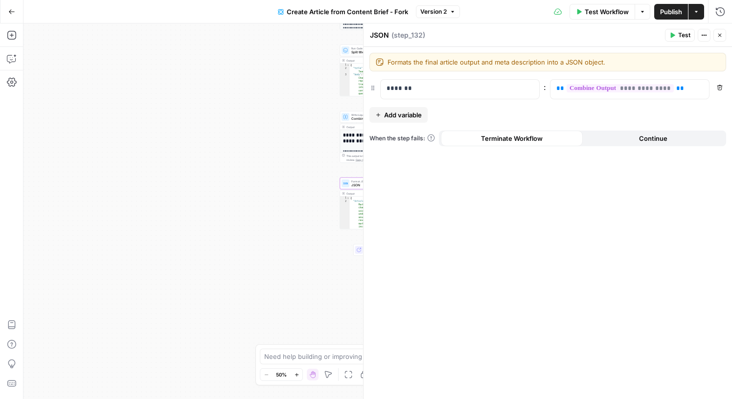
click at [722, 37] on icon "button" at bounding box center [720, 35] width 6 height 6
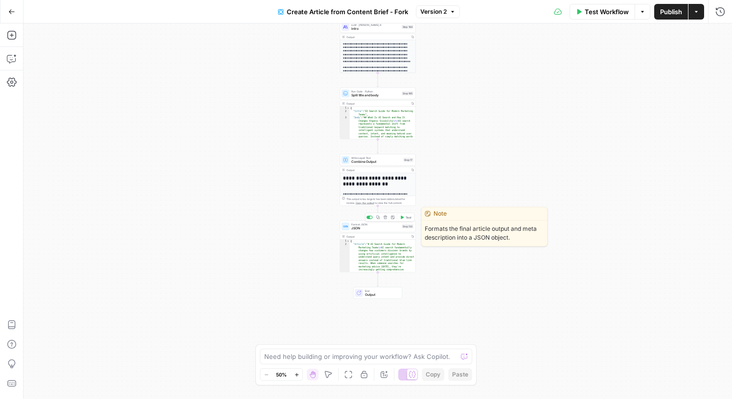
click at [373, 228] on span "JSON" at bounding box center [375, 228] width 48 height 5
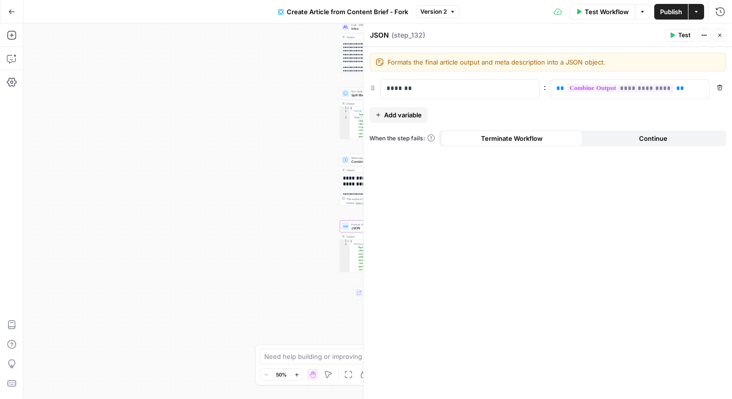
click at [718, 36] on icon "button" at bounding box center [720, 35] width 6 height 6
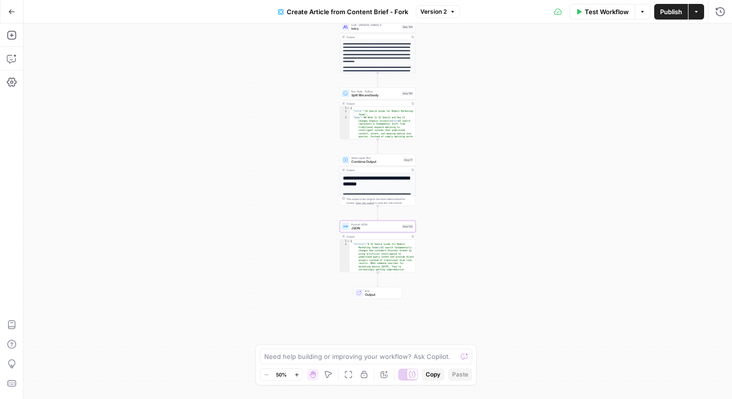
scroll to position [4, 0]
